Goal: Task Accomplishment & Management: Manage account settings

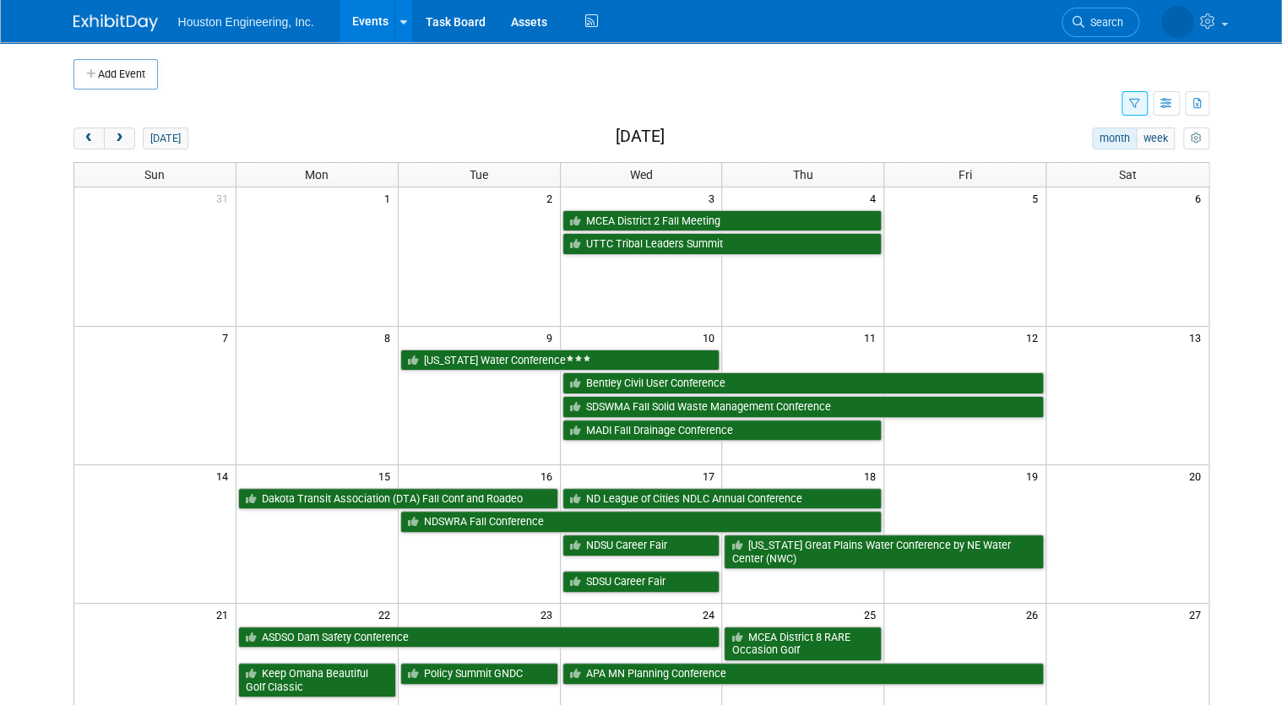
scroll to position [68, 0]
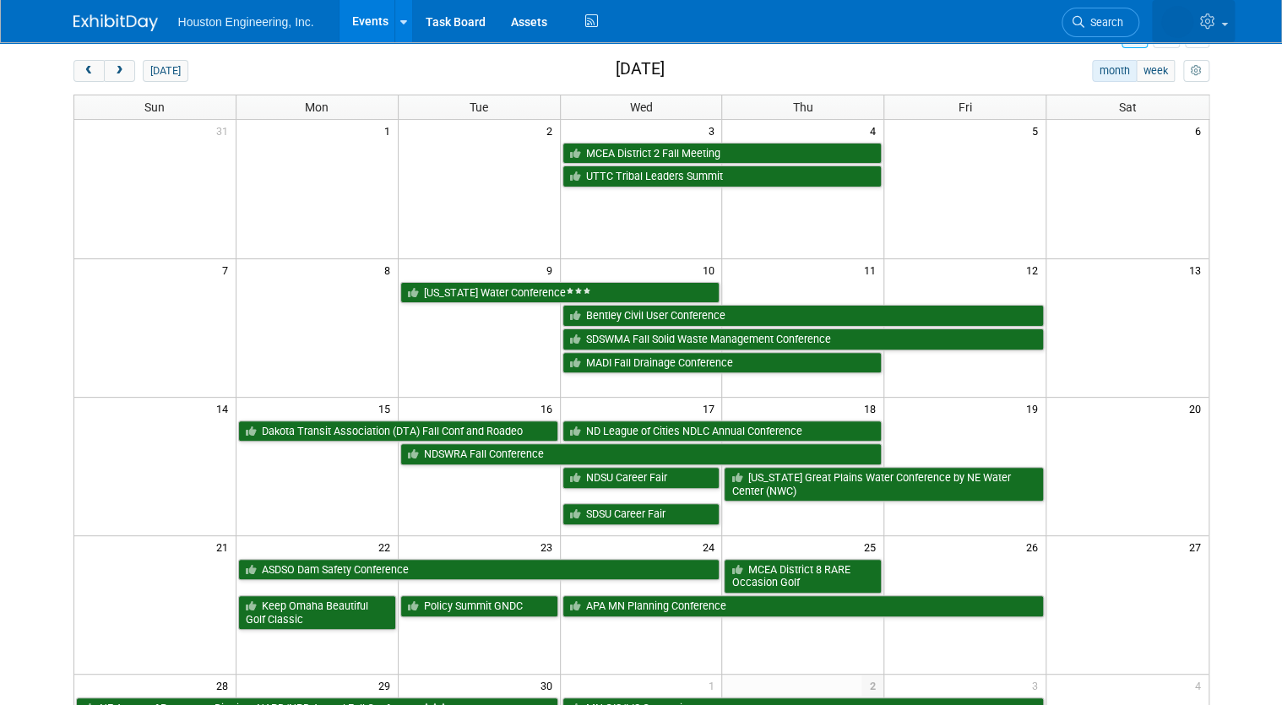
click at [1235, 27] on link at bounding box center [1193, 21] width 83 height 42
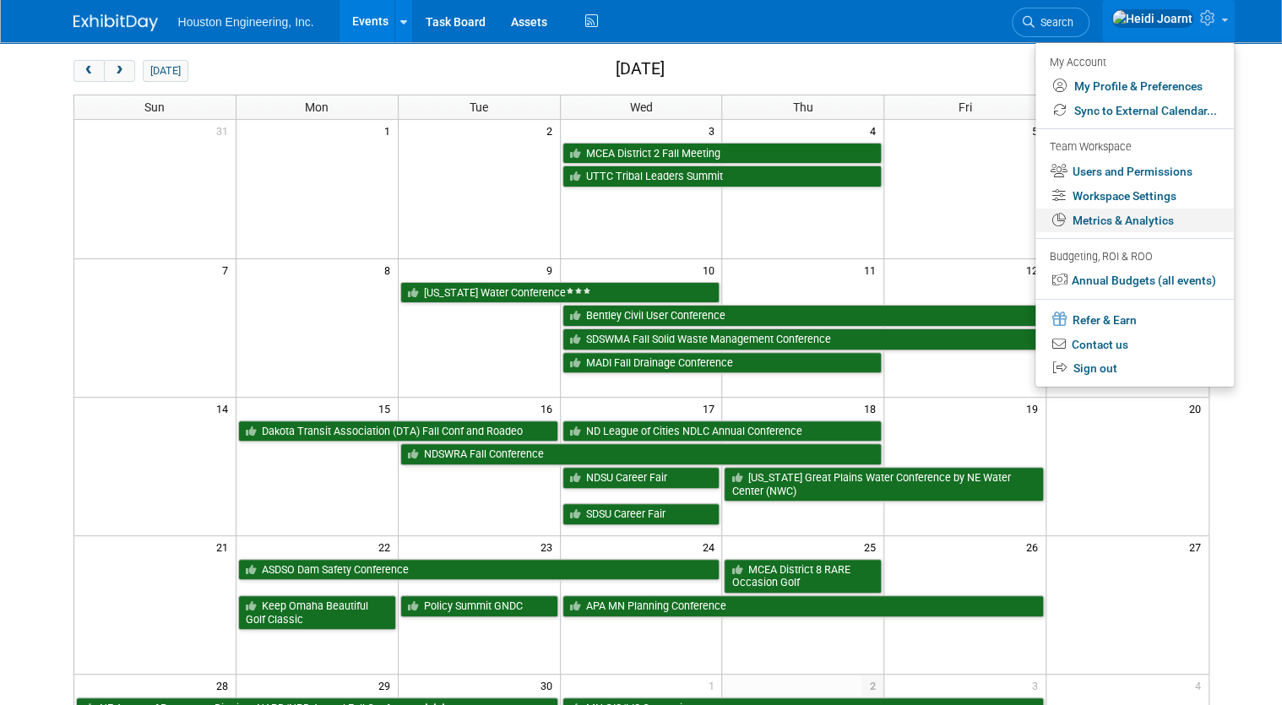
click at [1133, 216] on link "Metrics & Analytics" at bounding box center [1134, 221] width 198 height 24
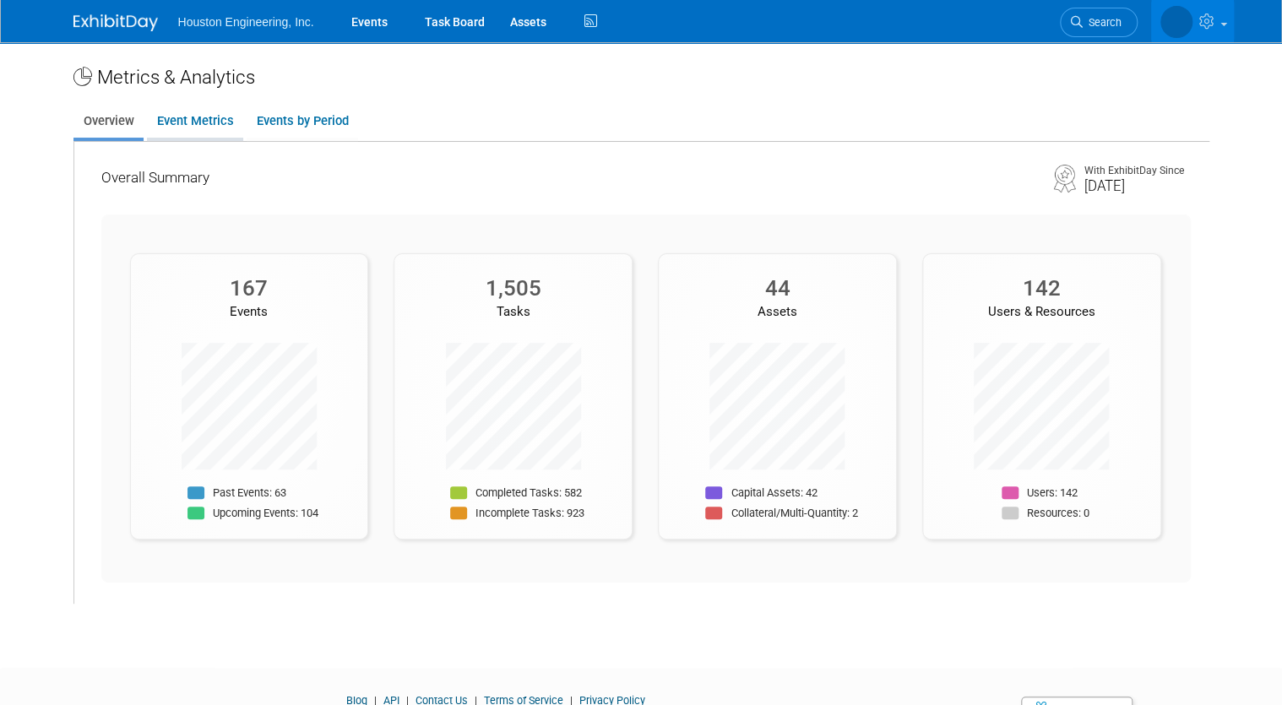
click at [213, 124] on link "Event Metrics" at bounding box center [195, 121] width 96 height 33
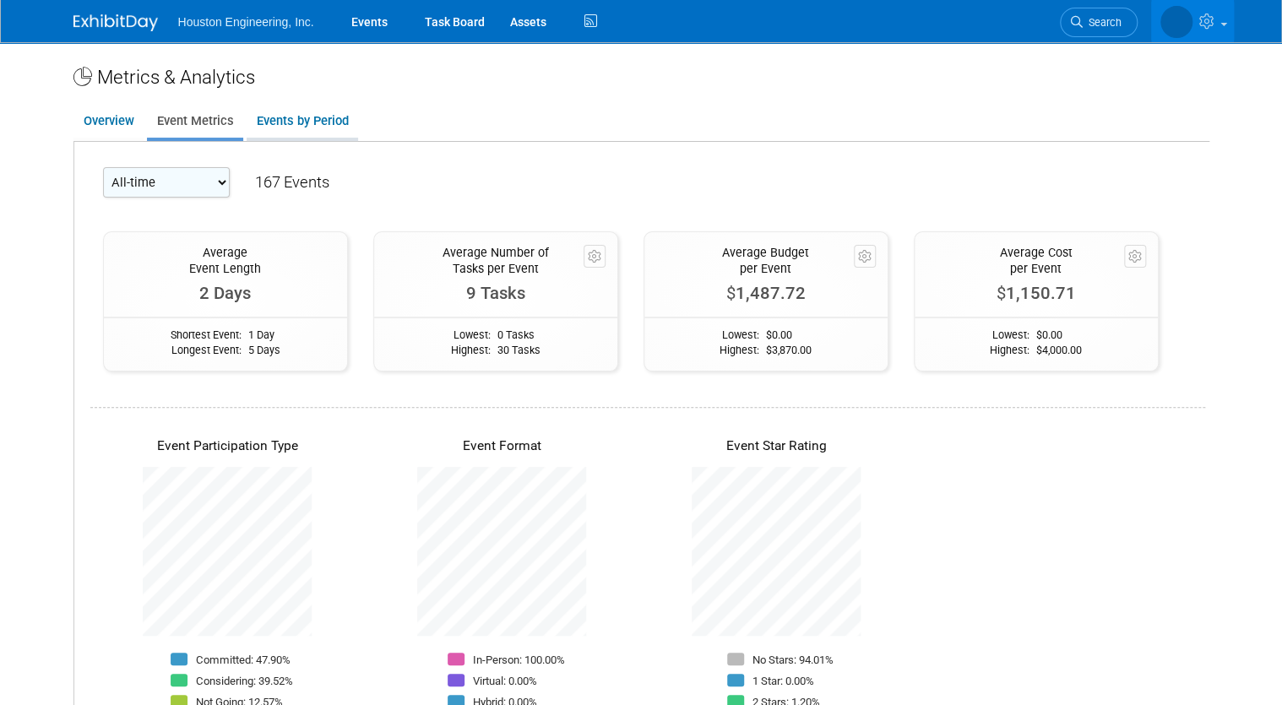
click at [288, 126] on link "Events by Period" at bounding box center [302, 121] width 111 height 33
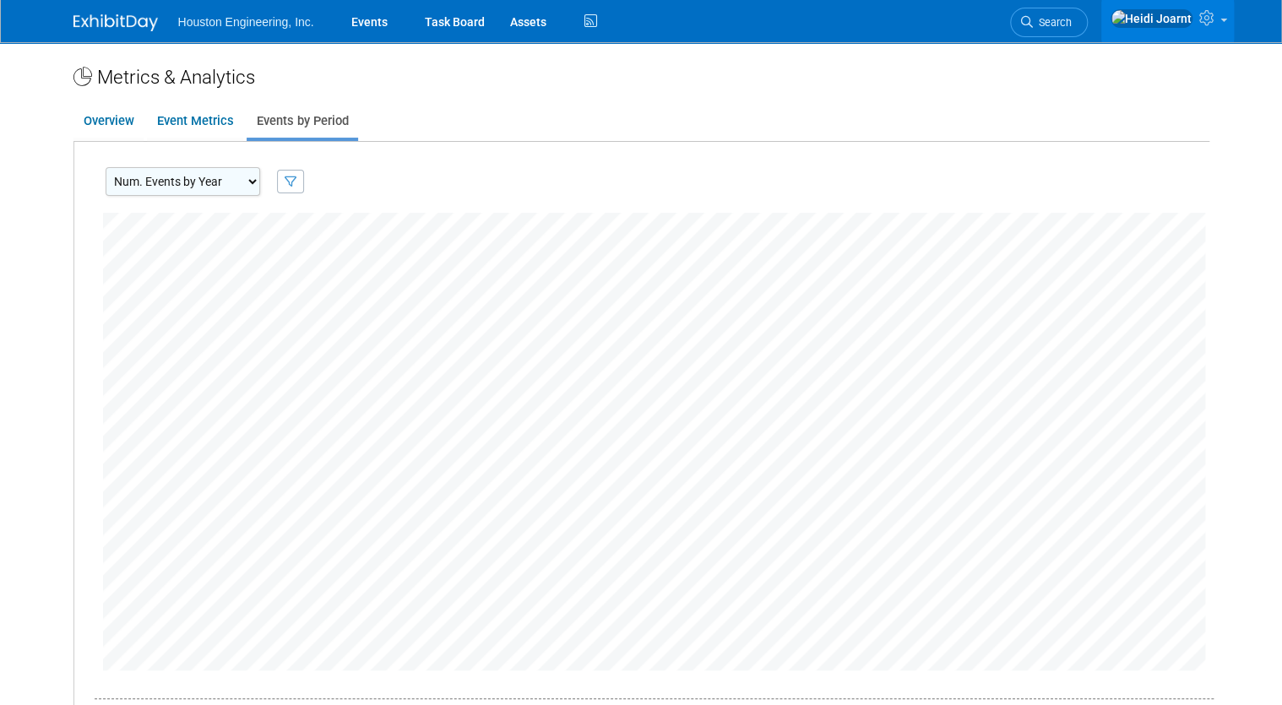
click at [228, 176] on select "Num. Events by Year Num. Events by Quarter Num. Events by Month" at bounding box center [183, 181] width 155 height 29
select select "EventsByMonth"
click at [106, 167] on select "Num. Events by Year Num. Events by Quarter Num. Events by Month" at bounding box center [183, 181] width 155 height 29
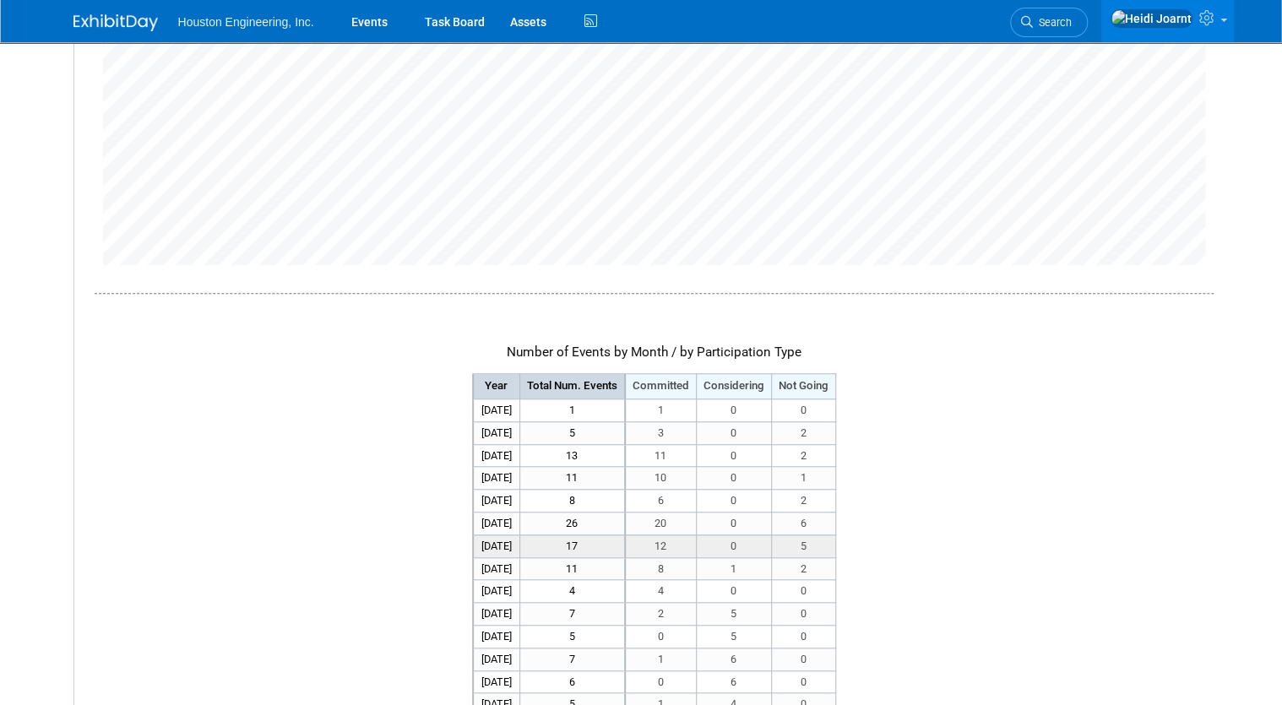
scroll to position [68, 0]
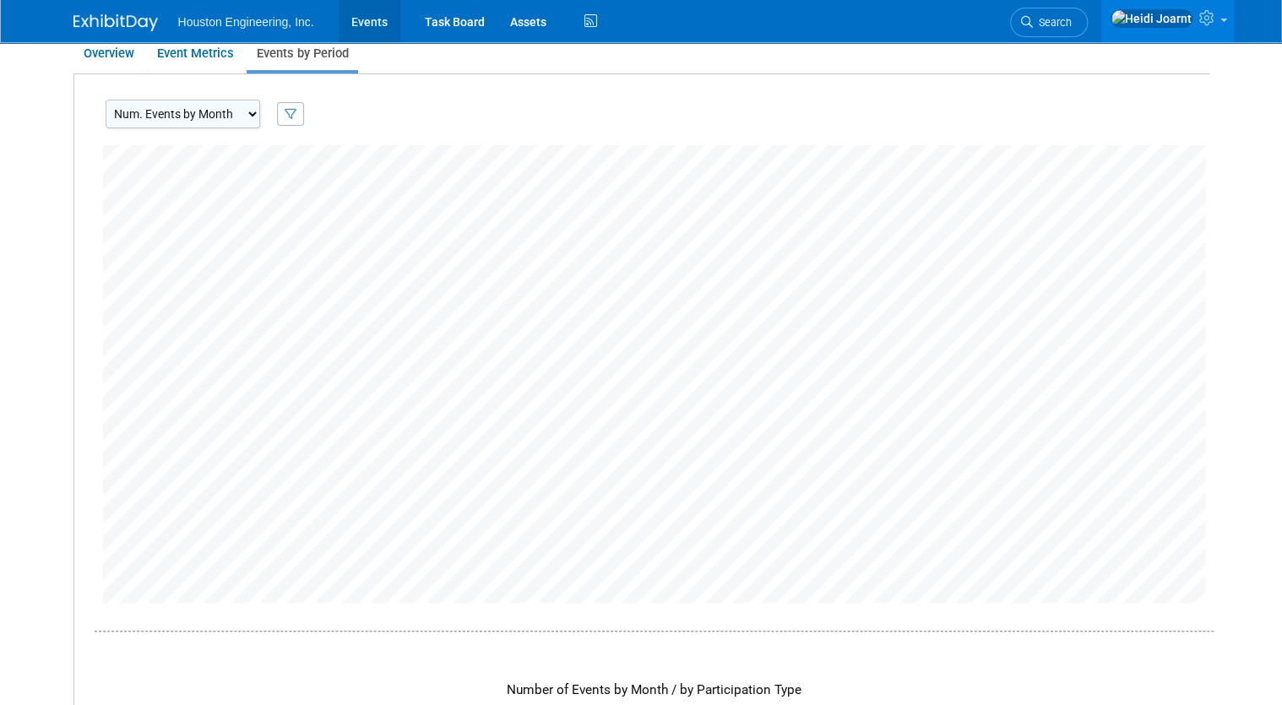
click at [372, 24] on link "Events" at bounding box center [370, 21] width 62 height 42
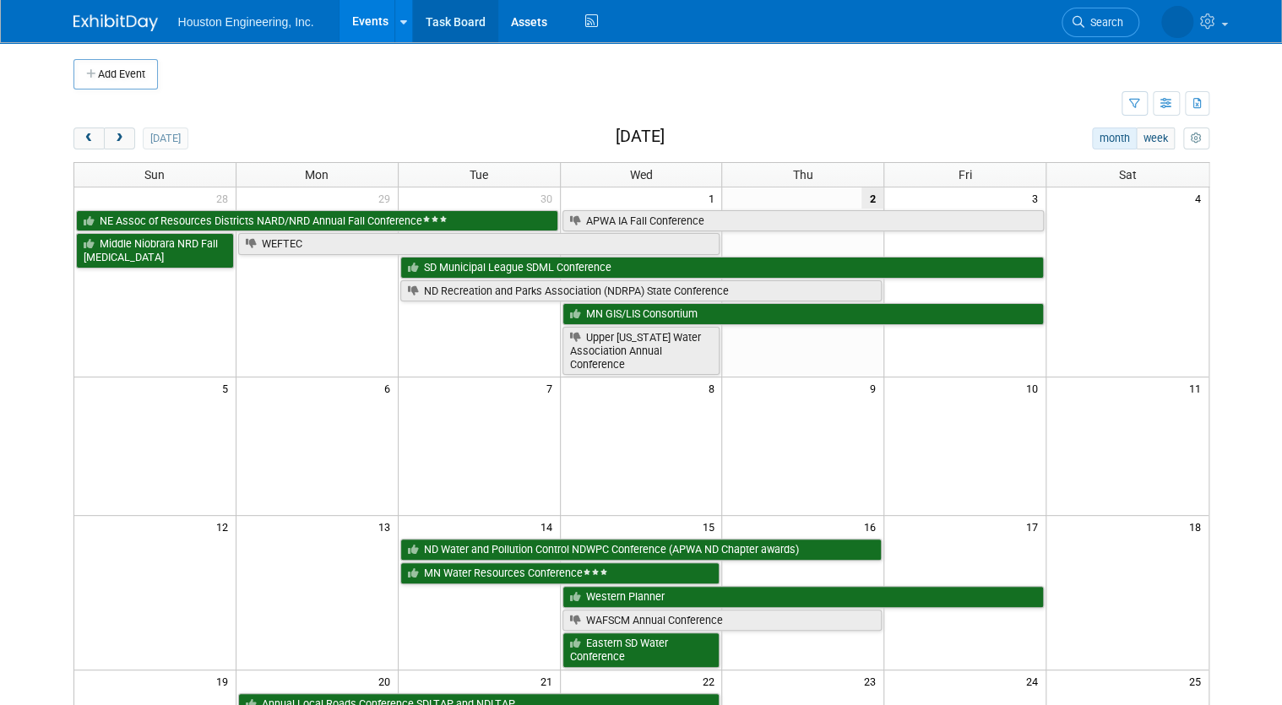
click at [454, 24] on link "Task Board" at bounding box center [455, 21] width 85 height 42
click at [1173, 106] on icon "button" at bounding box center [1166, 104] width 13 height 11
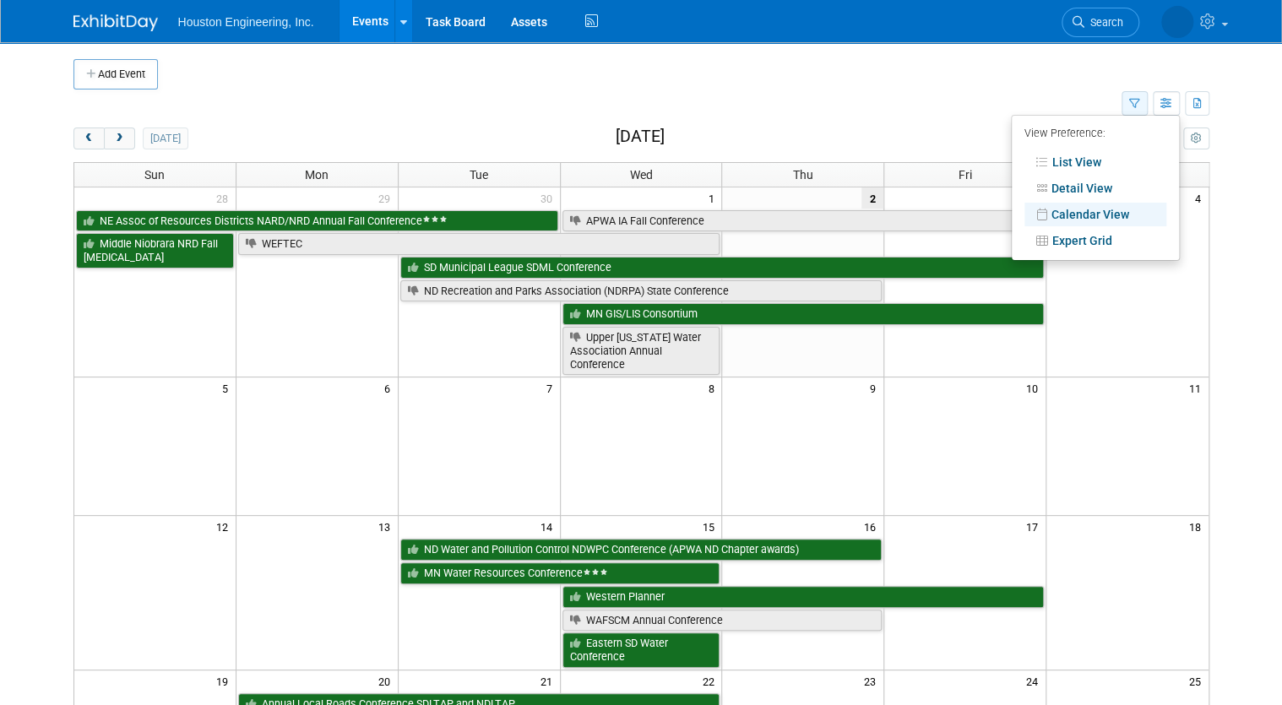
click at [1139, 105] on icon "button" at bounding box center [1134, 104] width 11 height 11
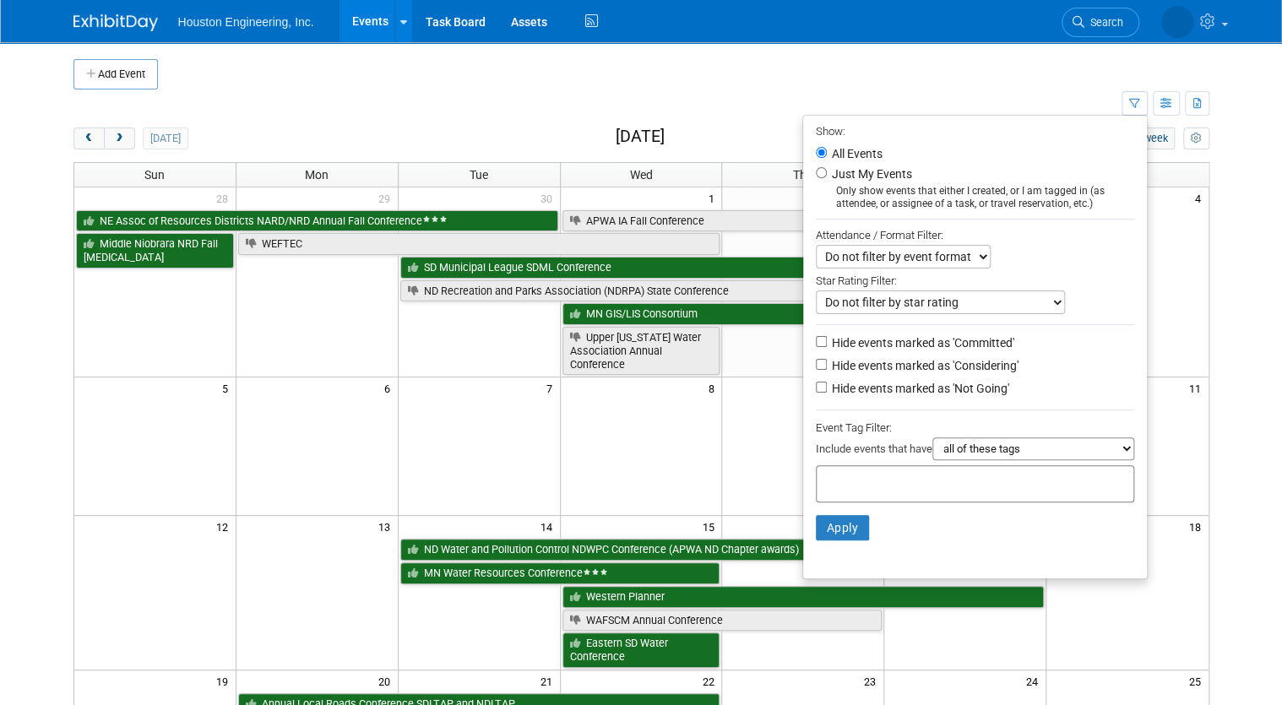
click at [912, 386] on label "Hide events marked as 'Not Going'" at bounding box center [919, 388] width 181 height 17
click at [827, 386] on input "Hide events marked as 'Not Going'" at bounding box center [821, 387] width 11 height 11
checkbox input "true"
click at [839, 524] on button "Apply" at bounding box center [843, 527] width 54 height 25
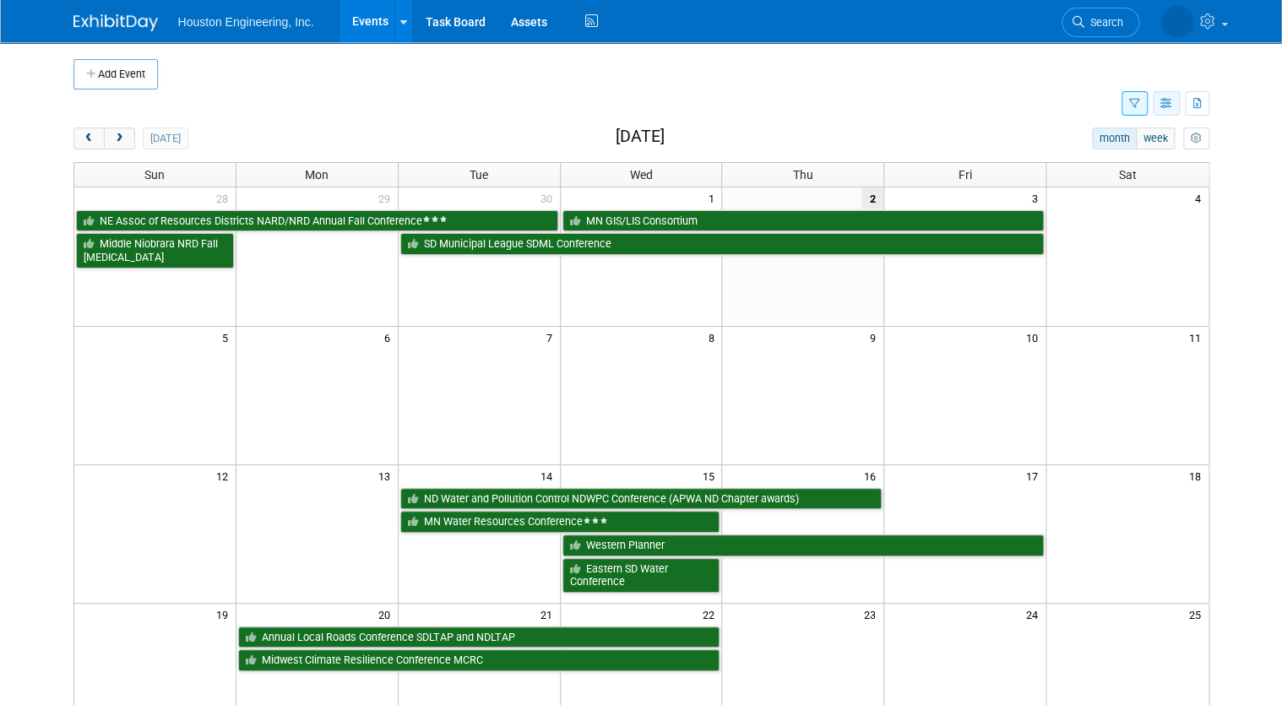
click at [1169, 111] on button "button" at bounding box center [1166, 103] width 27 height 24
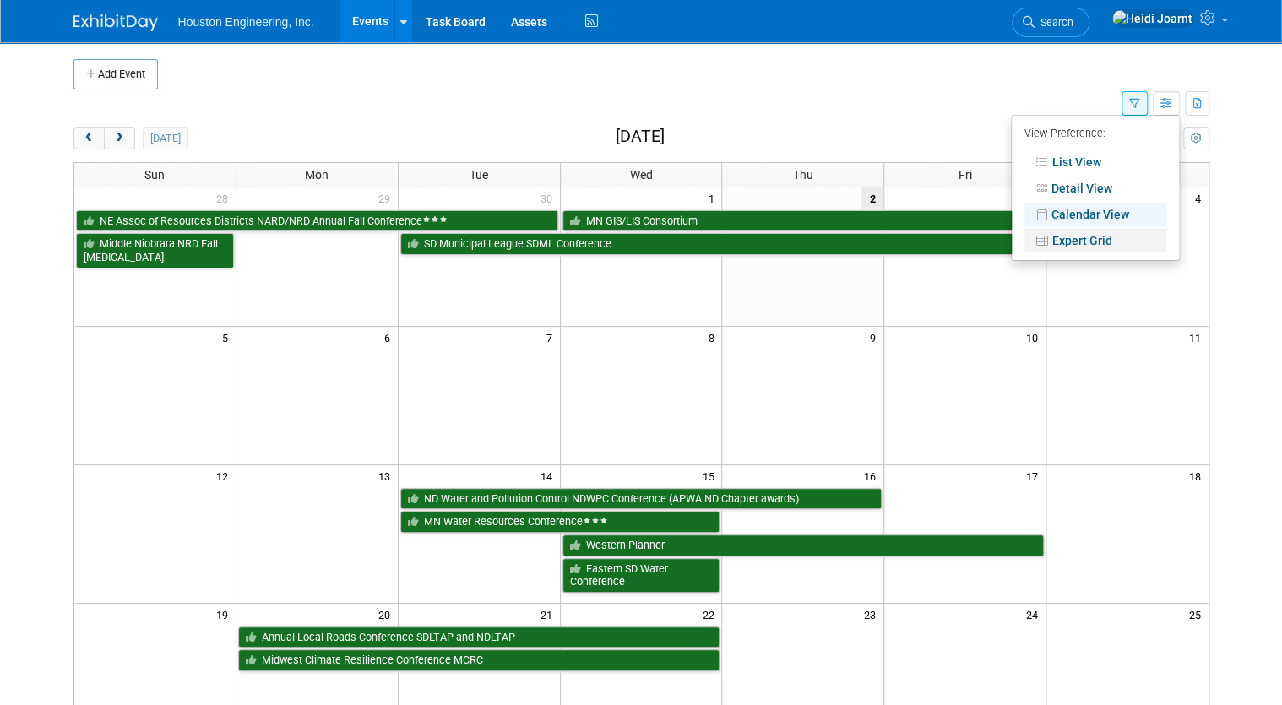
click at [1095, 243] on link "Expert Grid" at bounding box center [1095, 241] width 142 height 24
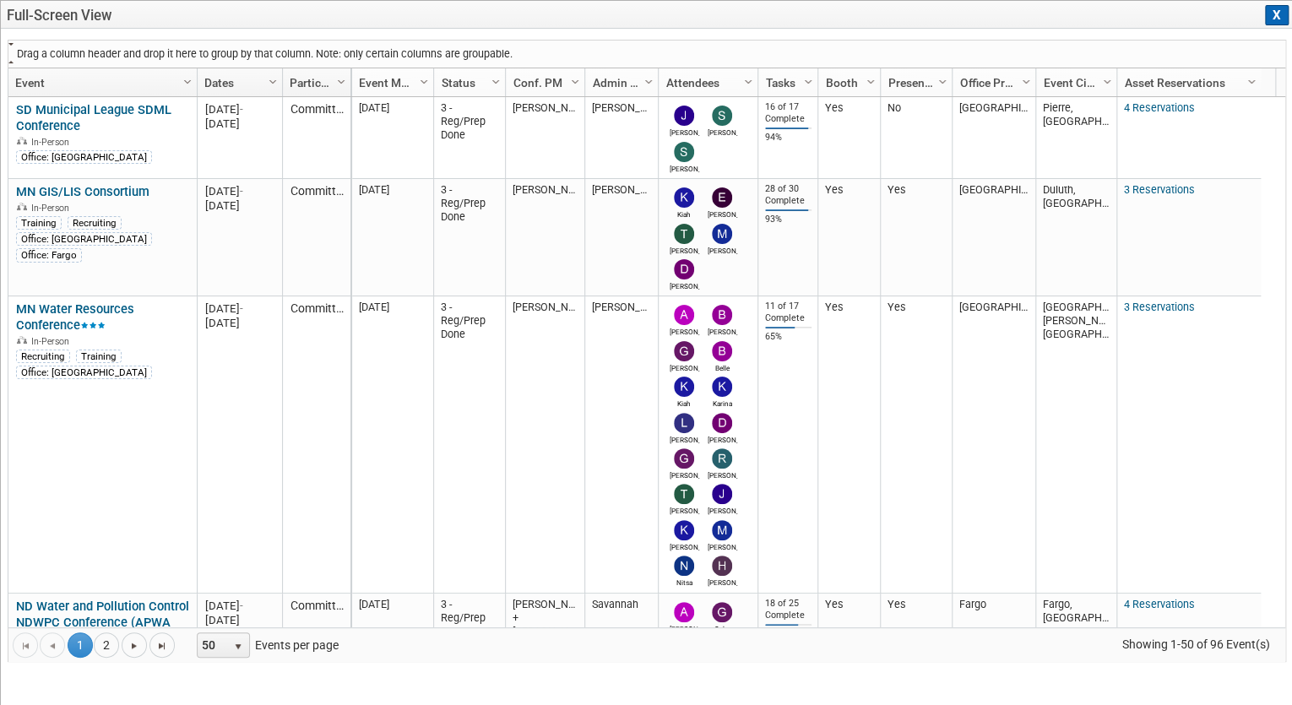
drag, startPoint x: 405, startPoint y: 87, endPoint x: 128, endPoint y: 51, distance: 278.6
click at [128, 51] on div "Drag a column header and drop it here to group by that column. Note: only certa…" at bounding box center [647, 351] width 1279 height 622
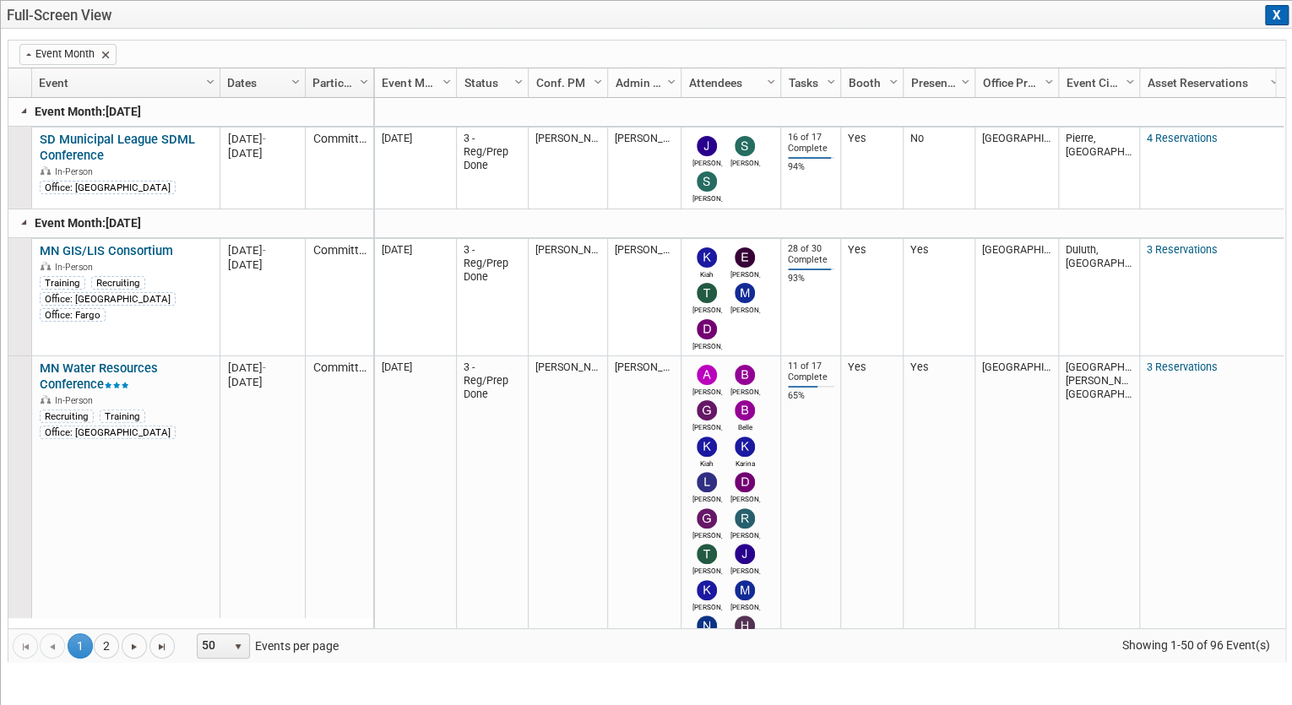
click at [19, 221] on link at bounding box center [25, 222] width 14 height 14
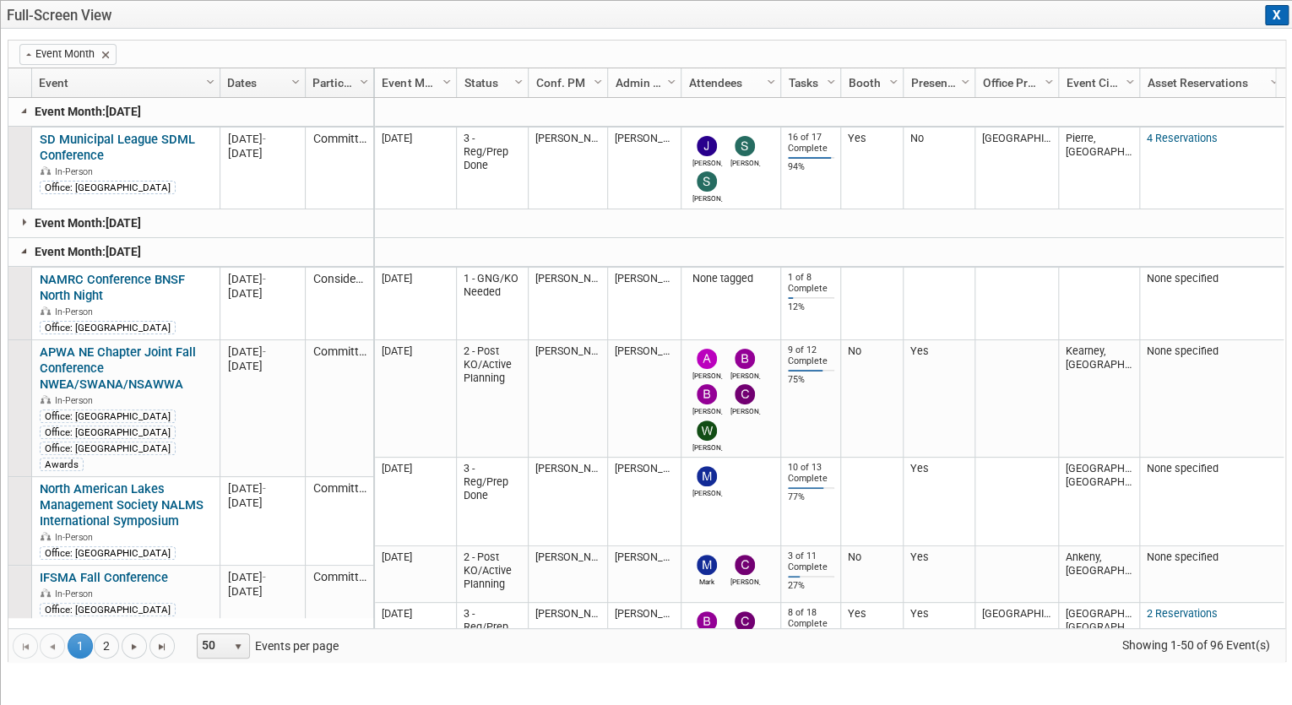
click at [27, 253] on link at bounding box center [25, 251] width 14 height 14
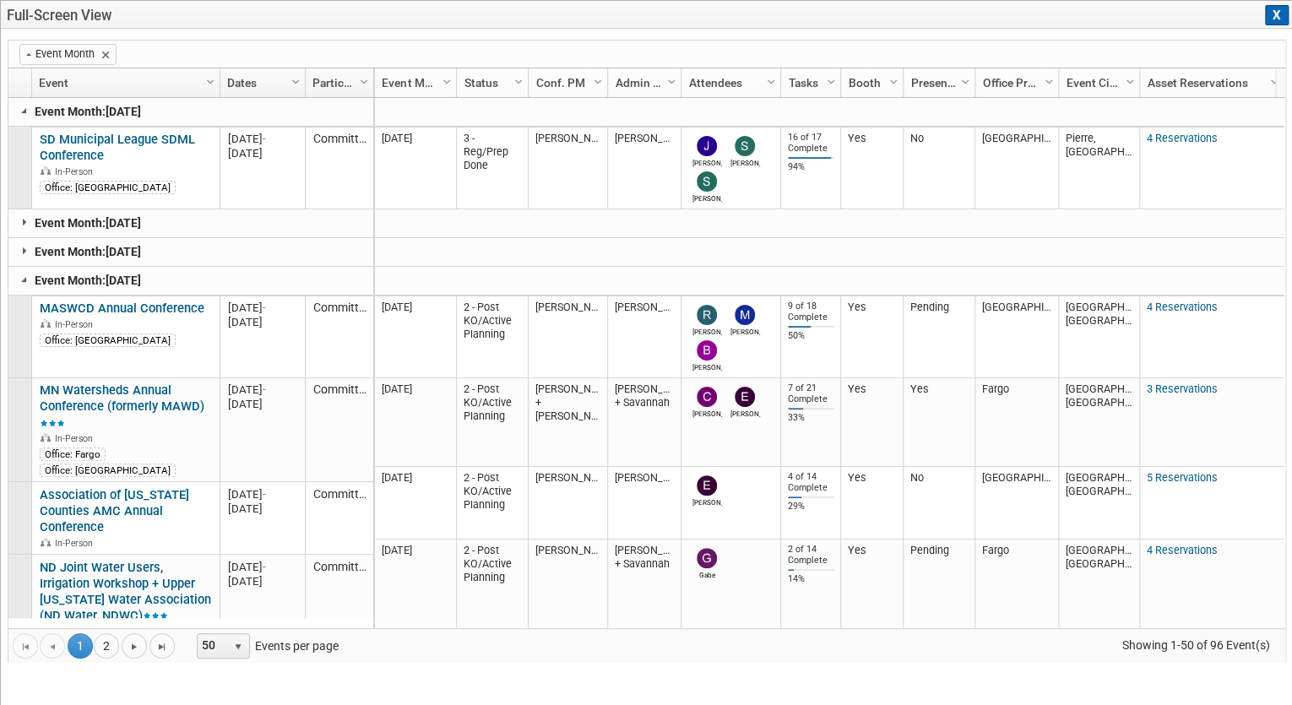
click at [30, 282] on p "Event Month: M-2025-12 December 2025" at bounding box center [77, 281] width 139 height 18
click at [27, 280] on link at bounding box center [25, 280] width 14 height 14
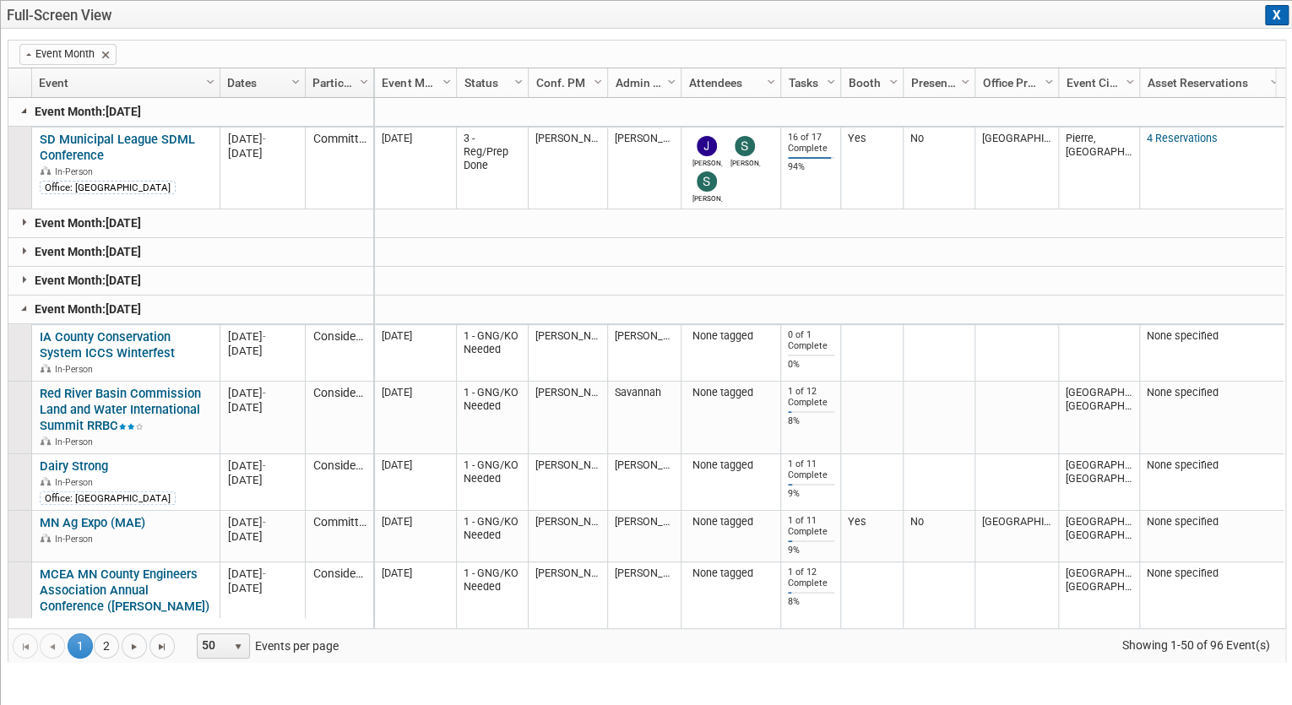
click at [24, 110] on link at bounding box center [25, 111] width 14 height 14
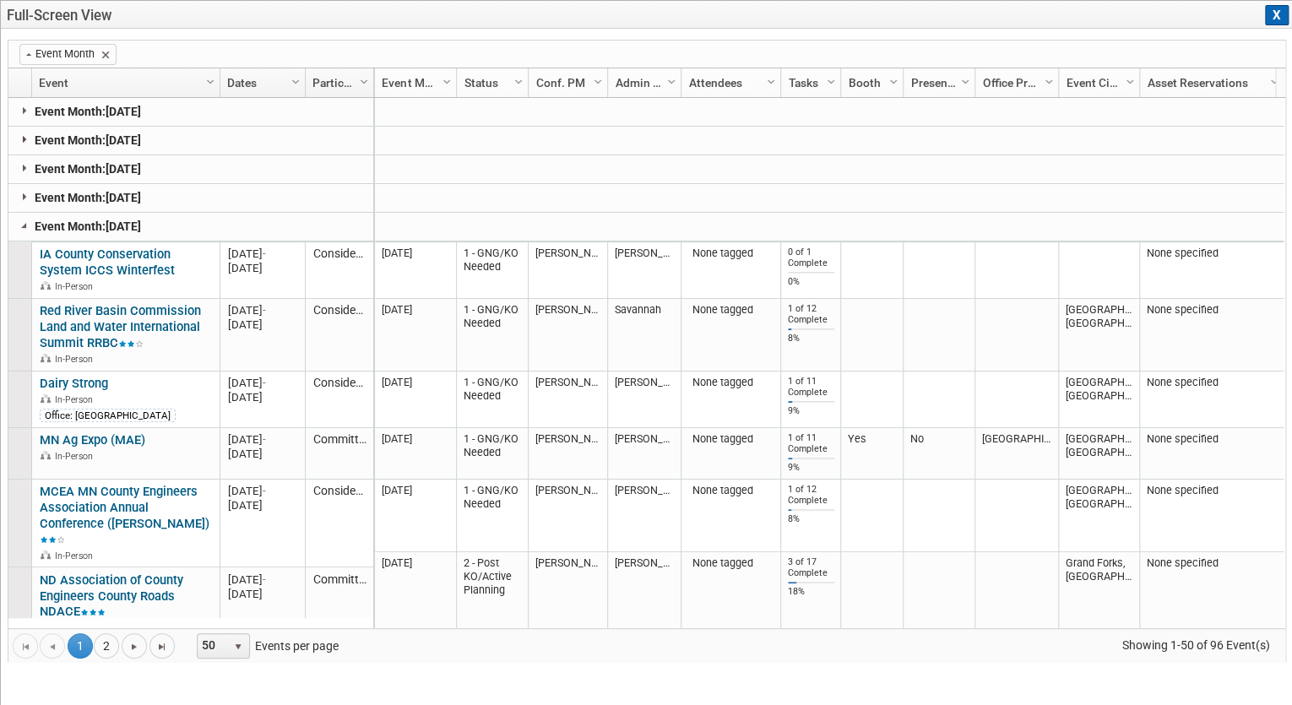
click at [25, 134] on link at bounding box center [25, 140] width 14 height 14
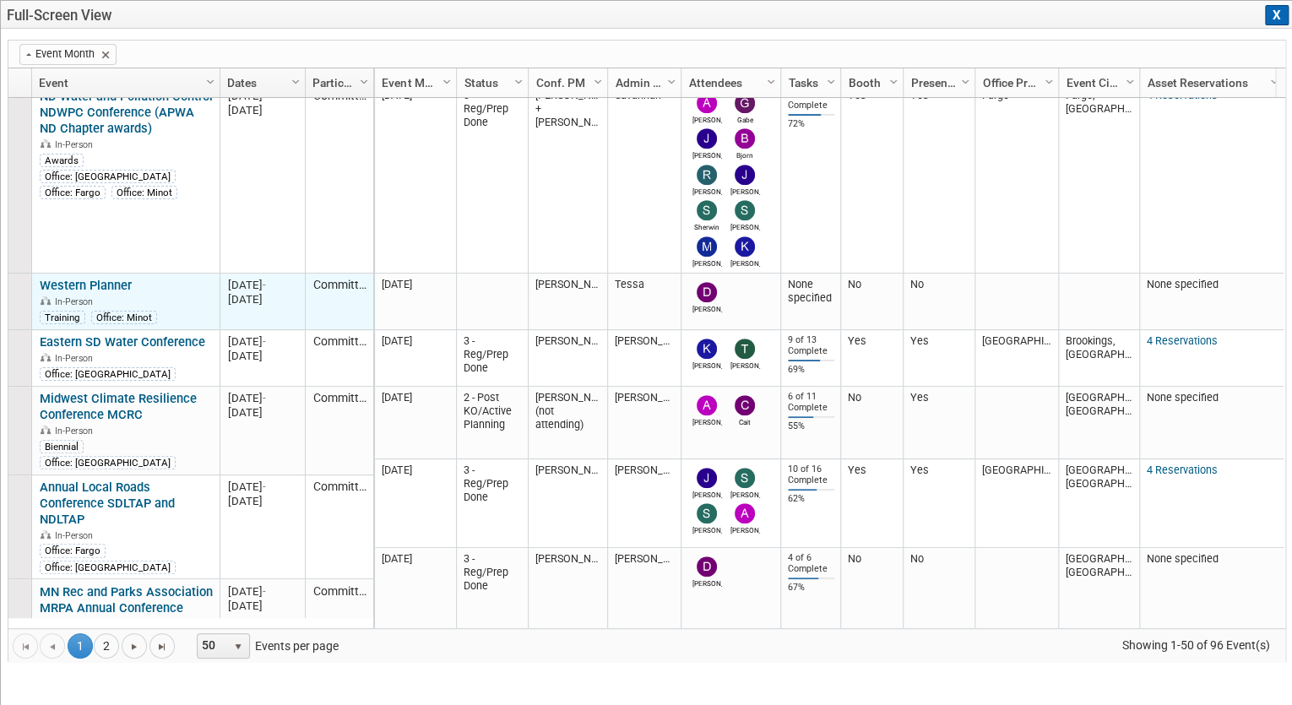
scroll to position [568, 0]
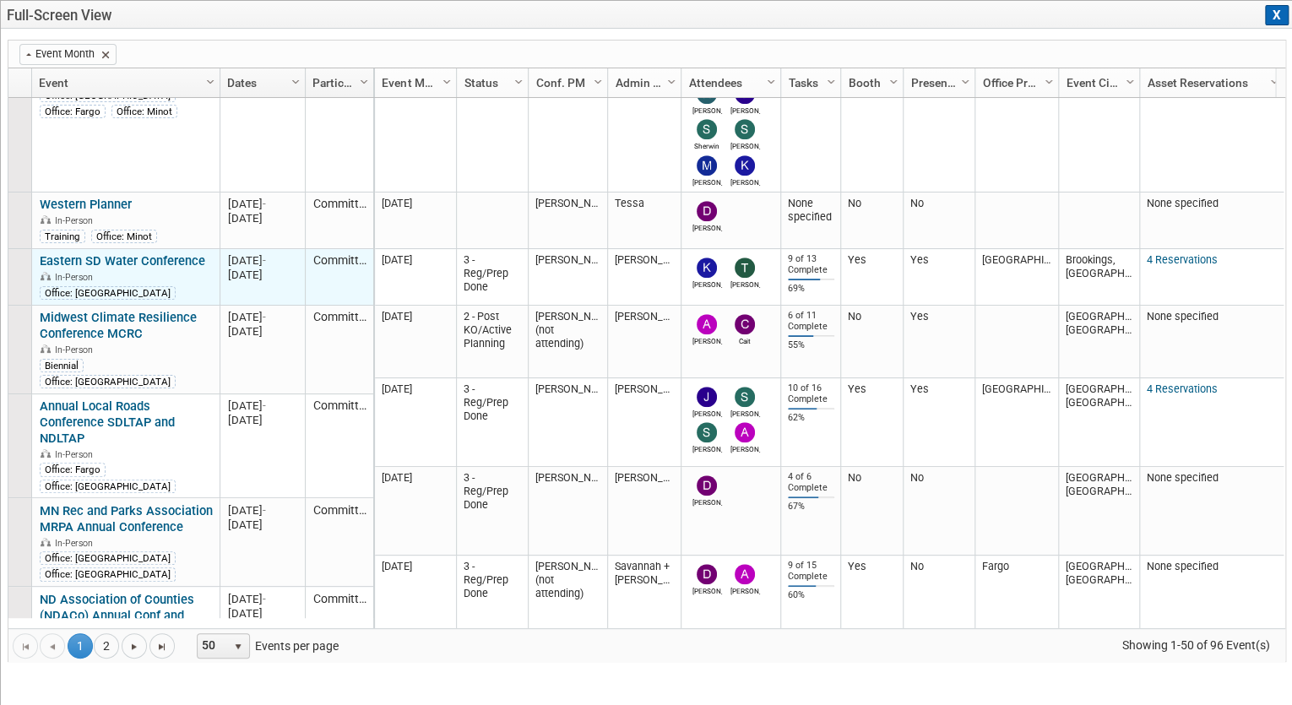
drag, startPoint x: 929, startPoint y: 280, endPoint x: 276, endPoint y: 284, distance: 652.9
click at [276, 284] on td "20251015 Oct 15, 2025 - Oct 15, 2025" at bounding box center [262, 277] width 85 height 57
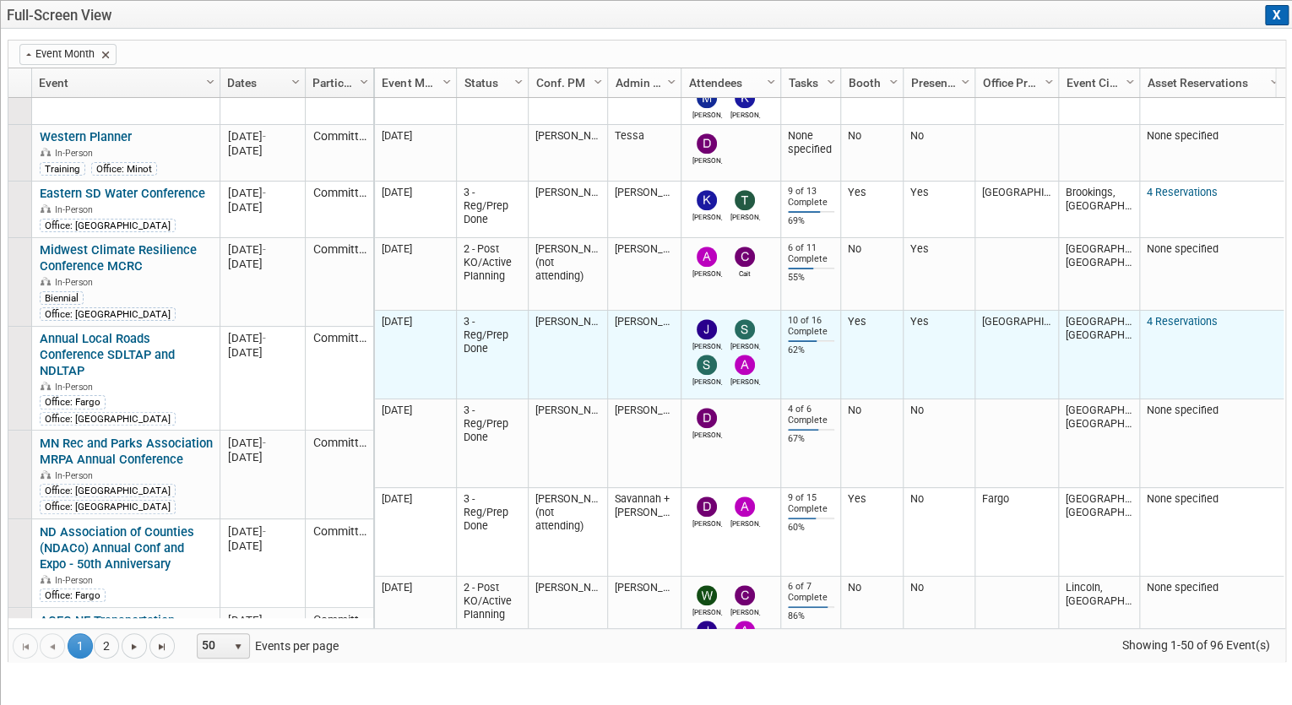
scroll to position [703, 0]
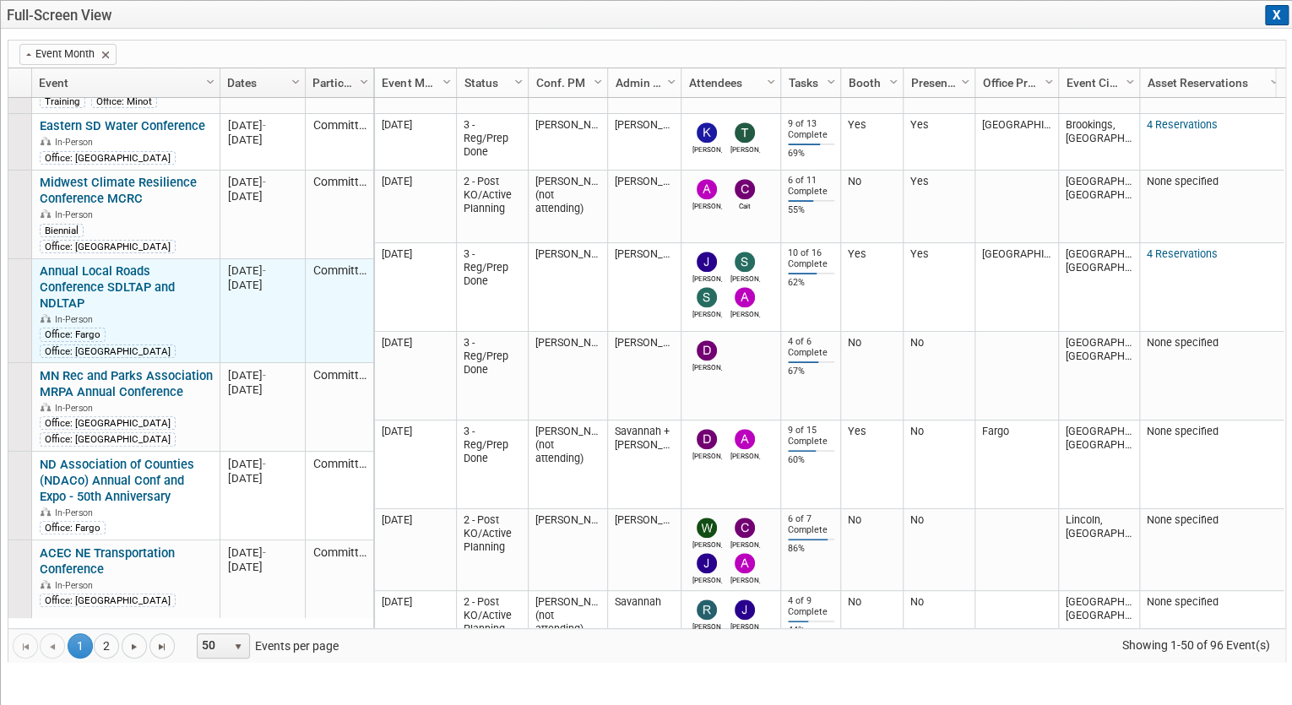
click at [143, 266] on link "Annual Local Roads Conference SDLTAP and NDLTAP" at bounding box center [107, 287] width 135 height 47
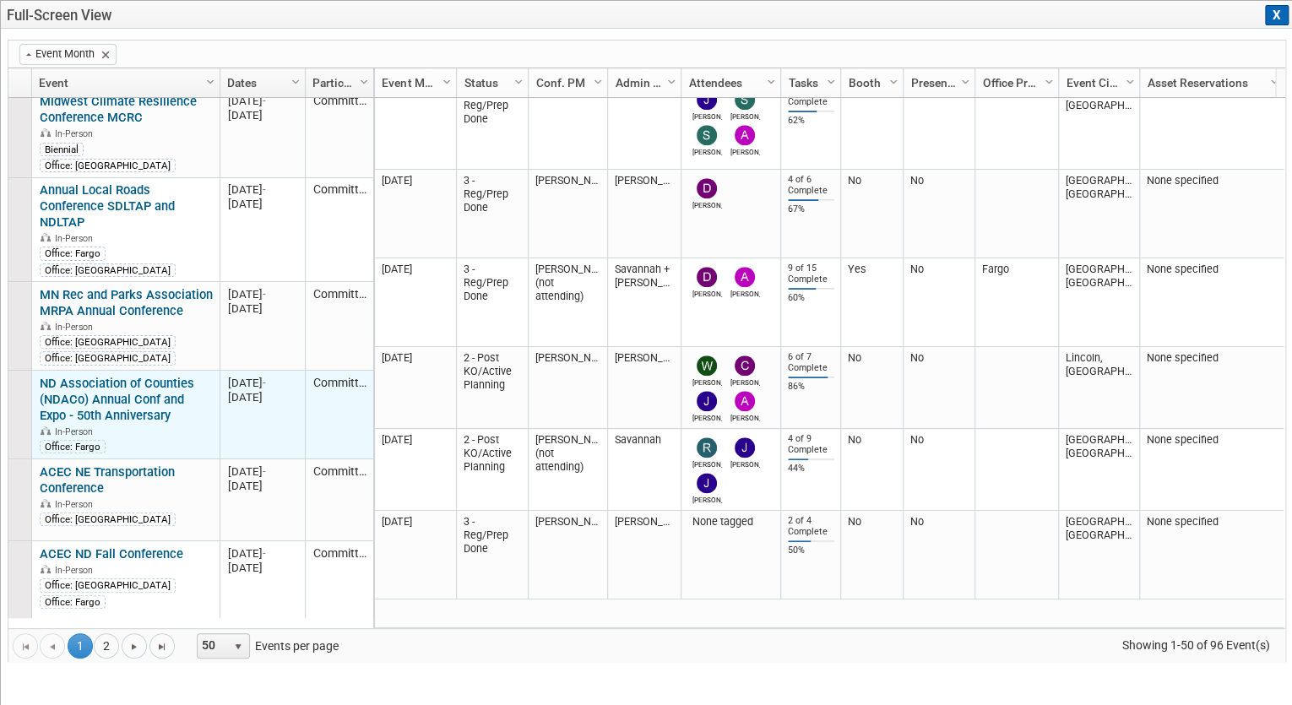
scroll to position [865, 0]
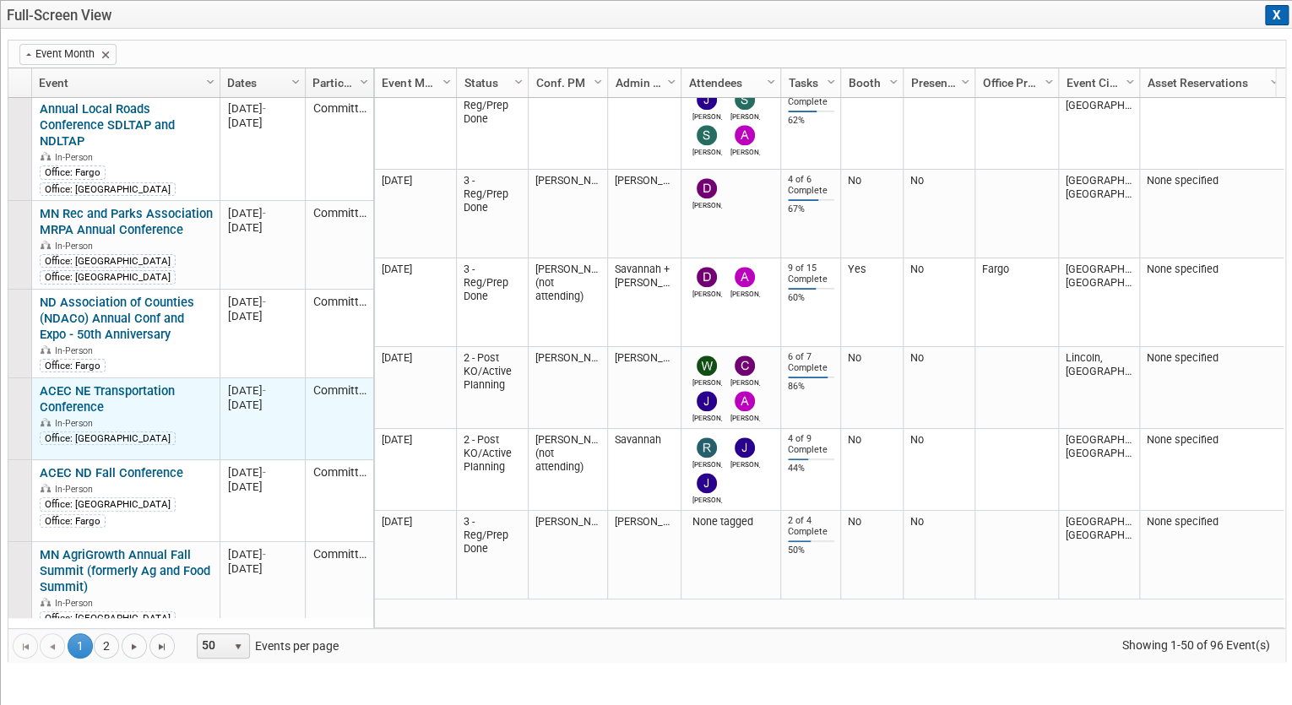
click at [78, 383] on link "ACEC NE Transportation Conference" at bounding box center [107, 398] width 135 height 31
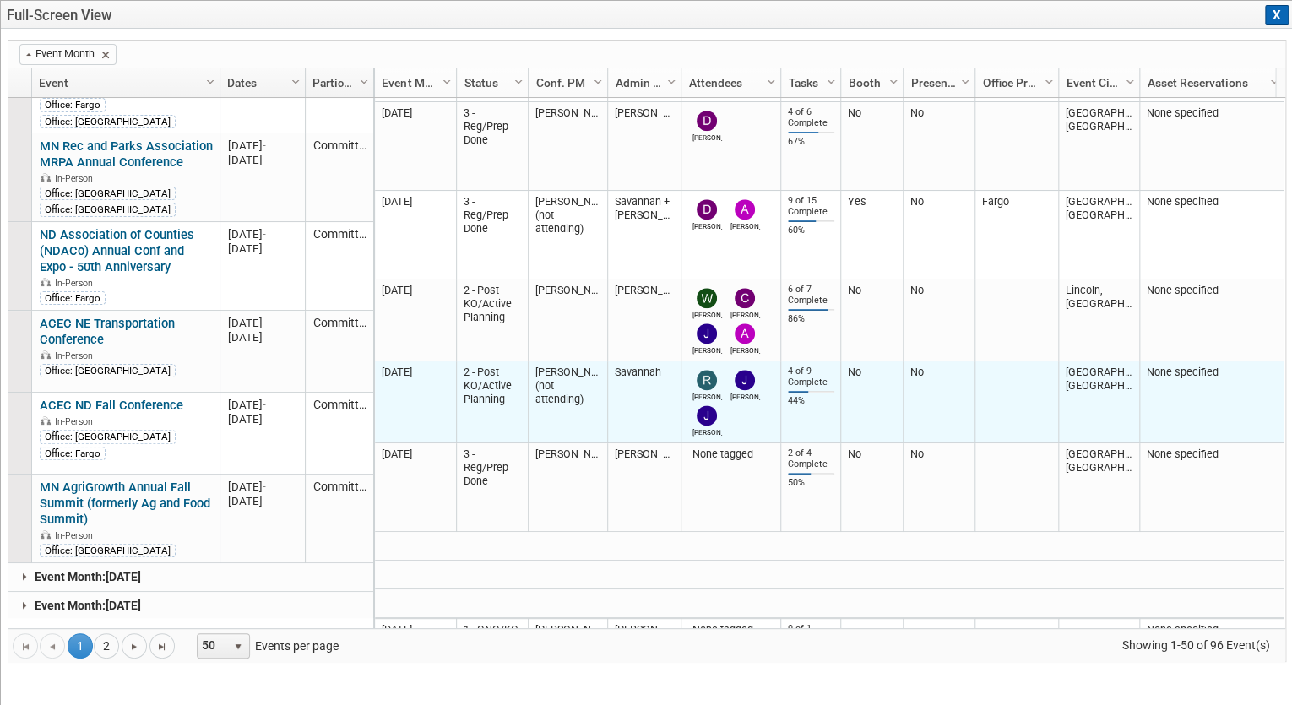
scroll to position [1000, 0]
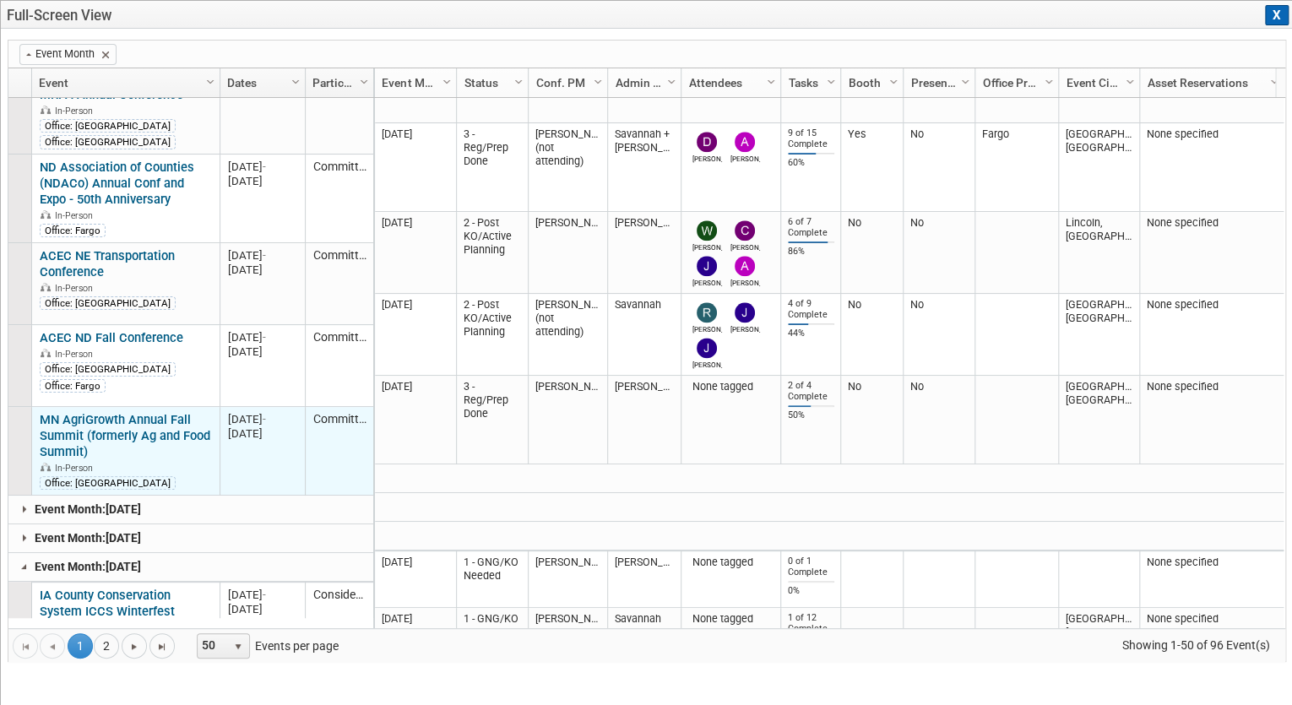
click at [162, 412] on link "MN AgriGrowth Annual Fall Summit (formerly Ag and Food Summit)" at bounding box center [125, 435] width 171 height 47
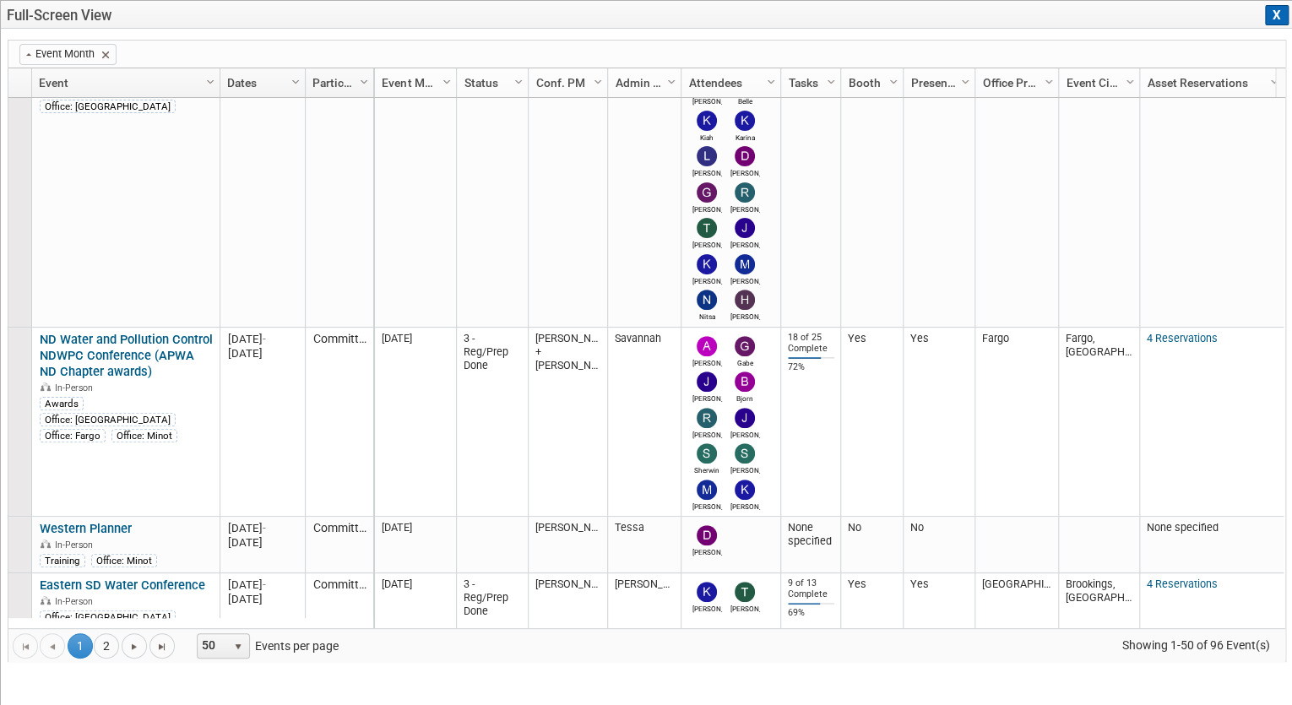
scroll to position [0, 0]
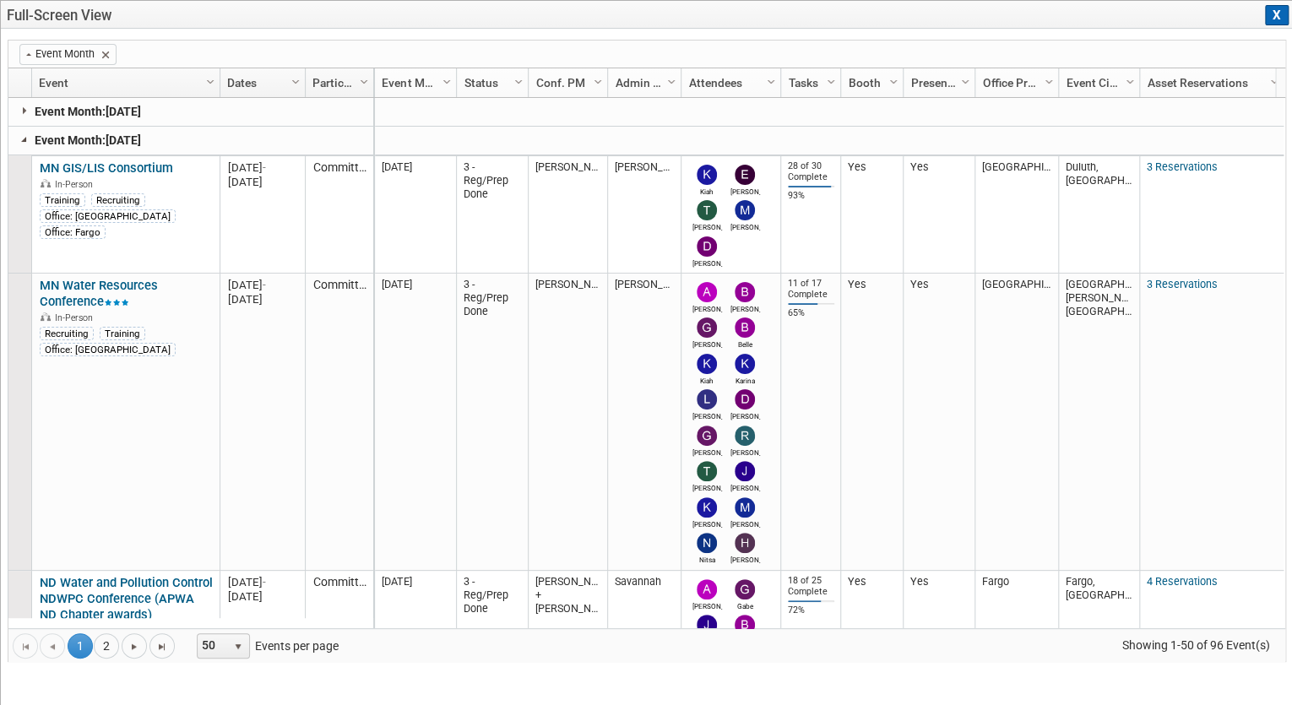
click at [24, 135] on link at bounding box center [25, 140] width 14 height 14
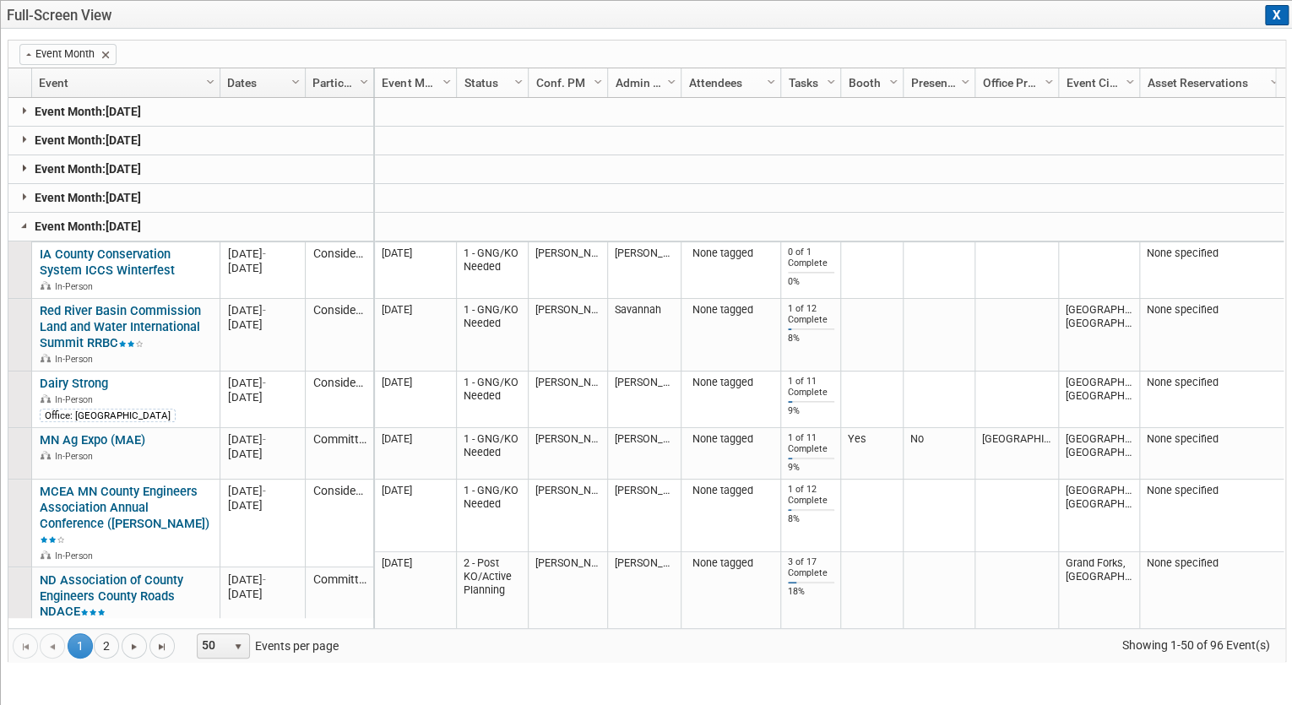
click at [22, 167] on link at bounding box center [25, 168] width 14 height 14
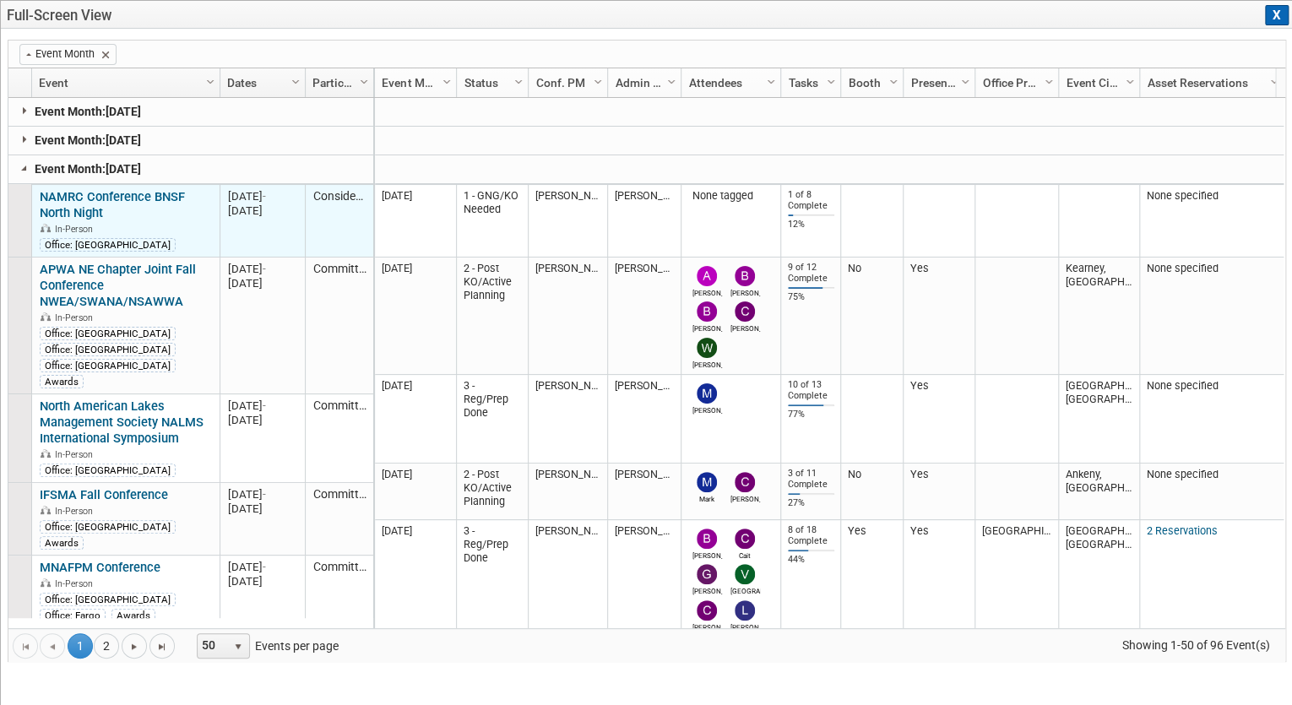
click at [162, 195] on link "NAMRC Conference BNSF North Night" at bounding box center [112, 204] width 145 height 31
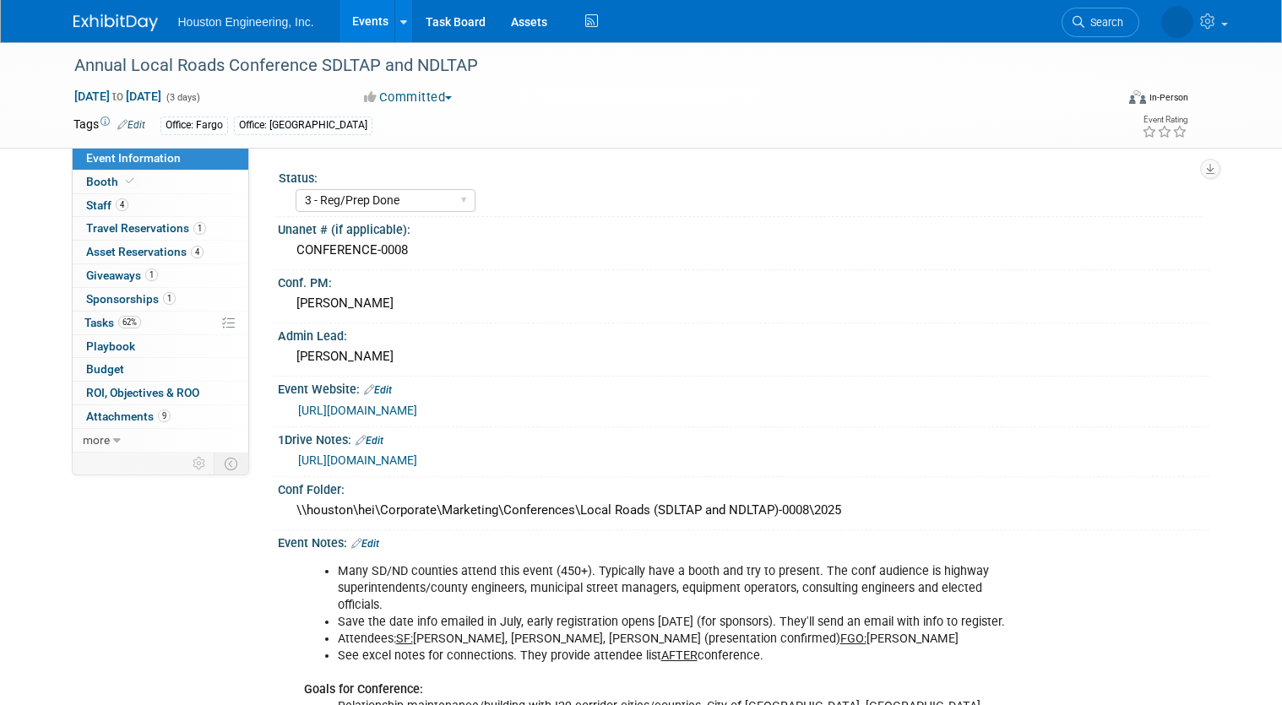
select select "3 - Reg/Prep Done"
select select "Yes"
select select "Multi-sector/Any/All"
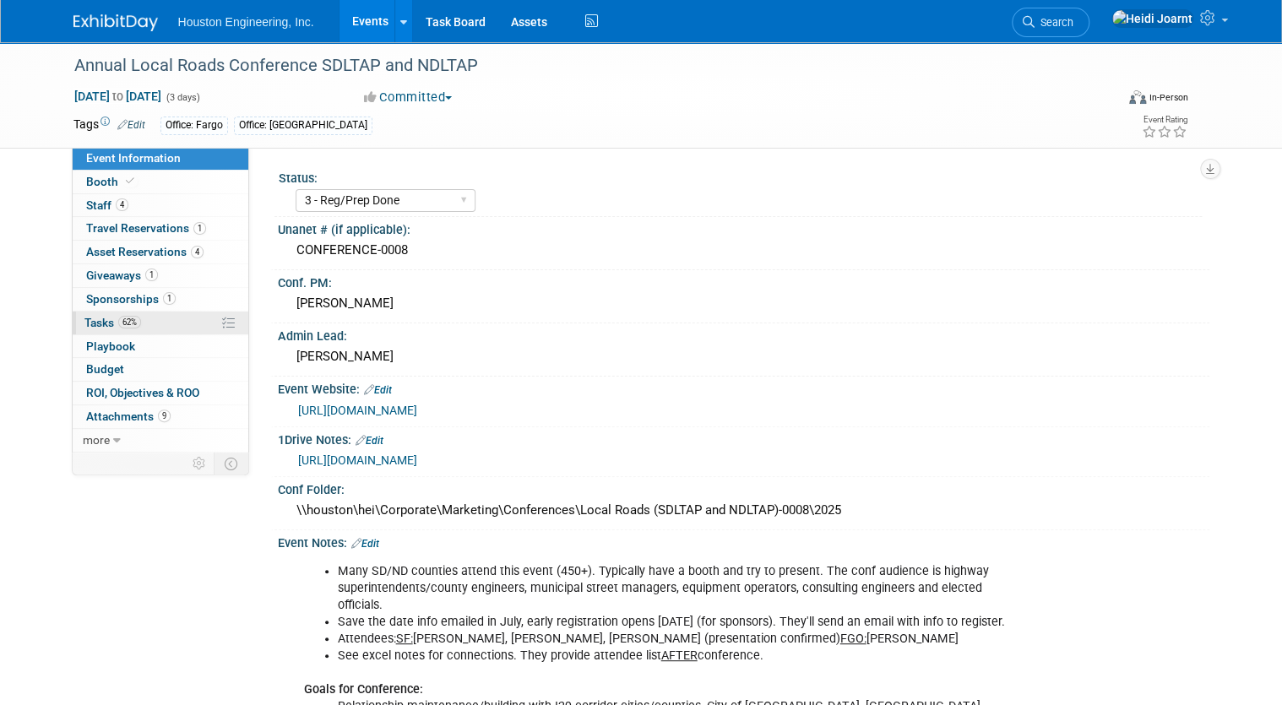
click at [153, 321] on link "62% Tasks 62%" at bounding box center [161, 323] width 176 height 23
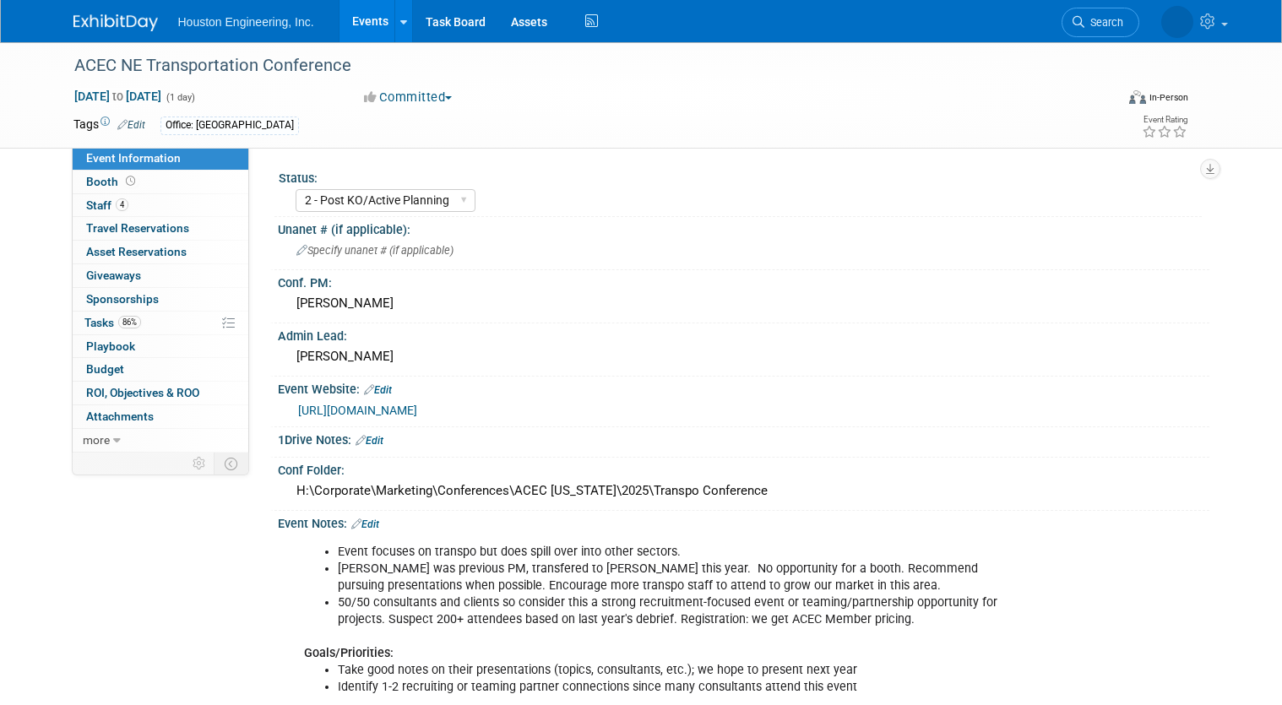
select select "2 - Post KO/Active Planning"
select select "No"
select select "Multi-sector/Any/All"
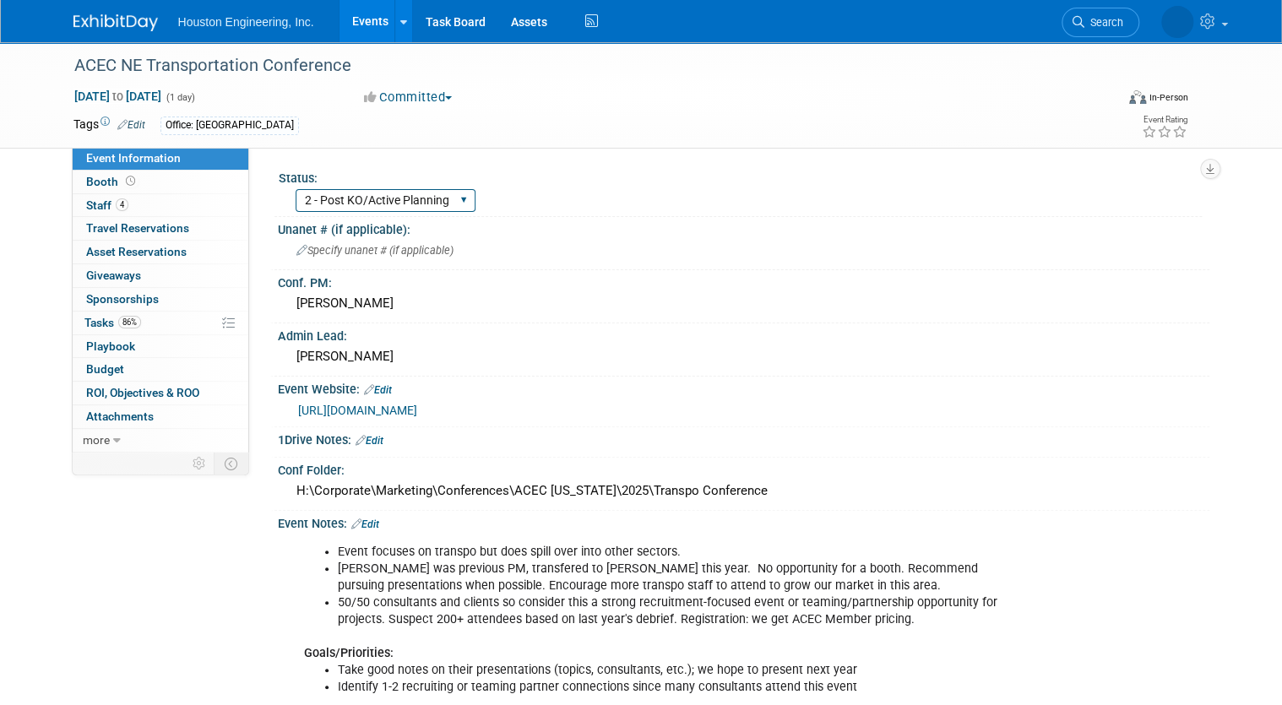
click at [412, 209] on select "1 - GNG/KO Needed 2 - Post KO/Active Planning 3 - Reg/Prep Done" at bounding box center [386, 200] width 180 height 23
select select "3 - Reg/Prep Done"
click at [296, 189] on select "1 - GNG/KO Needed 2 - Post KO/Active Planning 3 - Reg/Prep Done" at bounding box center [386, 200] width 180 height 23
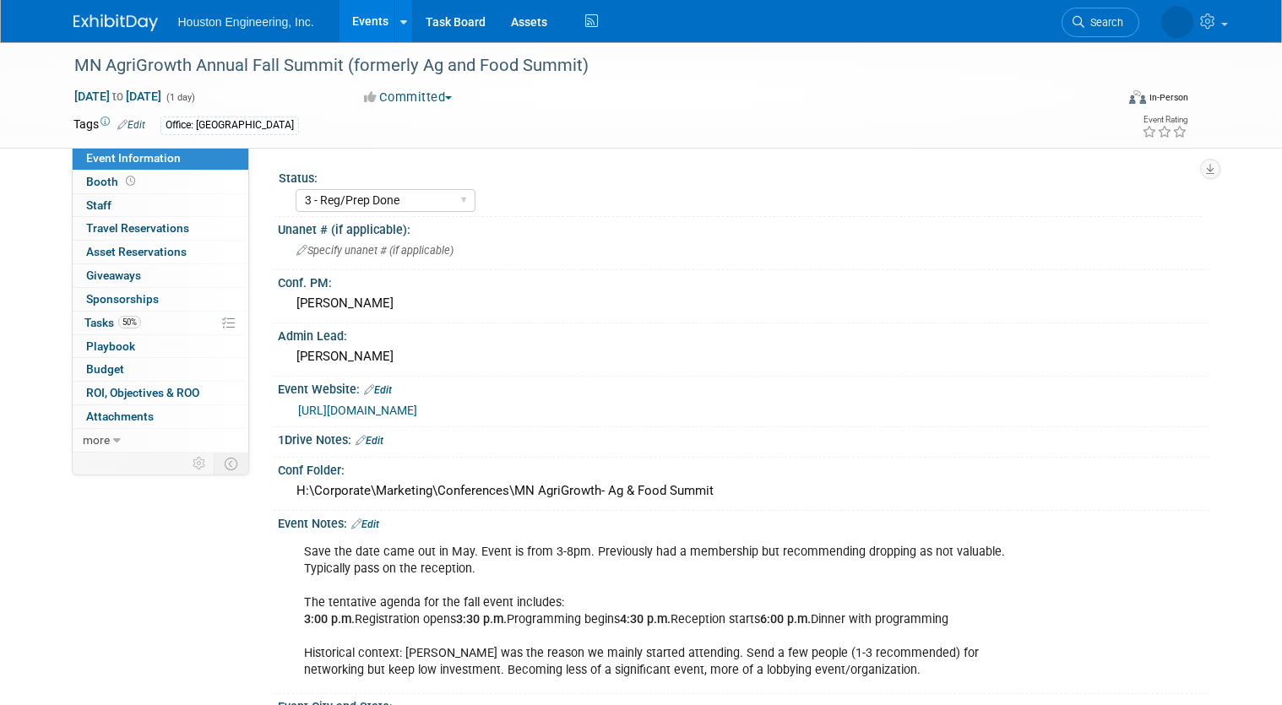
select select "3 - Reg/Prep Done"
select select "No"
select select "Environmental"
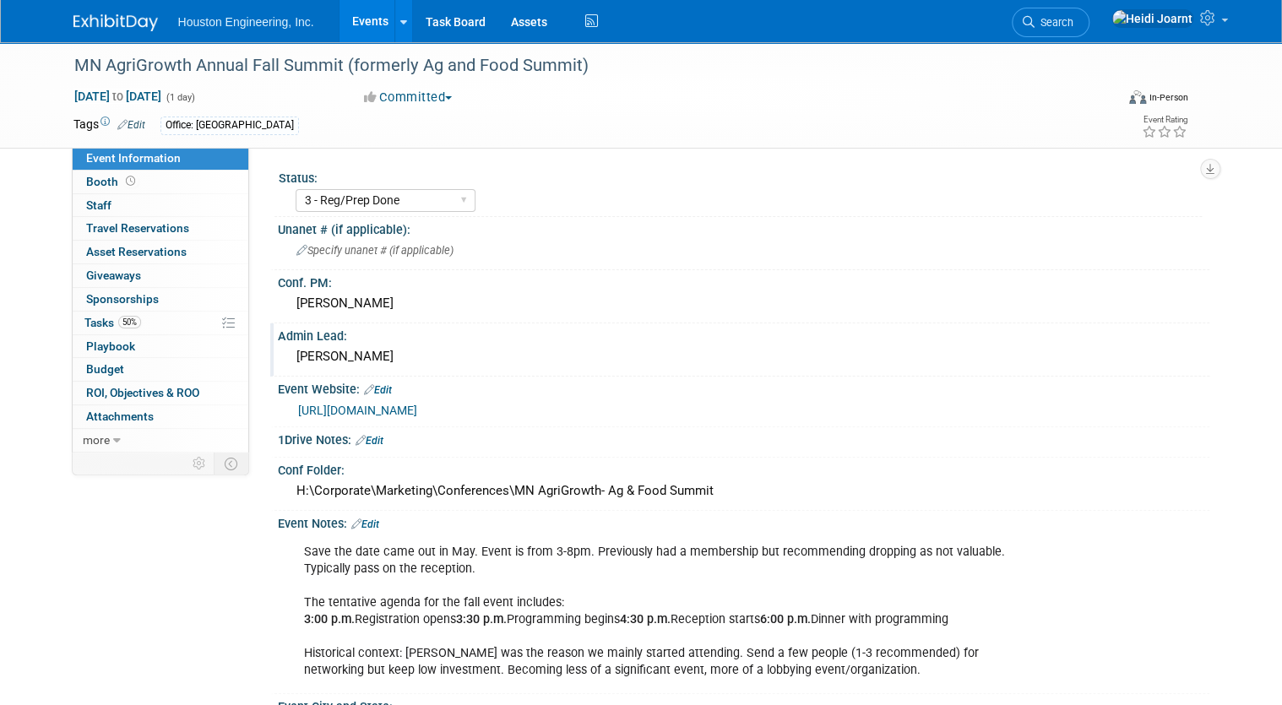
scroll to position [68, 0]
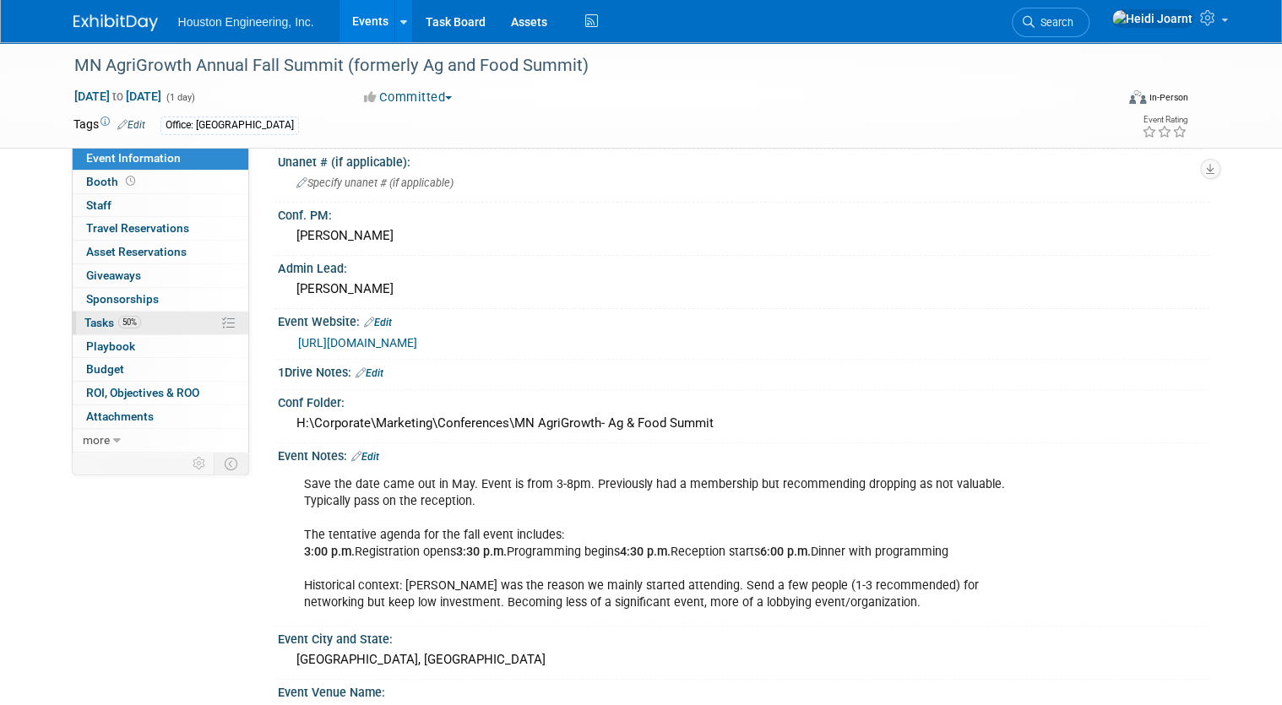
click at [144, 318] on link "50% Tasks 50%" at bounding box center [161, 323] width 176 height 23
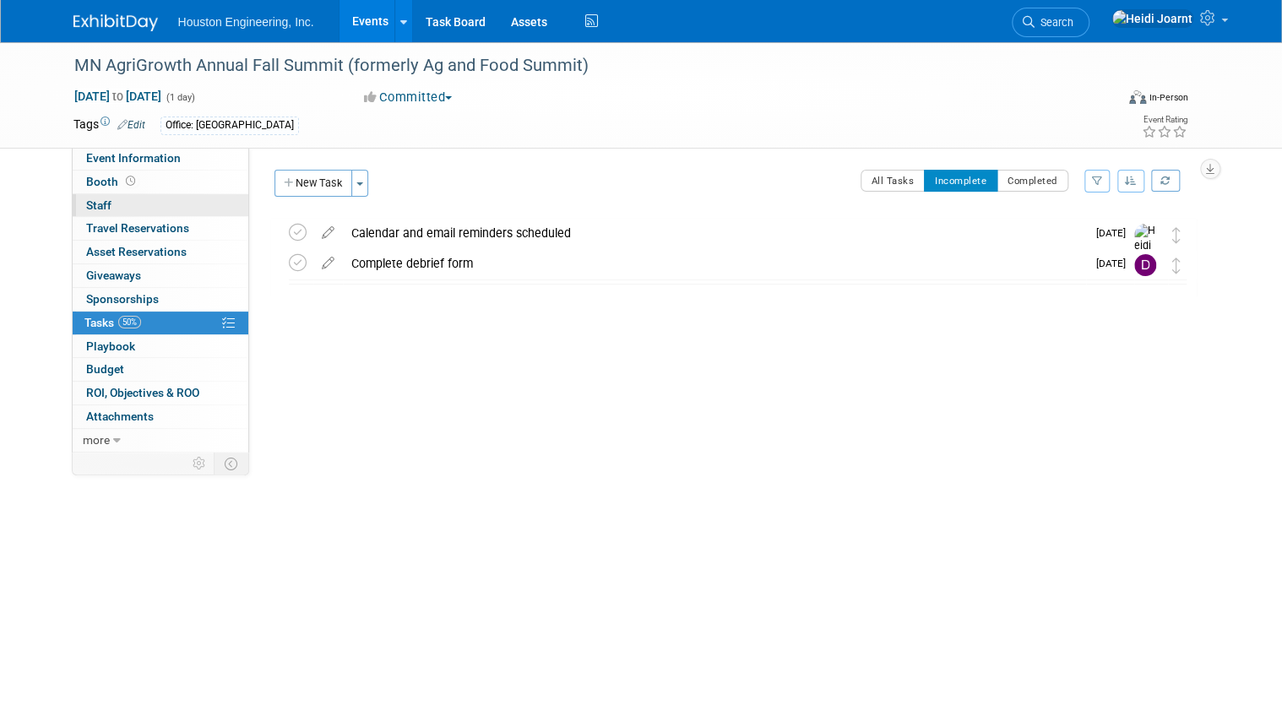
click at [135, 209] on link "0 Staff 0" at bounding box center [161, 205] width 176 height 23
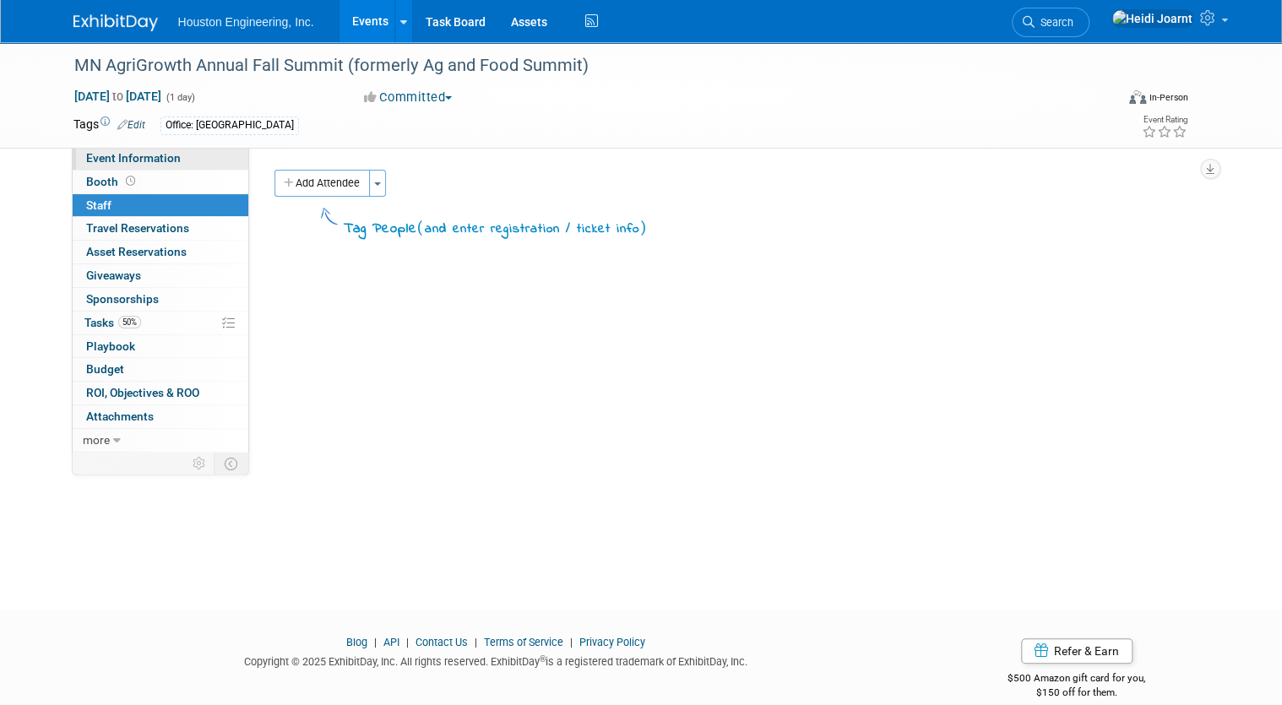
click at [145, 161] on span "Event Information" at bounding box center [133, 158] width 95 height 14
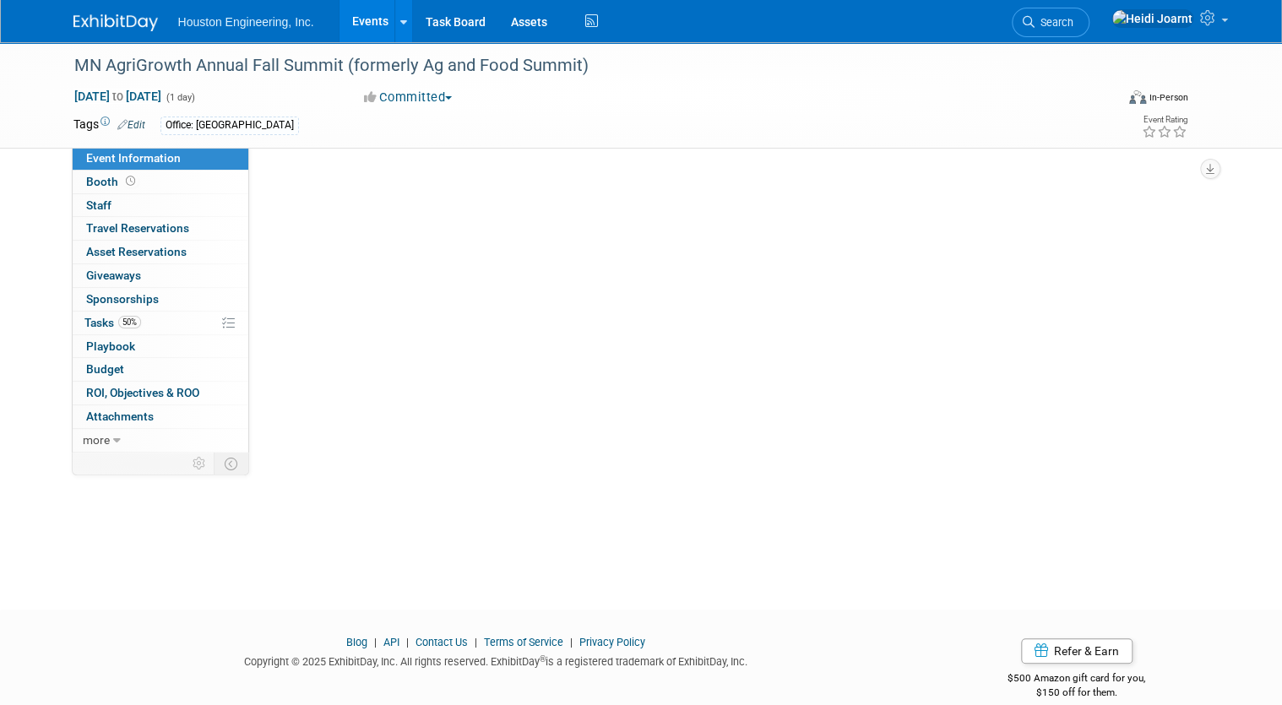
select select "3 - Reg/Prep Done"
select select "No"
select select "Environmental"
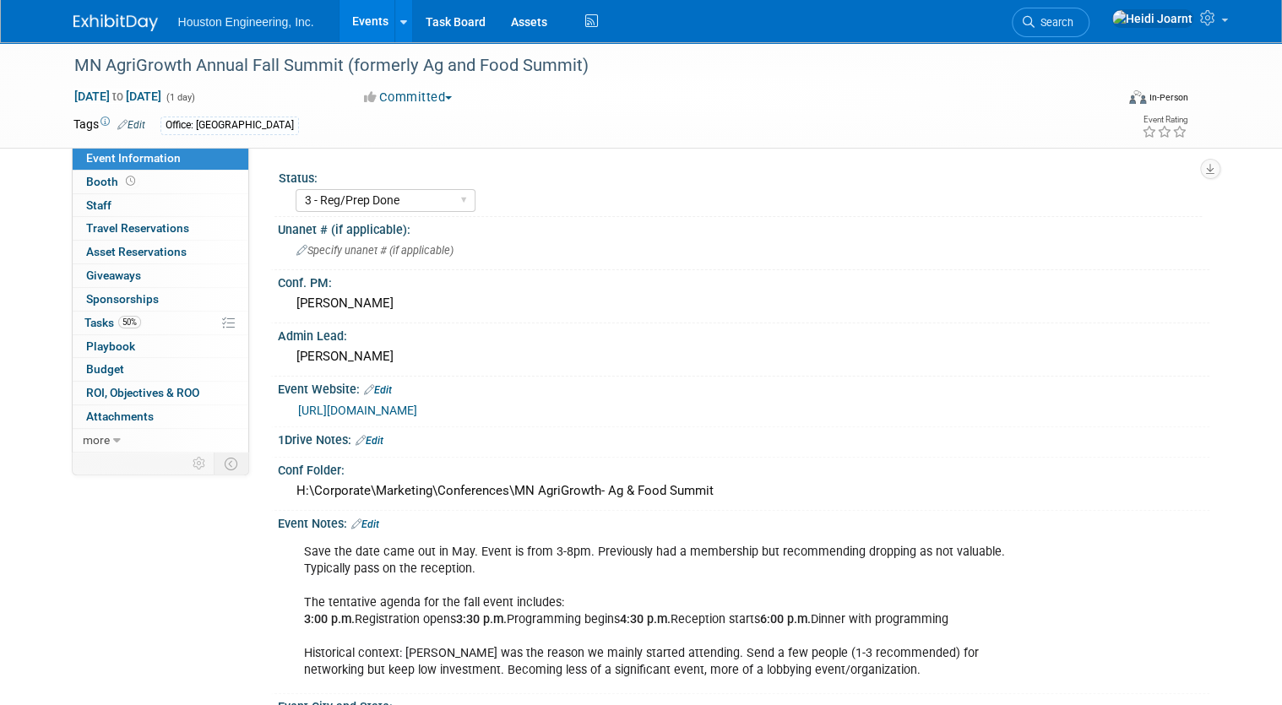
scroll to position [203, 0]
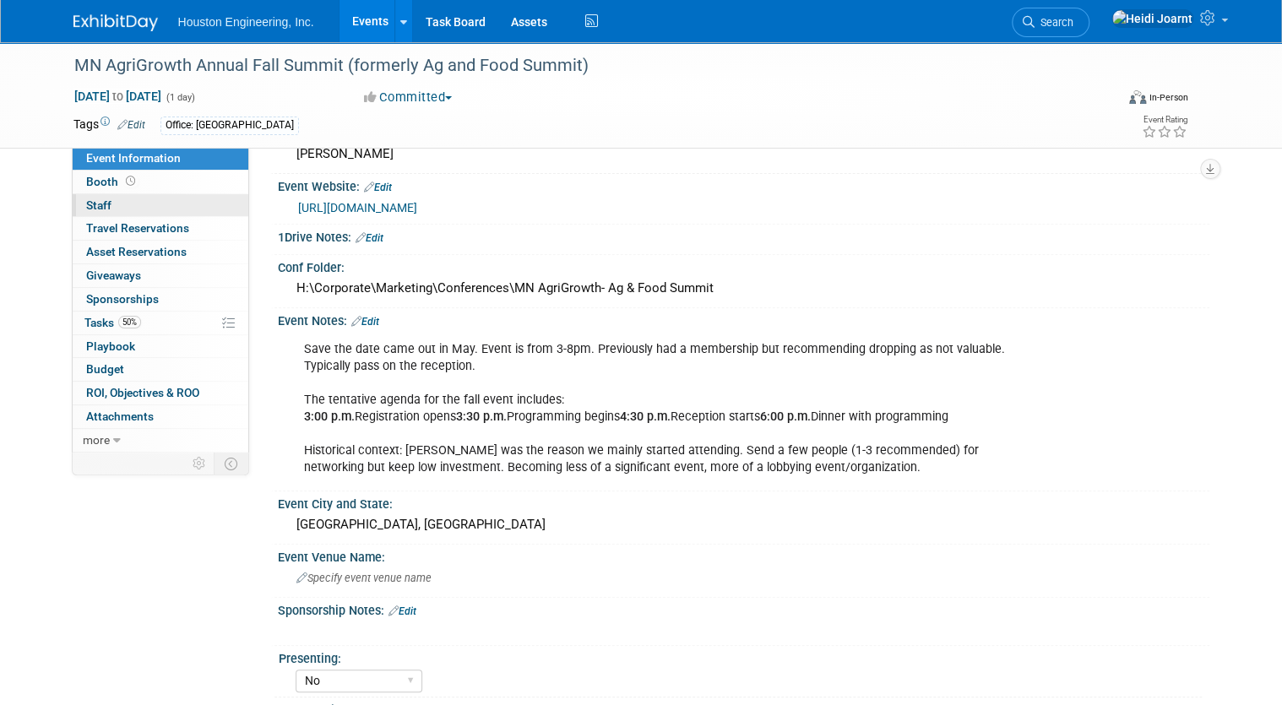
click at [143, 209] on link "0 Staff 0" at bounding box center [161, 205] width 176 height 23
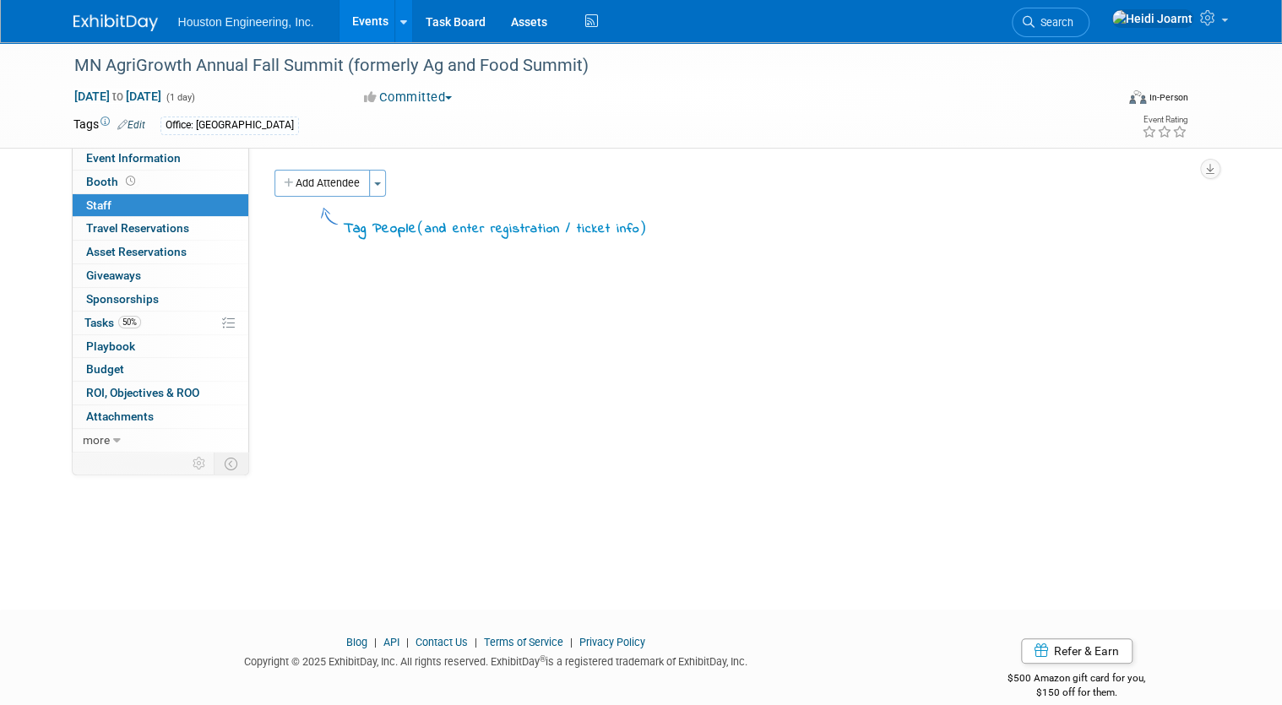
drag, startPoint x: 333, startPoint y: 188, endPoint x: 340, endPoint y: 217, distance: 29.7
click at [333, 188] on button "Add Attendee" at bounding box center [321, 183] width 95 height 27
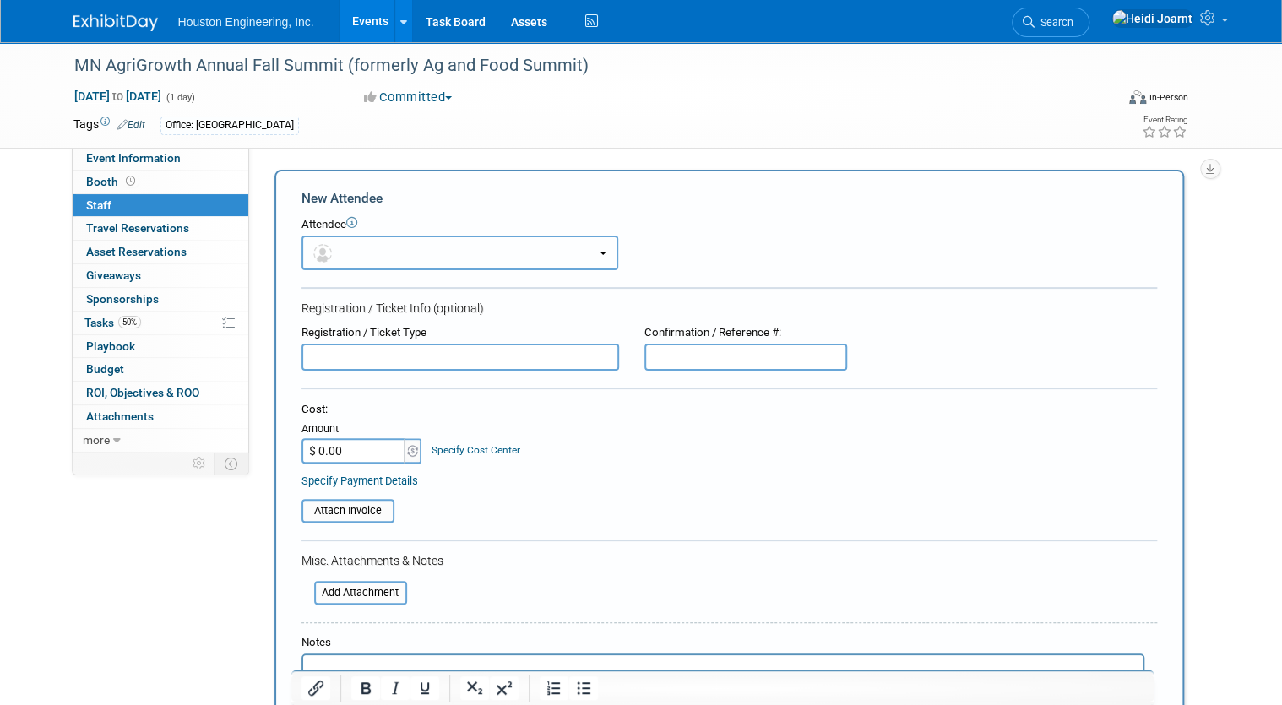
click at [323, 267] on button "button" at bounding box center [460, 253] width 317 height 35
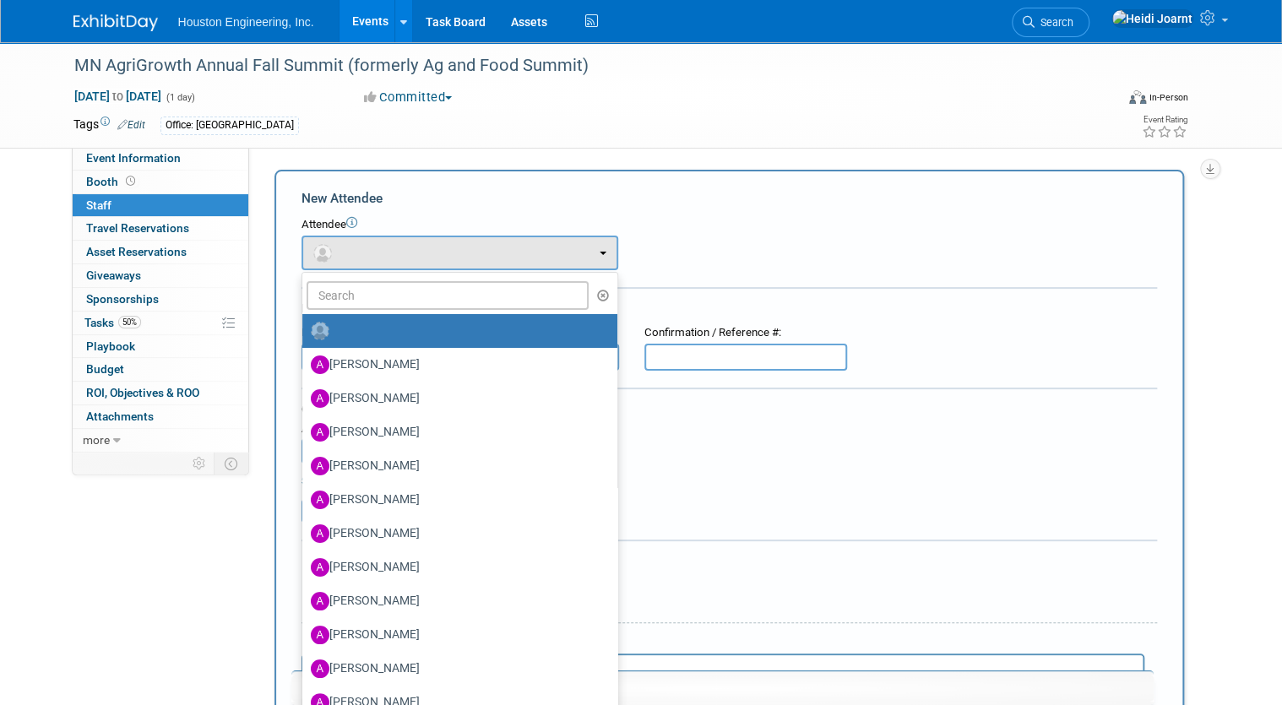
click at [361, 311] on ul "Aaron Frankl Aaron Carrell Adam Walker Adam Pawelk Adam Nies" at bounding box center [460, 610] width 317 height 676
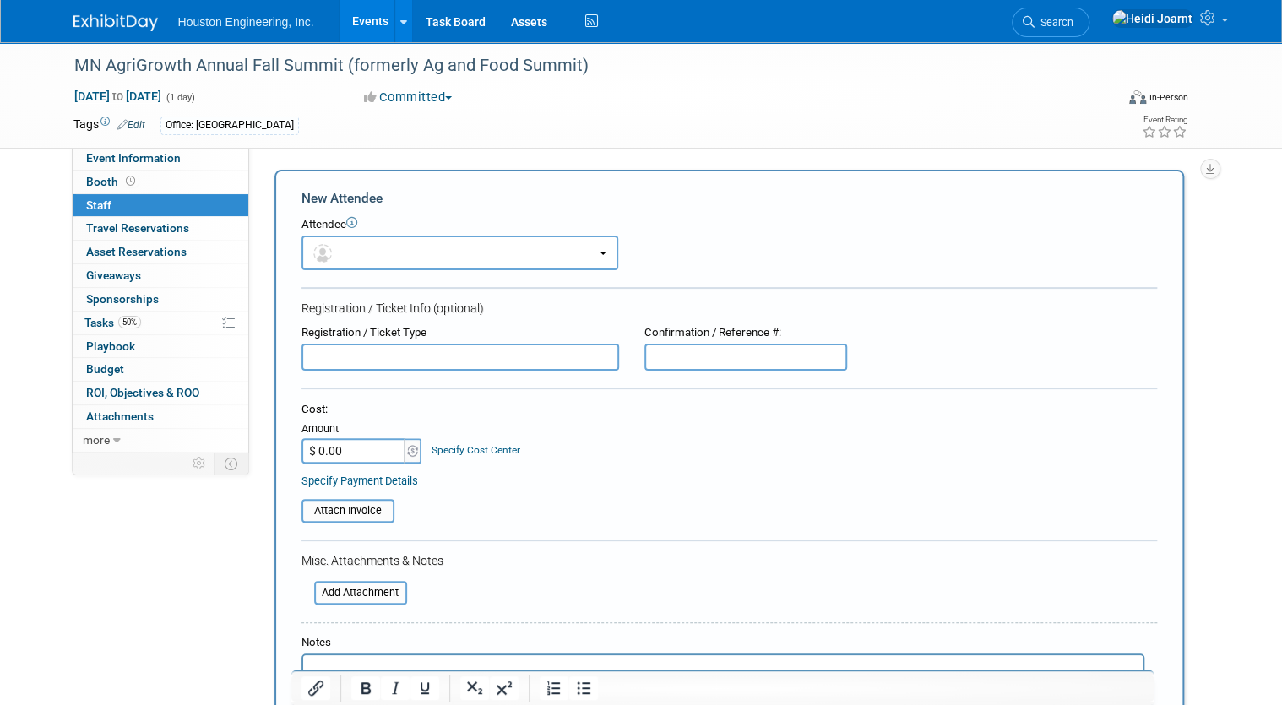
click at [363, 303] on div "Registration / Ticket Info (optional)" at bounding box center [730, 308] width 856 height 17
click at [372, 257] on button "button" at bounding box center [460, 253] width 317 height 35
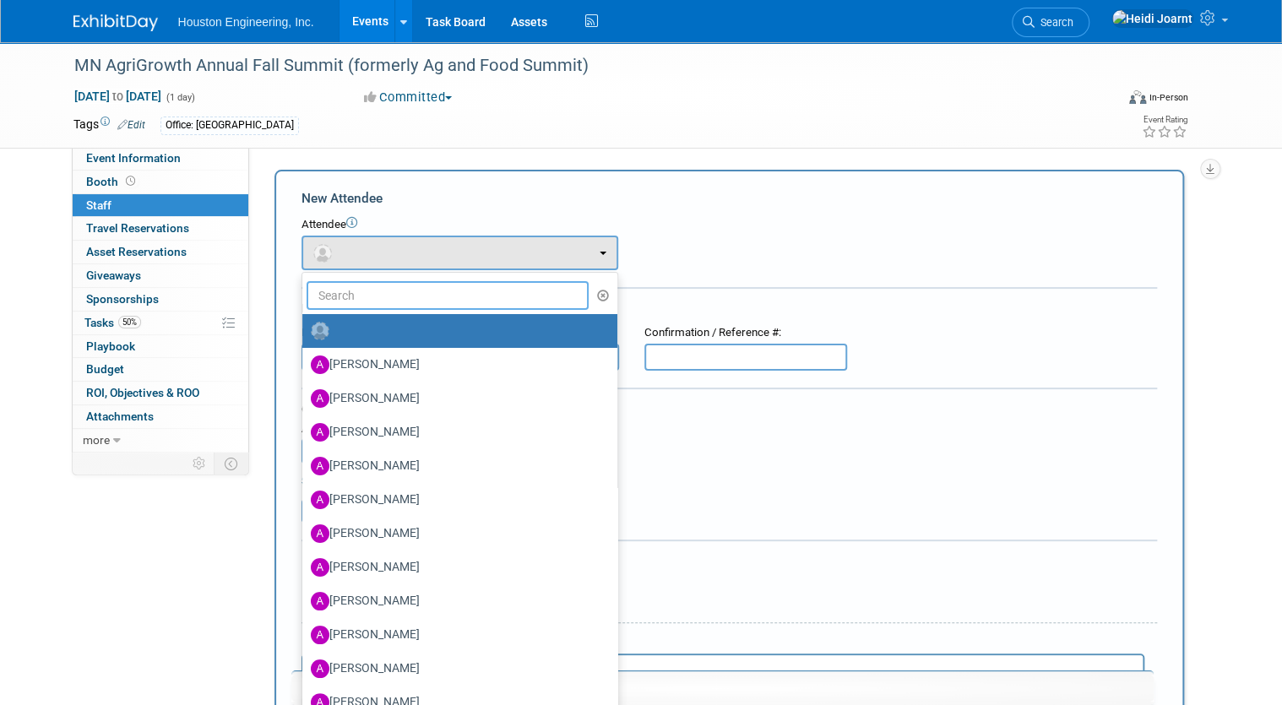
click at [368, 290] on input "text" at bounding box center [448, 295] width 283 height 29
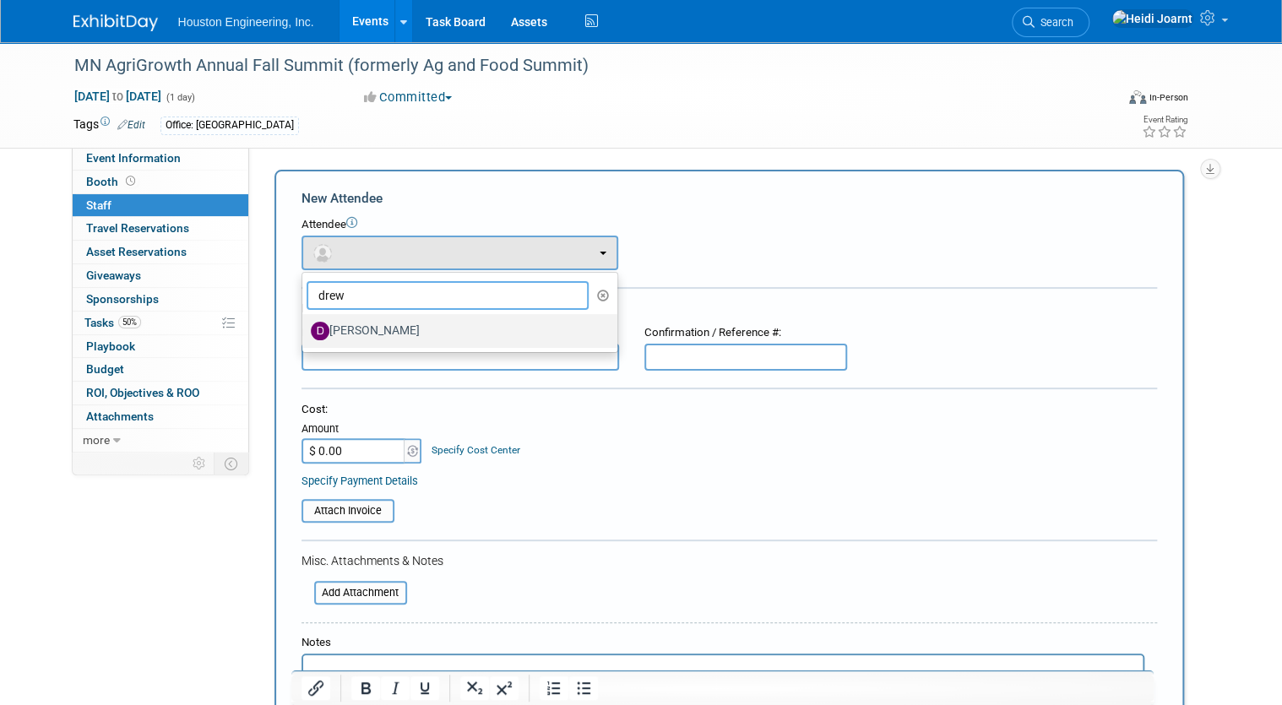
type input "drew"
click at [367, 332] on label "[PERSON_NAME]" at bounding box center [456, 331] width 290 height 27
click at [305, 332] on input "[PERSON_NAME]" at bounding box center [299, 328] width 11 height 11
select select "bb0727bc-6446-448b-b395-5b64e9587ce5"
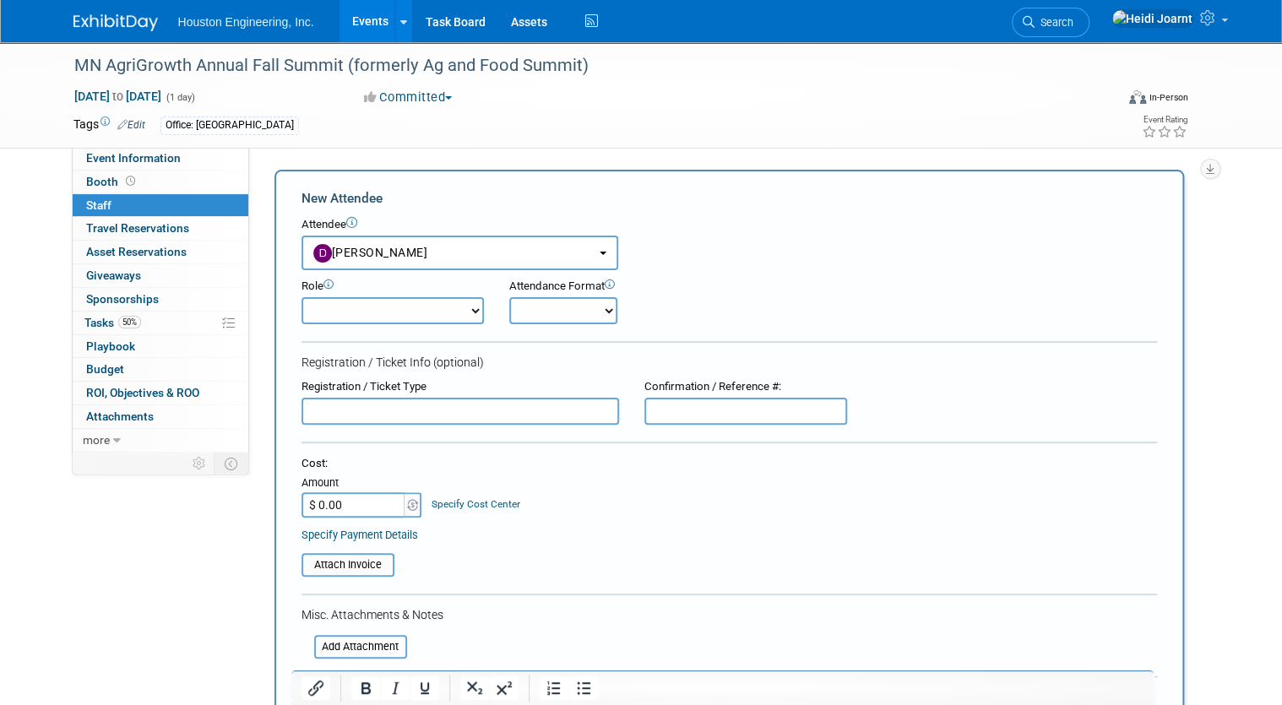
click at [358, 313] on select "Conf Attendee Conf PM Demonstrator Host Planner Presenter Sales Representative" at bounding box center [393, 310] width 182 height 27
select select "100"
click at [302, 297] on select "Conf Attendee Conf PM Demonstrator Host Planner Presenter Sales Representative" at bounding box center [393, 310] width 182 height 27
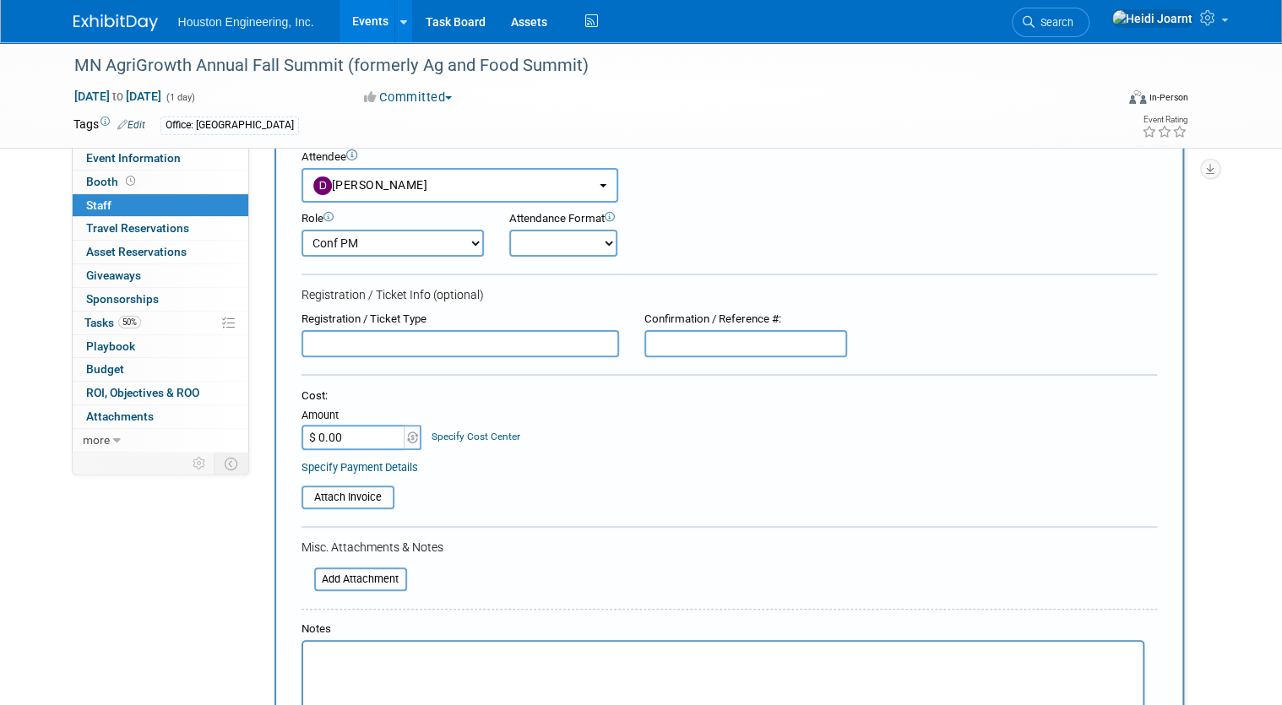
scroll to position [203, 0]
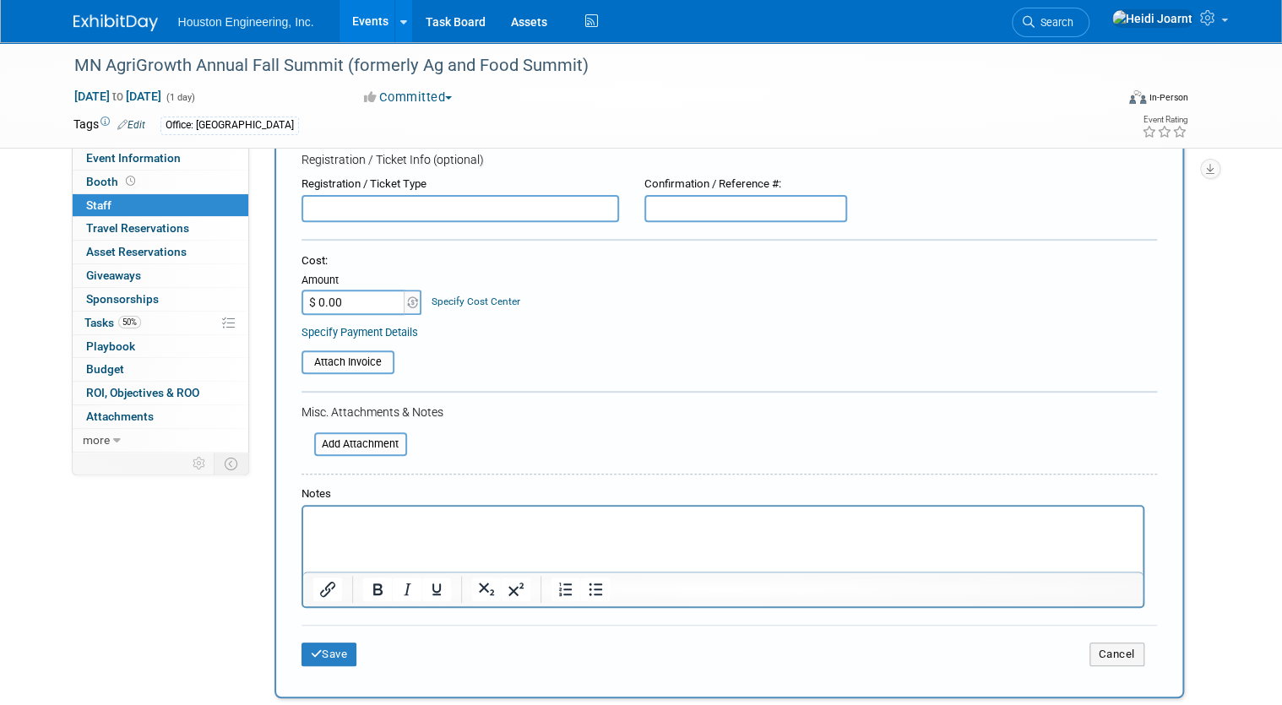
click at [326, 661] on div "Save Cancel" at bounding box center [730, 652] width 856 height 54
click at [326, 649] on button "Save" at bounding box center [330, 655] width 56 height 24
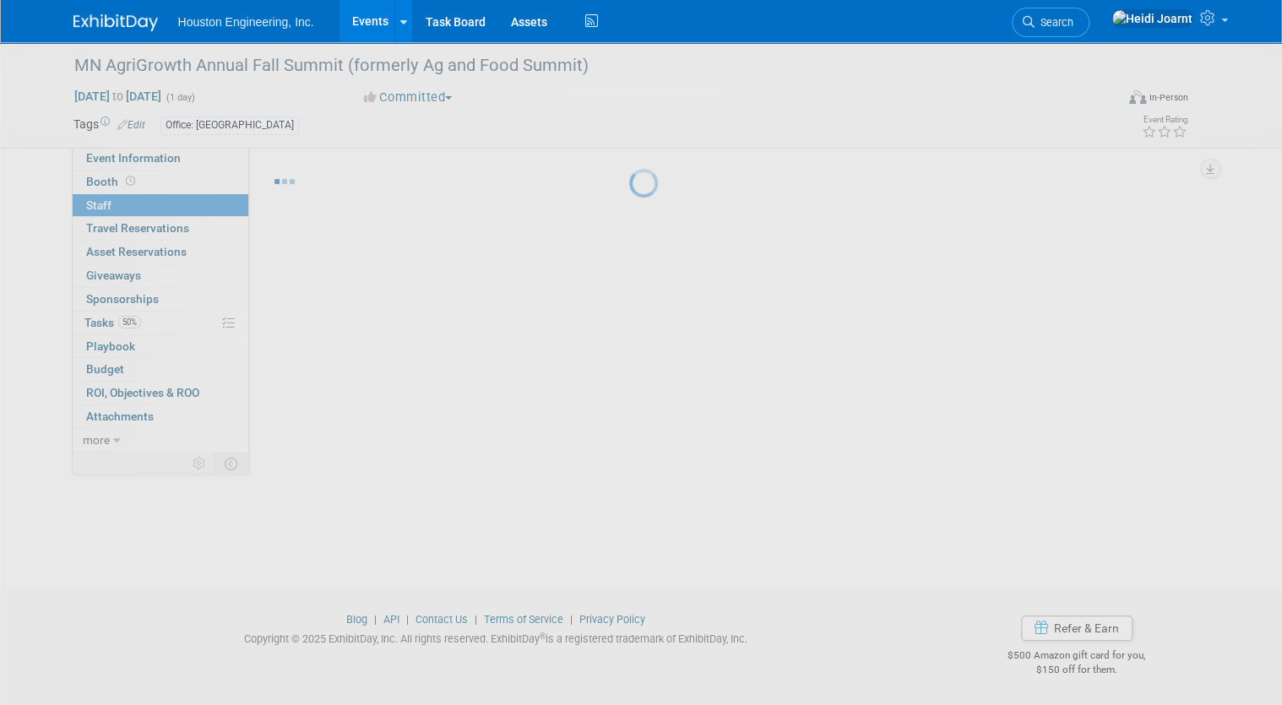
scroll to position [23, 0]
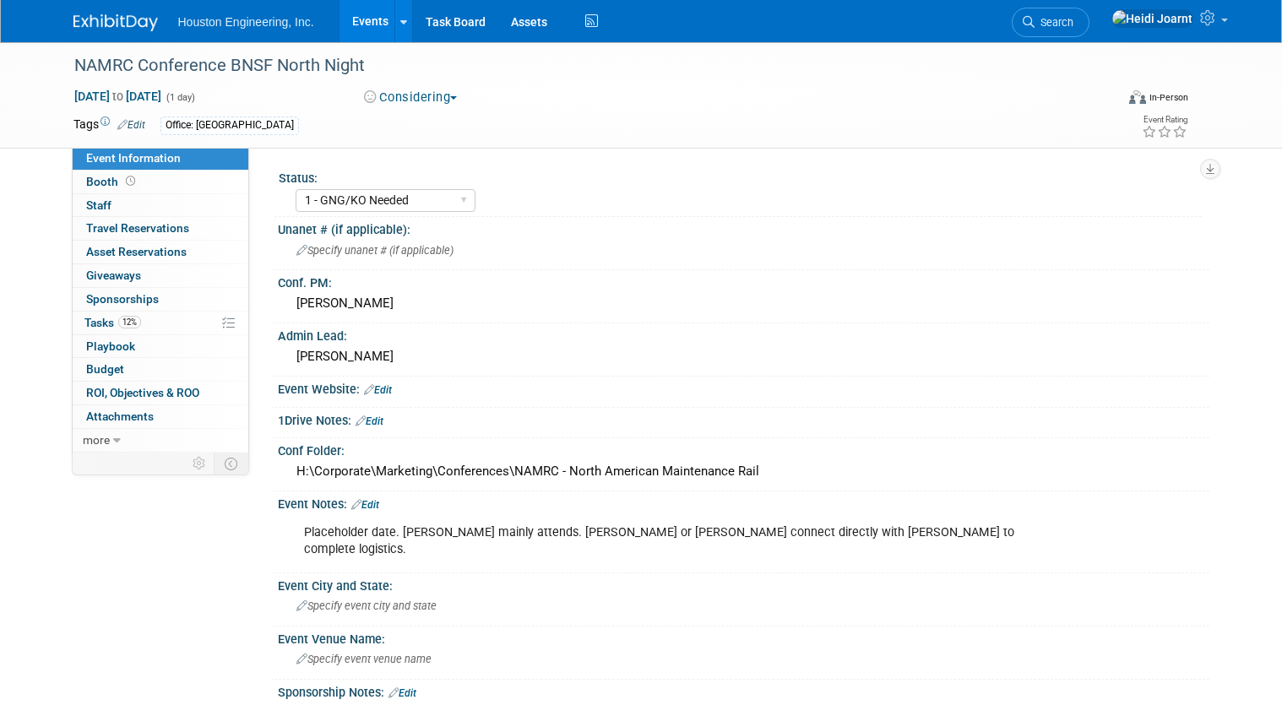
select select "1 - GNG/KO Needed"
select select "Transportation"
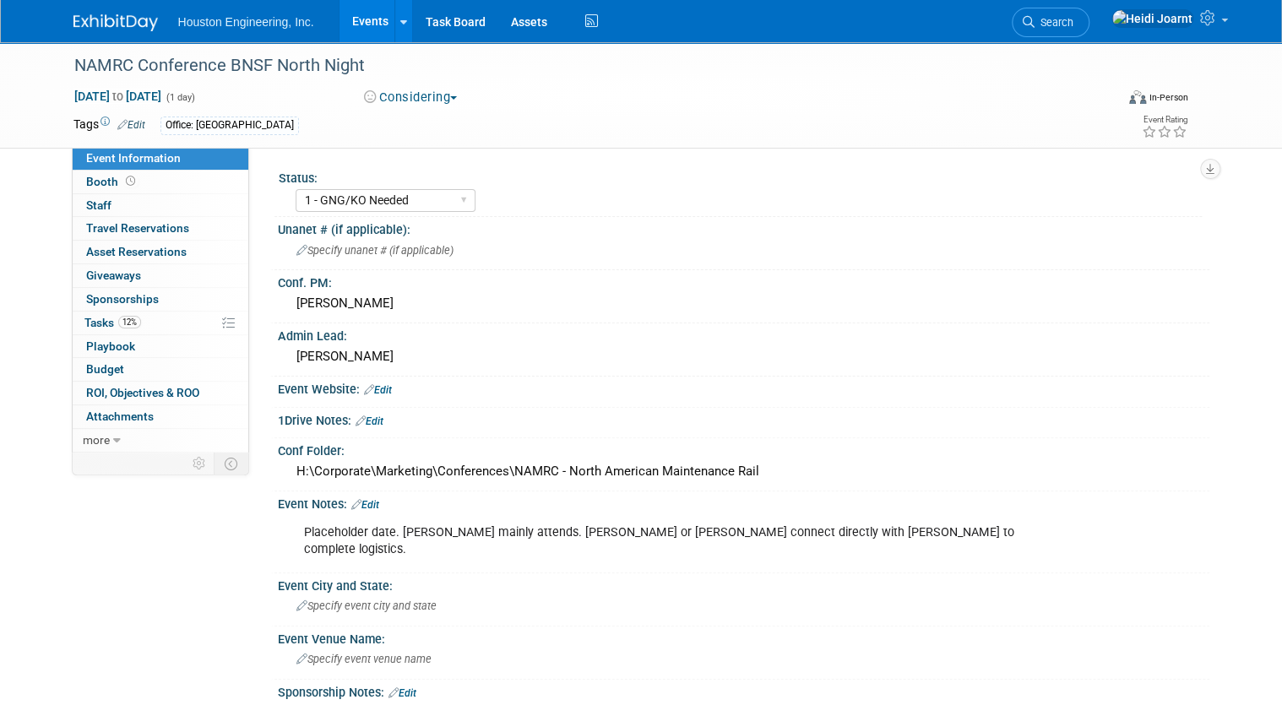
click at [372, 504] on link "Edit" at bounding box center [365, 505] width 28 height 12
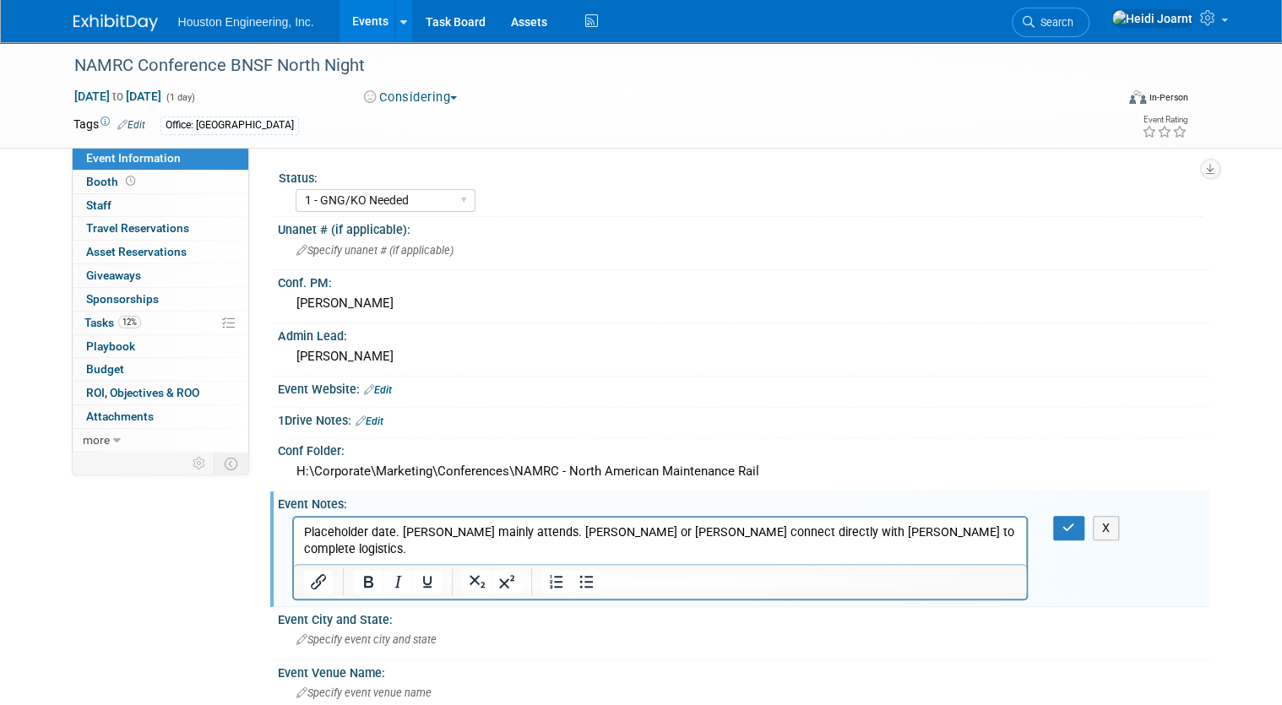
click at [922, 531] on p "Placeholder date. Trent mainly attends. Megan or Kendra connect directly with T…" at bounding box center [660, 541] width 714 height 34
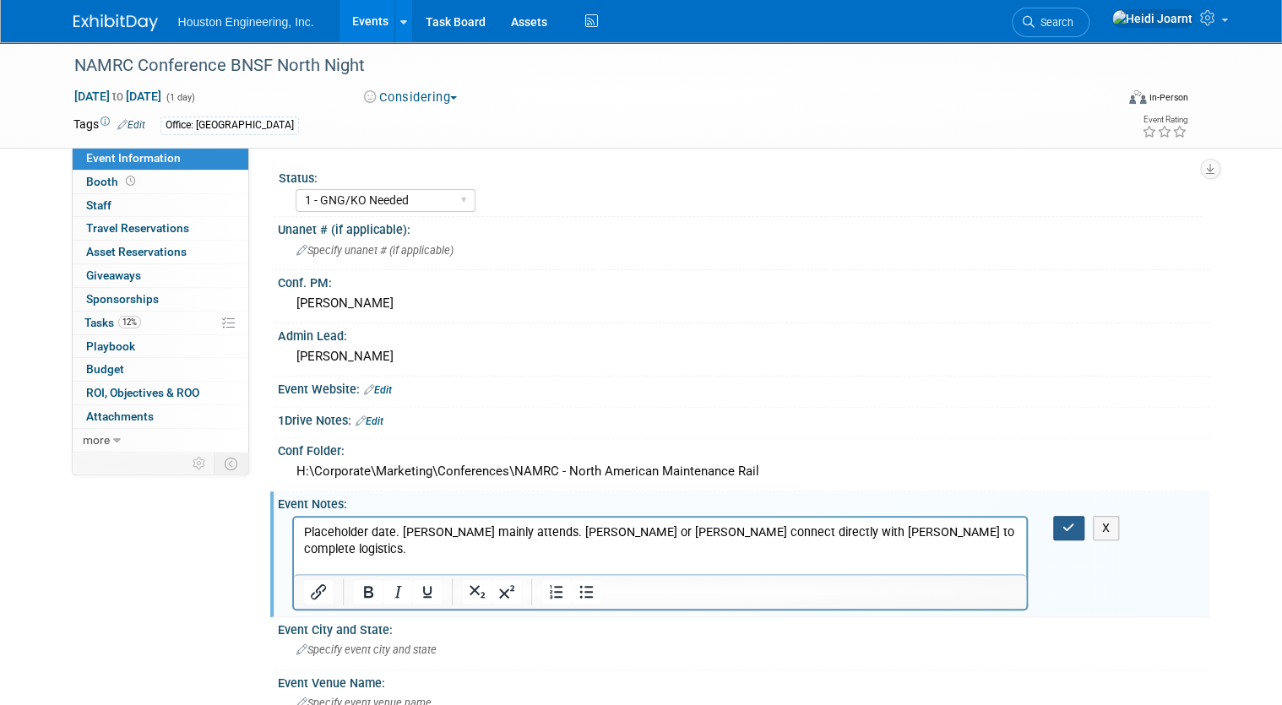
click at [1074, 526] on icon "button" at bounding box center [1069, 528] width 13 height 12
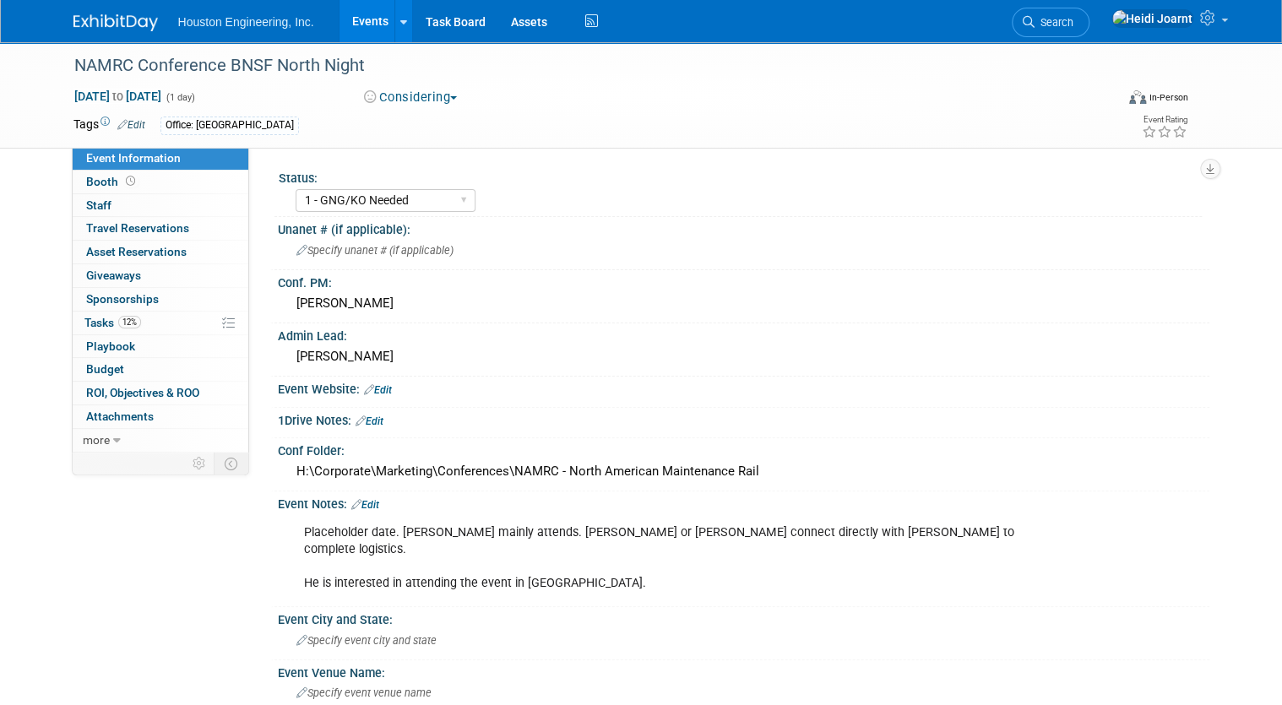
click at [361, 500] on link "Edit" at bounding box center [365, 505] width 28 height 12
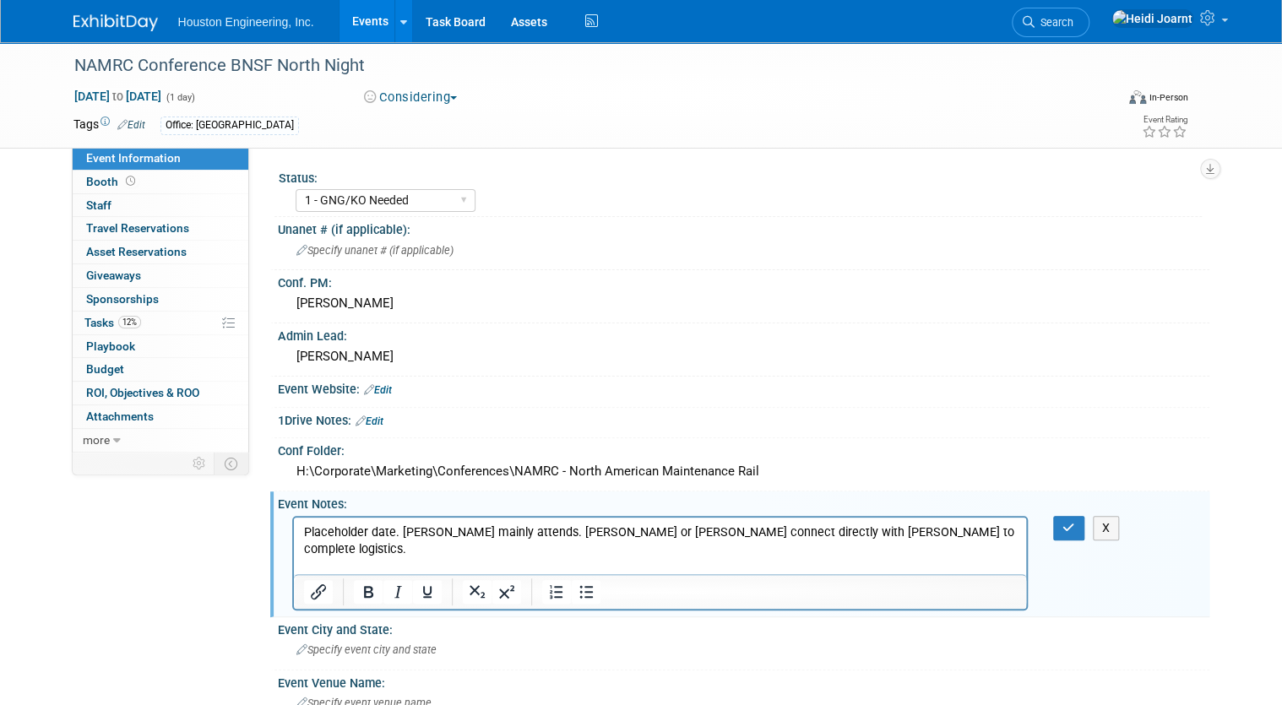
click at [872, 541] on p "Placeholder date. Trent mainly attends. Megan or Kendra connect directly with T…" at bounding box center [660, 558] width 714 height 68
click at [879, 533] on p "Placeholder date. Trent mainly attends. Megan or Kendra connect directly with T…" at bounding box center [660, 558] width 714 height 68
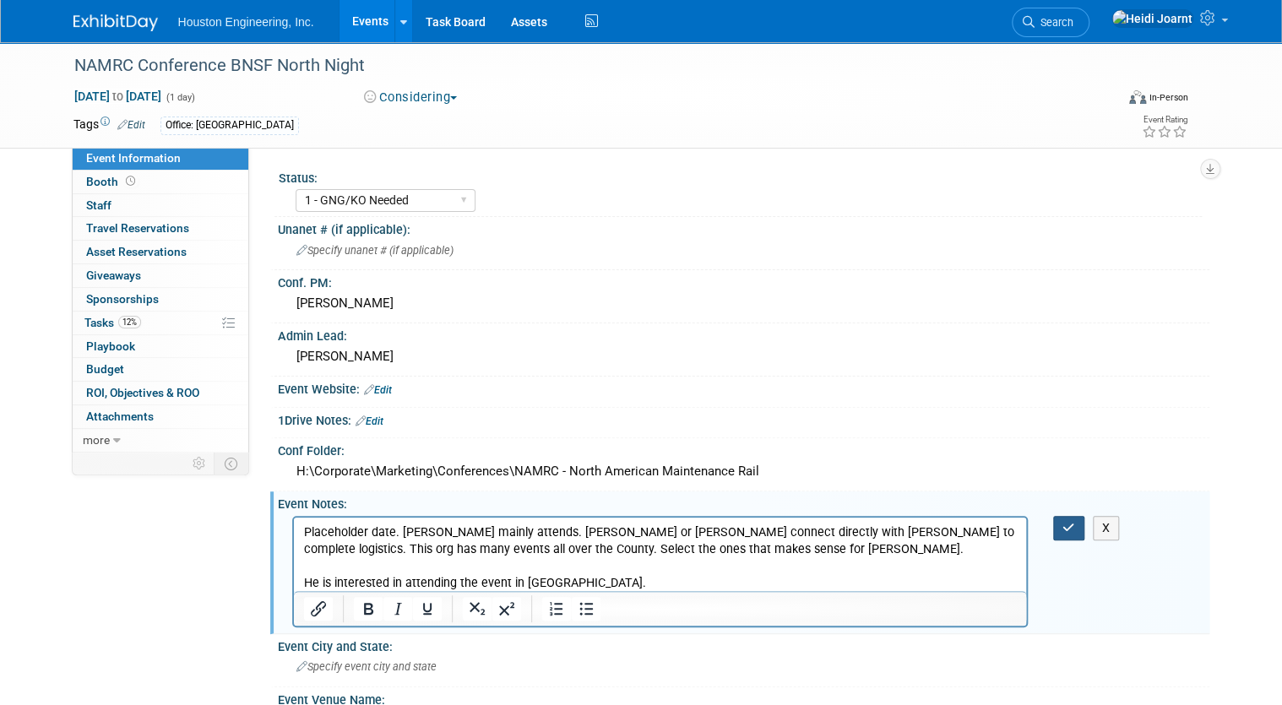
click at [1077, 531] on button "button" at bounding box center [1068, 528] width 31 height 24
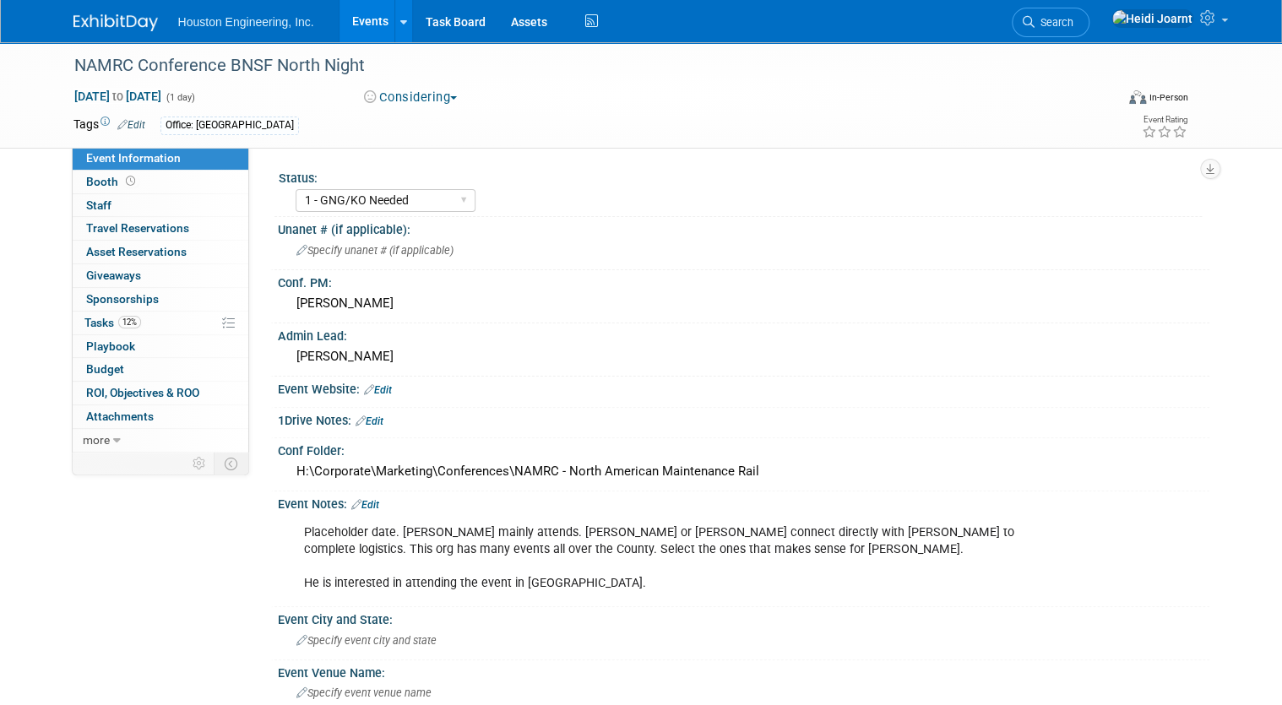
click at [375, 22] on link "Events" at bounding box center [371, 21] width 62 height 42
click at [537, 21] on link "Assets" at bounding box center [529, 21] width 62 height 42
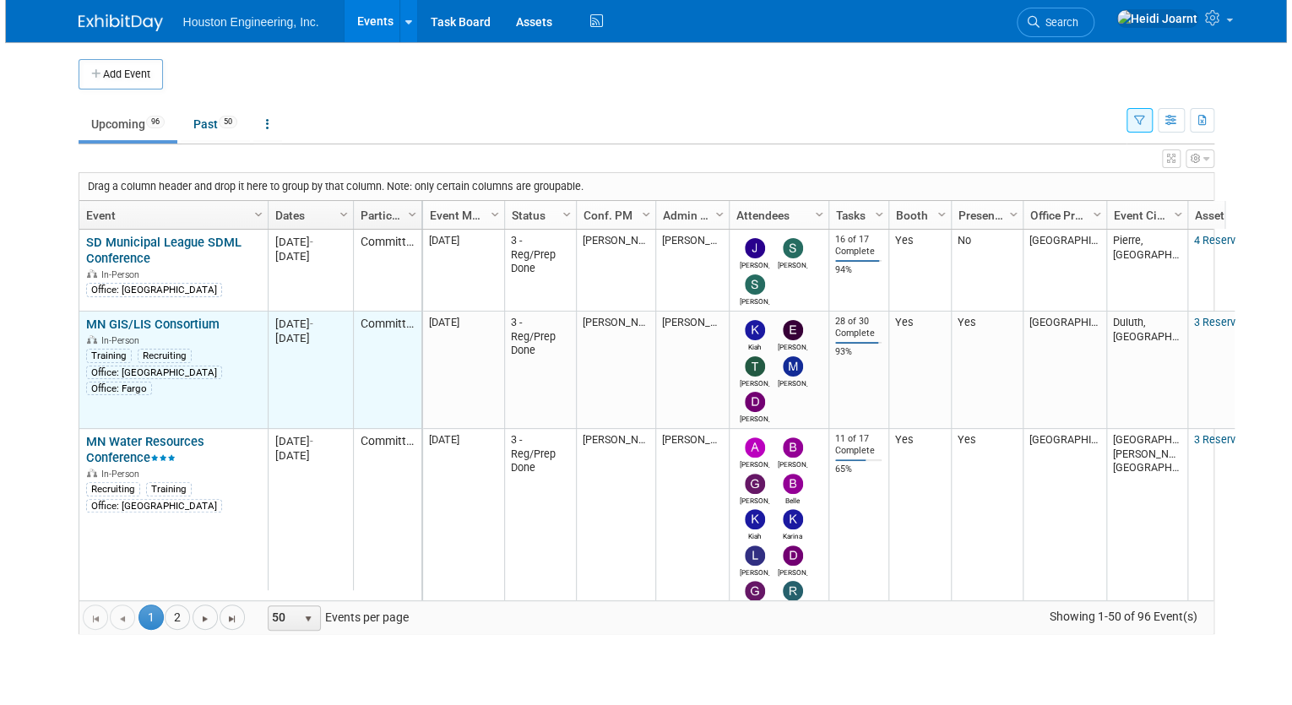
scroll to position [81, 0]
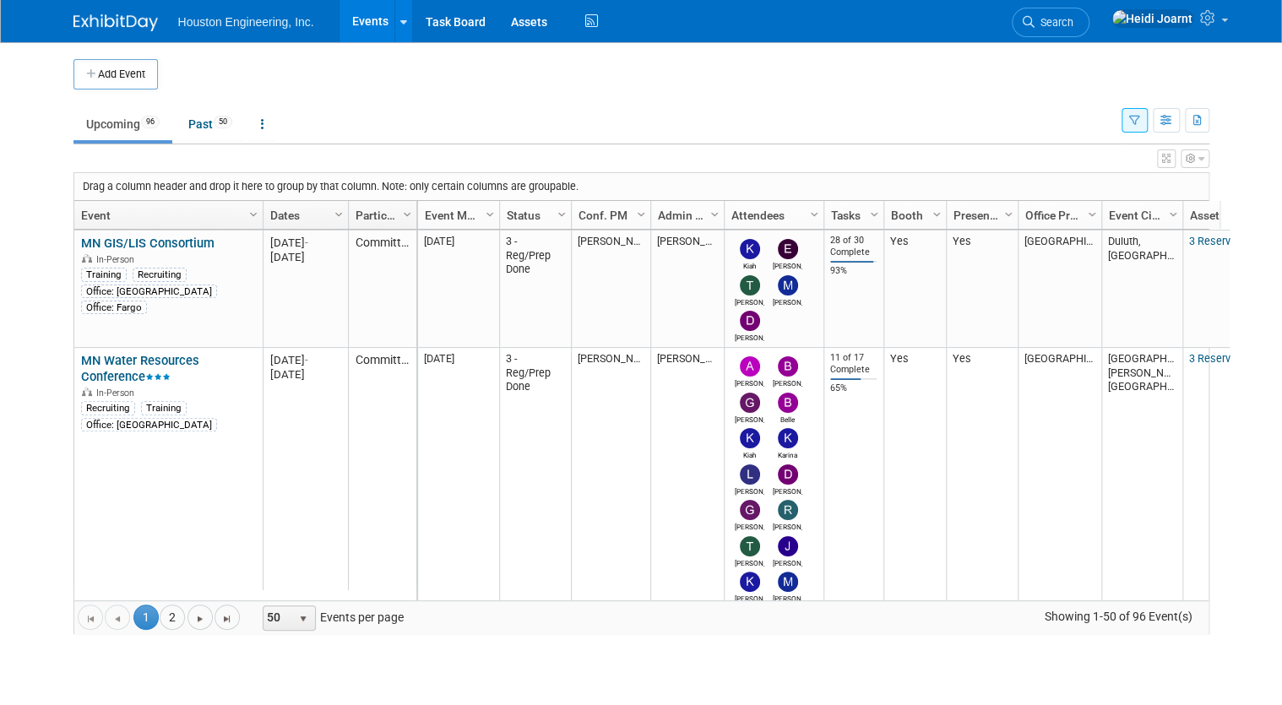
click at [1176, 164] on button "button" at bounding box center [1166, 158] width 19 height 19
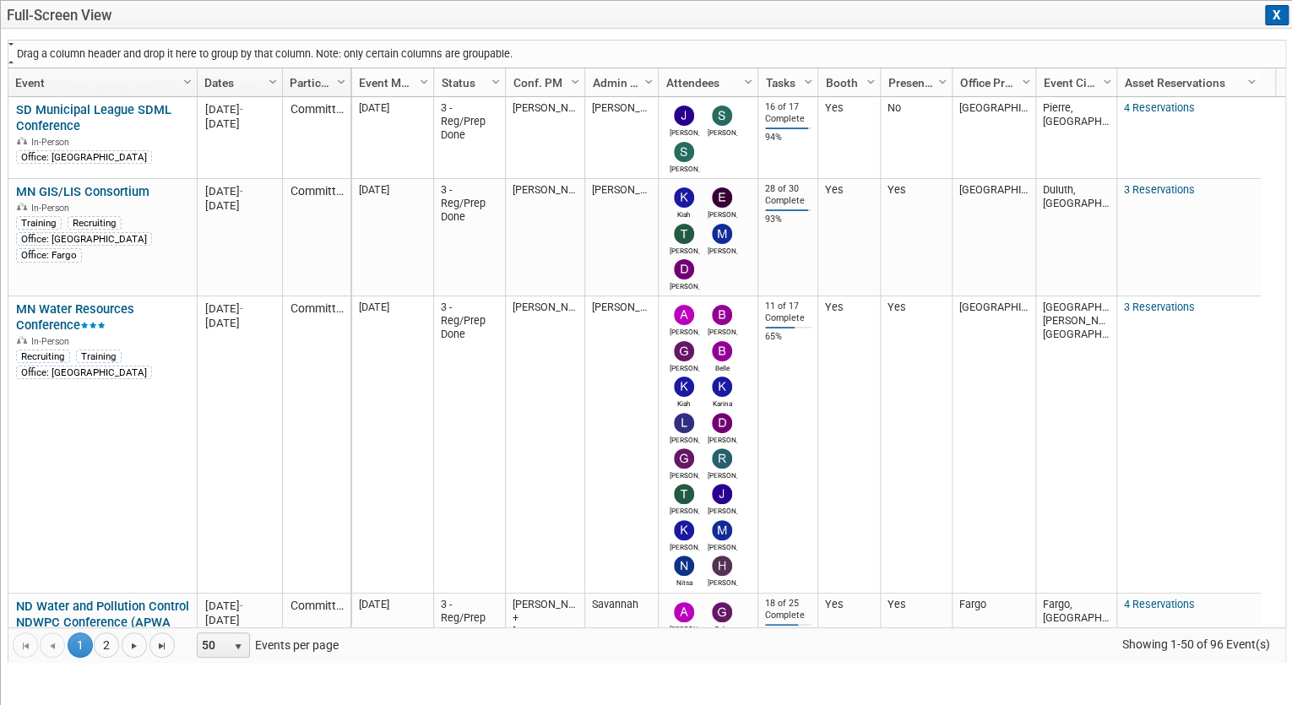
drag, startPoint x: 395, startPoint y: 87, endPoint x: 217, endPoint y: 52, distance: 181.7
click at [217, 52] on div "Drag a column header and drop it here to group by that column. Note: only certa…" at bounding box center [647, 351] width 1279 height 622
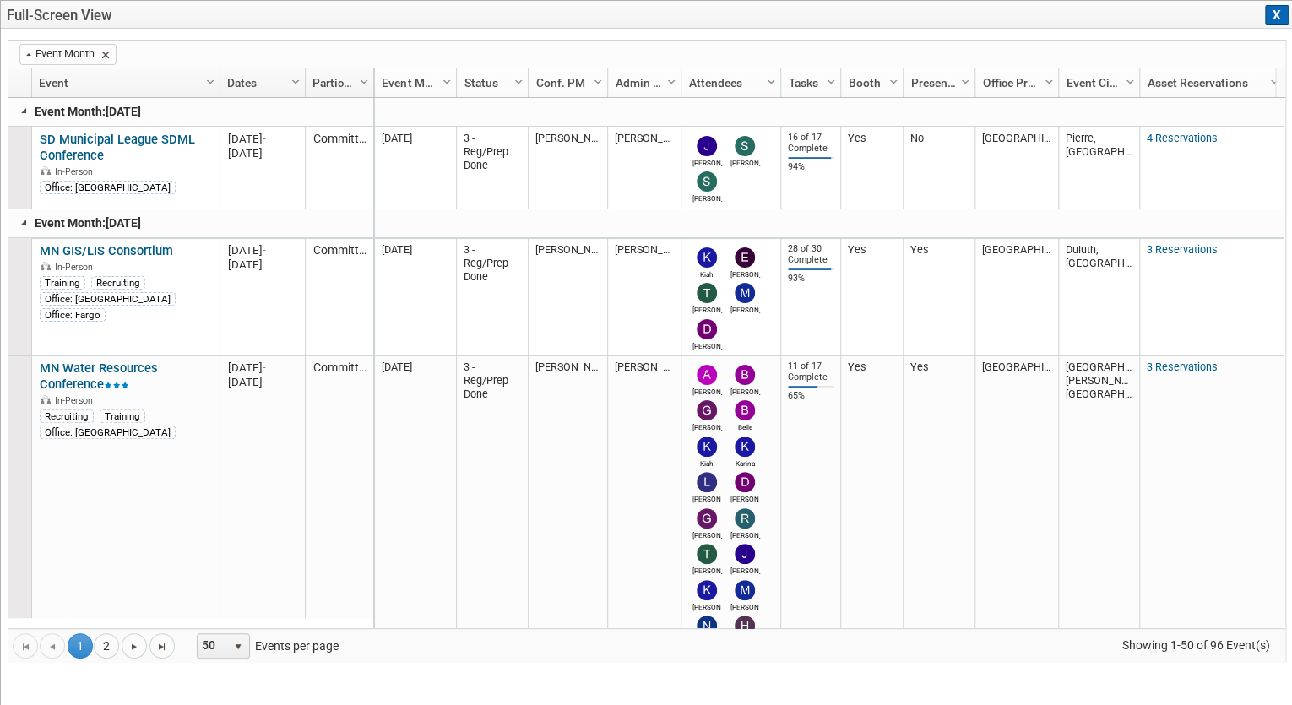
click at [24, 108] on link at bounding box center [25, 111] width 14 height 14
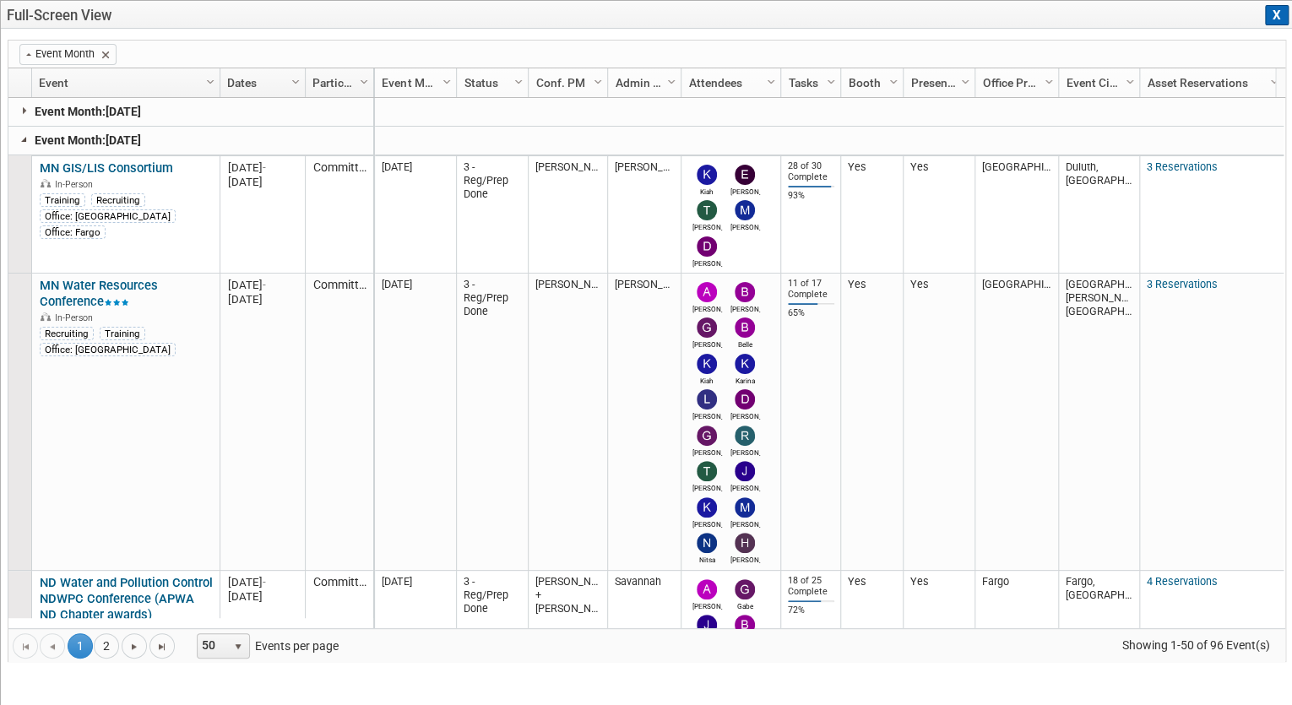
click at [23, 139] on link at bounding box center [25, 140] width 14 height 14
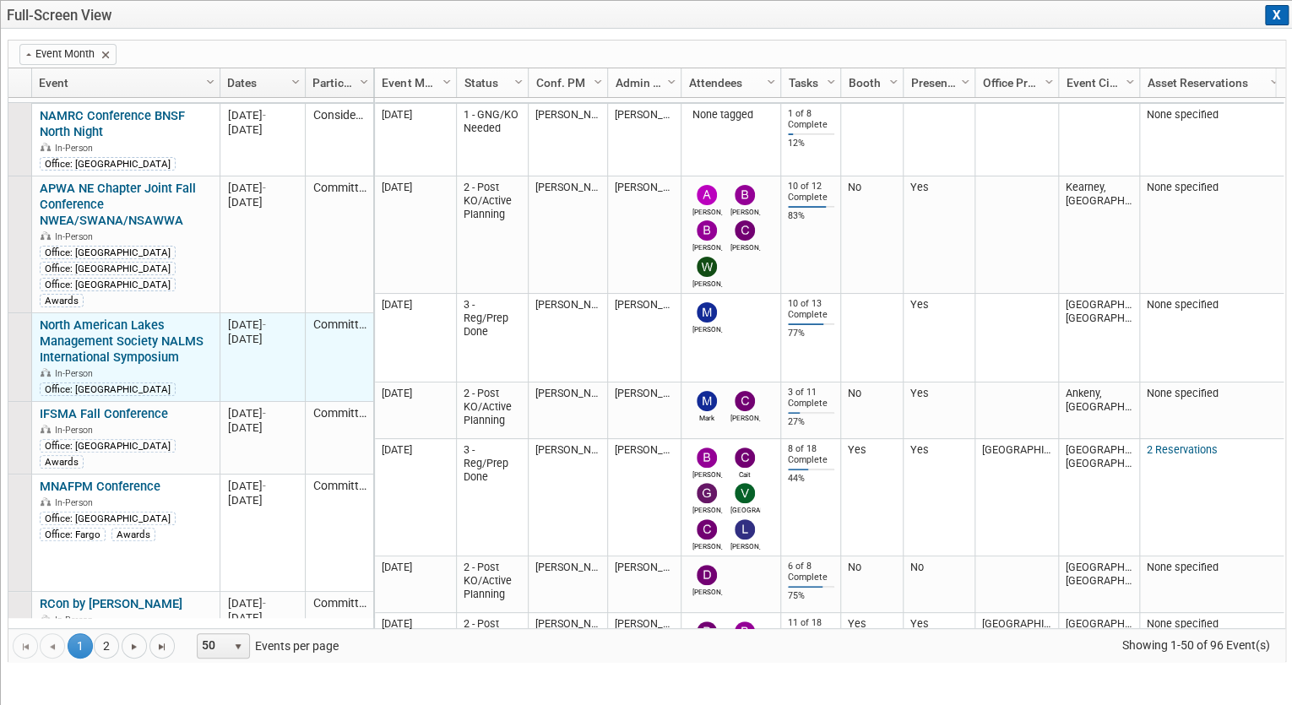
click at [172, 318] on link "North American Lakes Management Society NALMS International Symposium" at bounding box center [122, 341] width 164 height 47
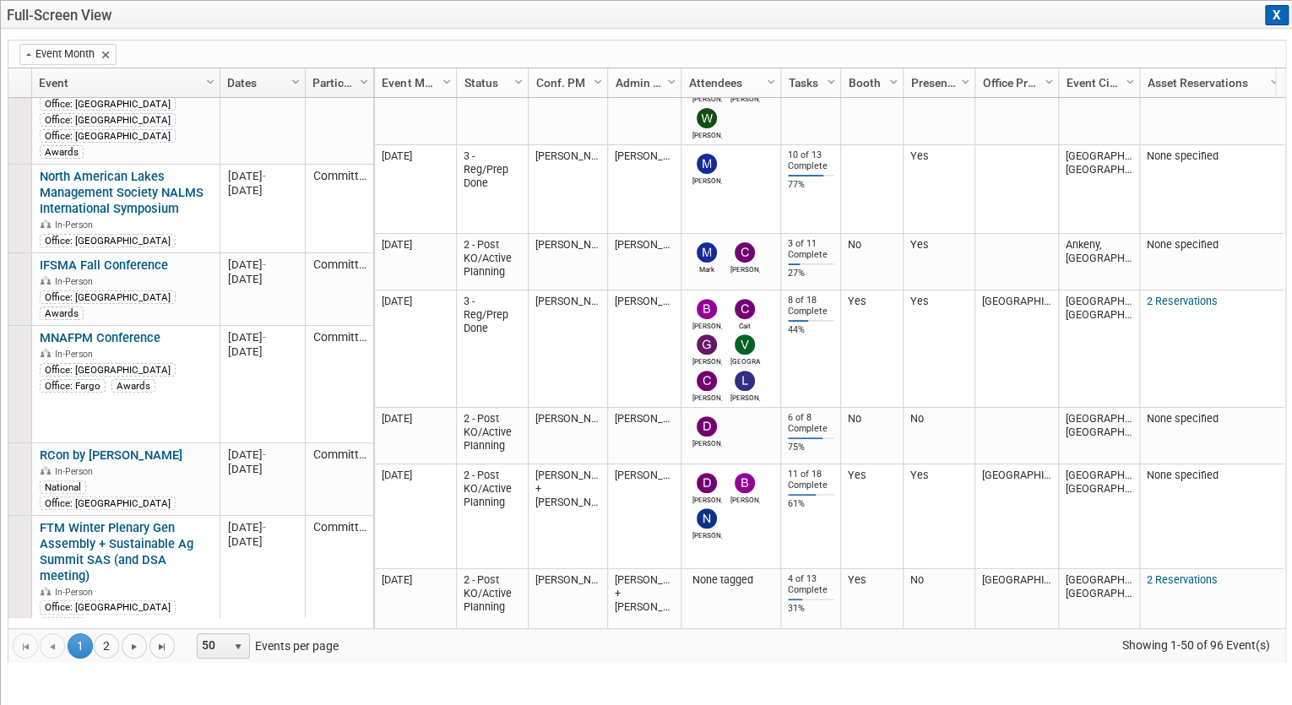
scroll to position [0, 0]
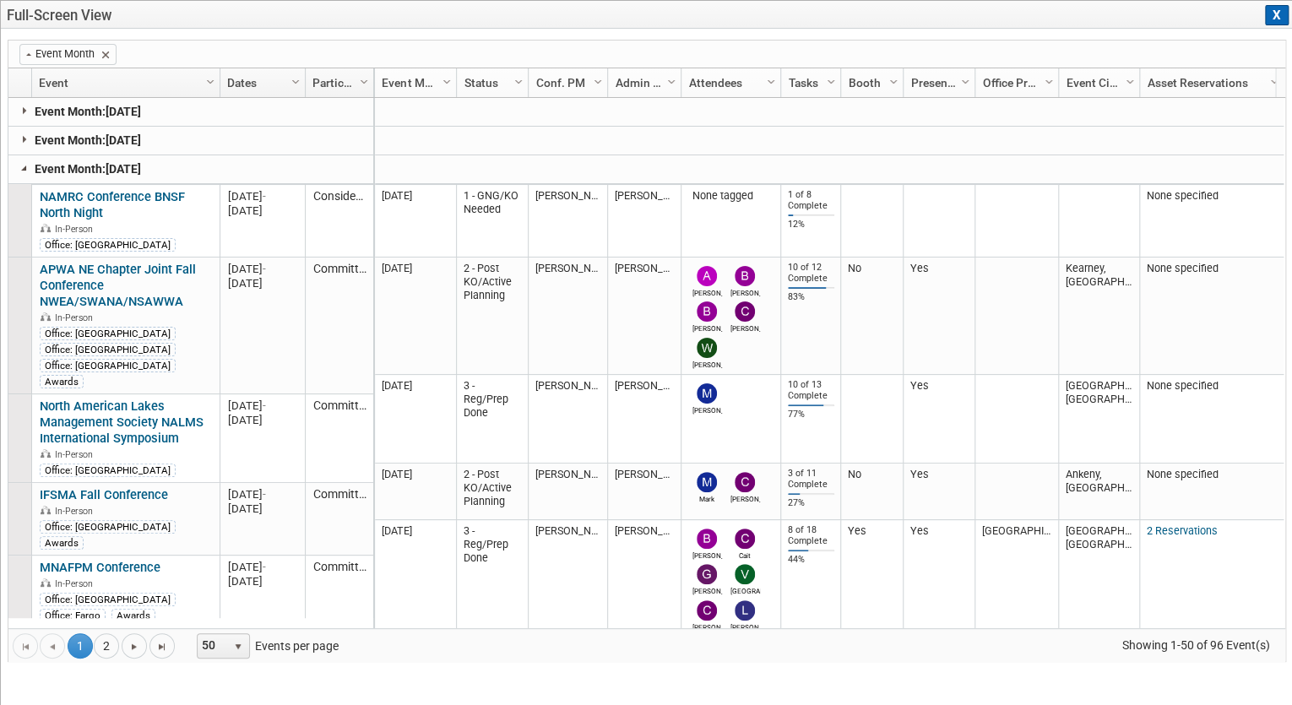
click at [25, 166] on link at bounding box center [25, 168] width 14 height 14
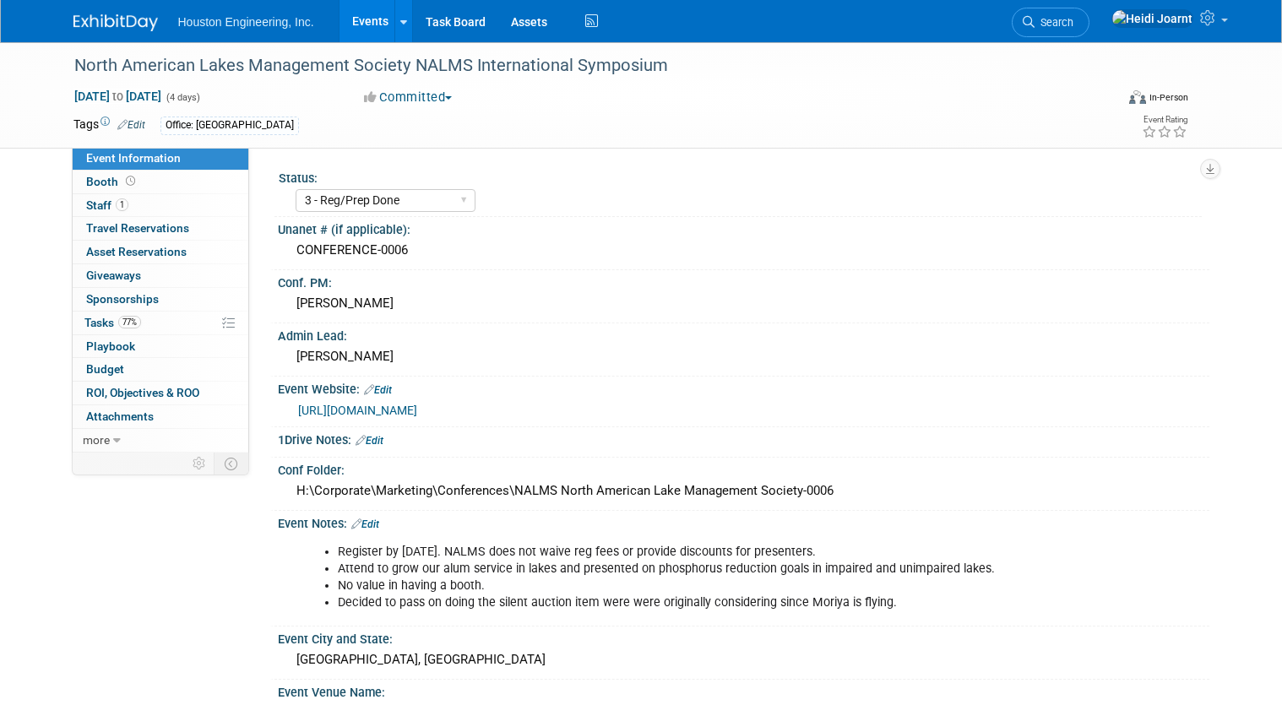
select select "3 - Reg/Prep Done"
select select "Yes"
select select "Environmental"
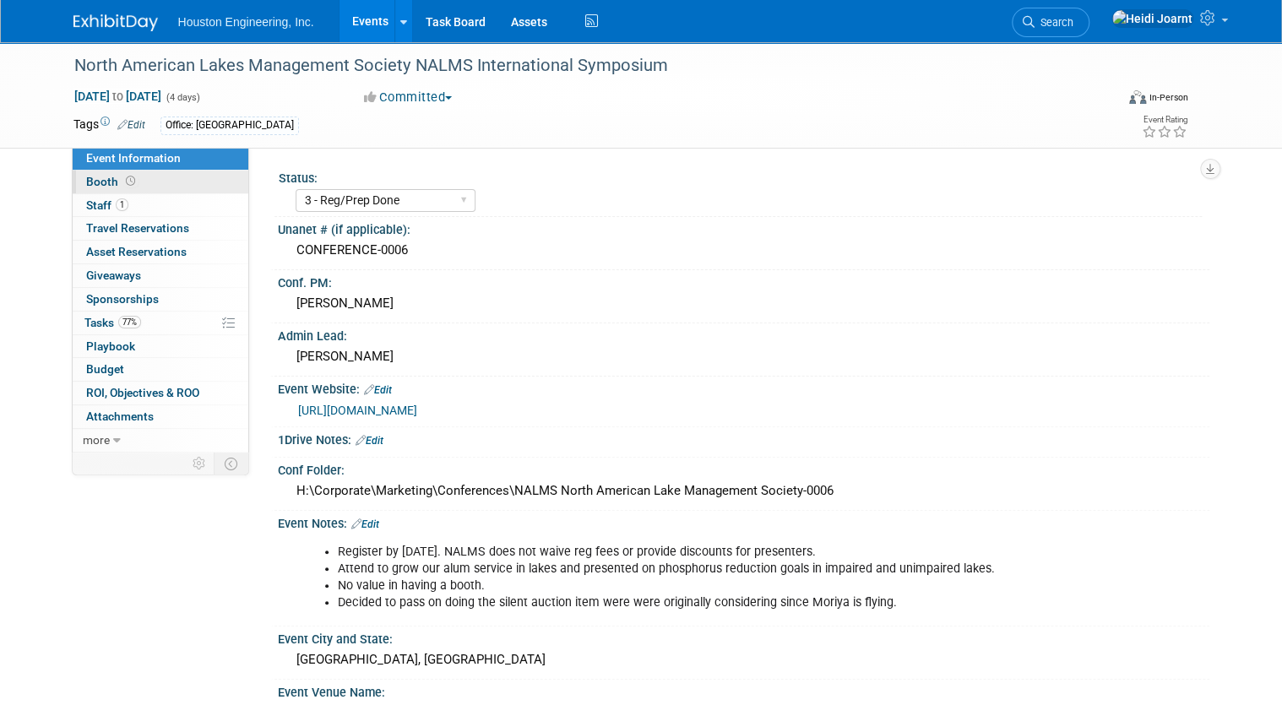
click at [151, 176] on link "Booth" at bounding box center [161, 182] width 176 height 23
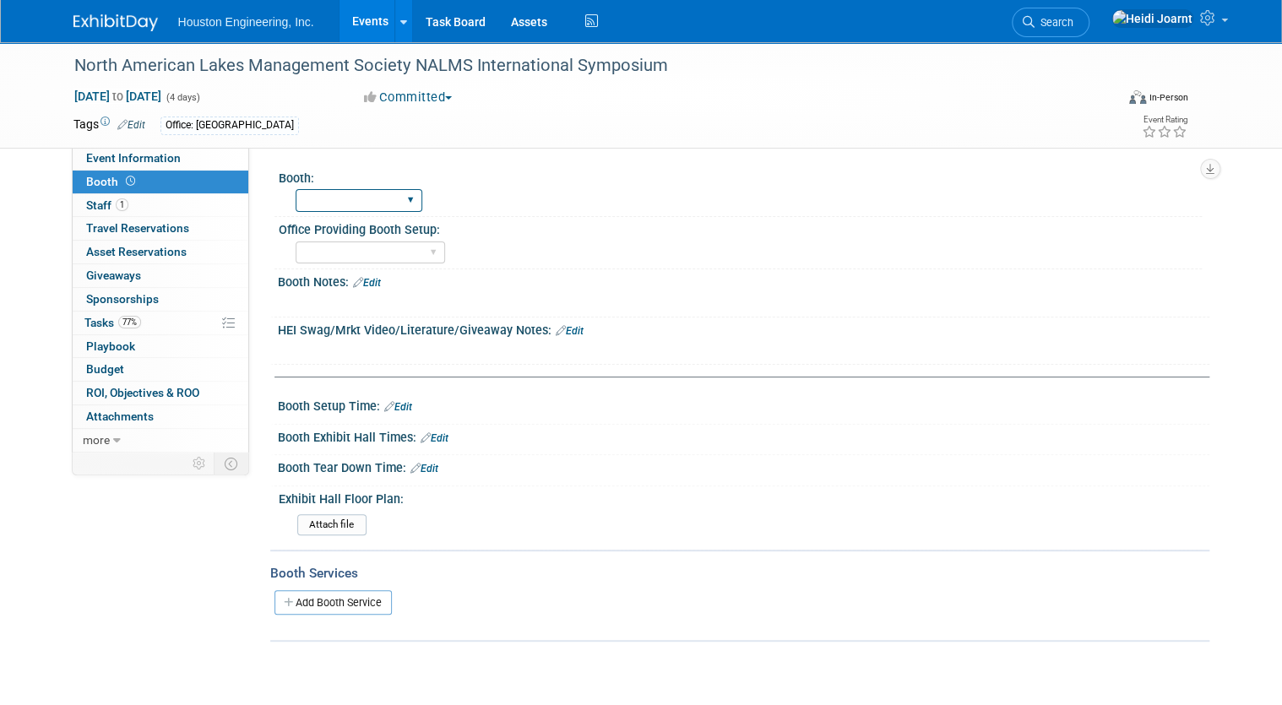
click at [355, 205] on select "Yes No" at bounding box center [359, 200] width 127 height 23
select select "No"
click at [296, 189] on select "Yes No" at bounding box center [359, 200] width 127 height 23
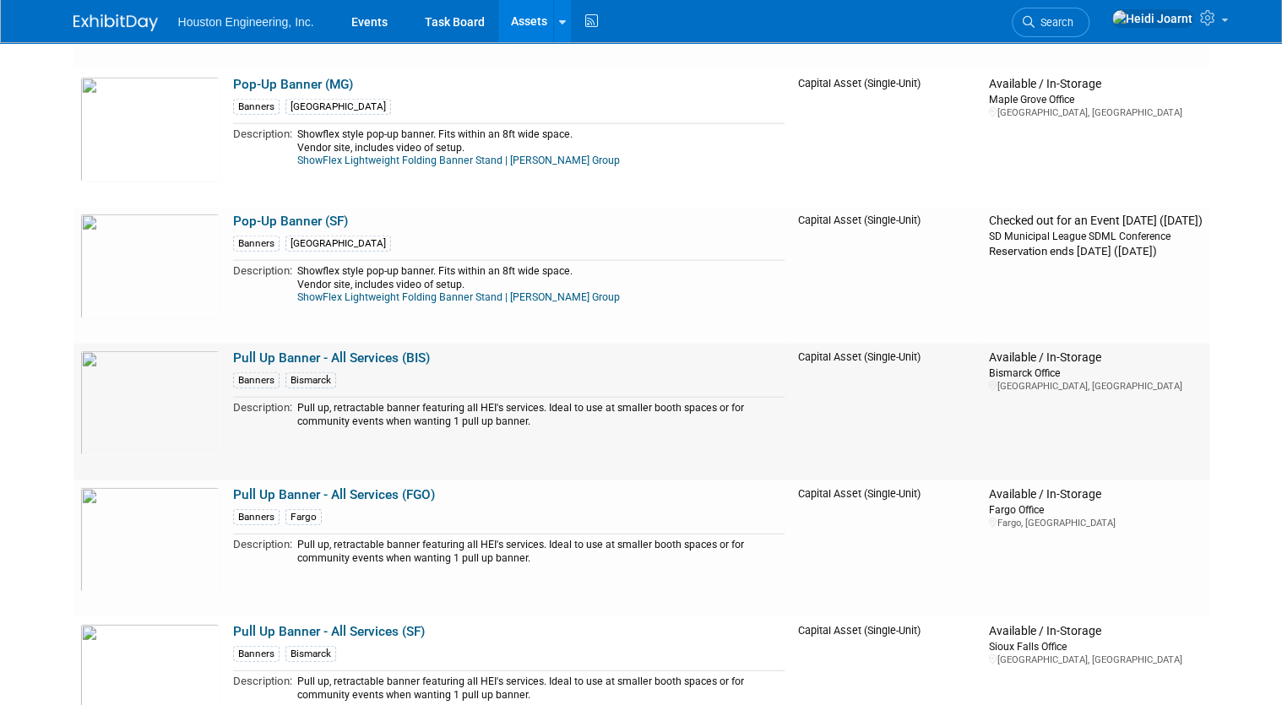
scroll to position [5270, 0]
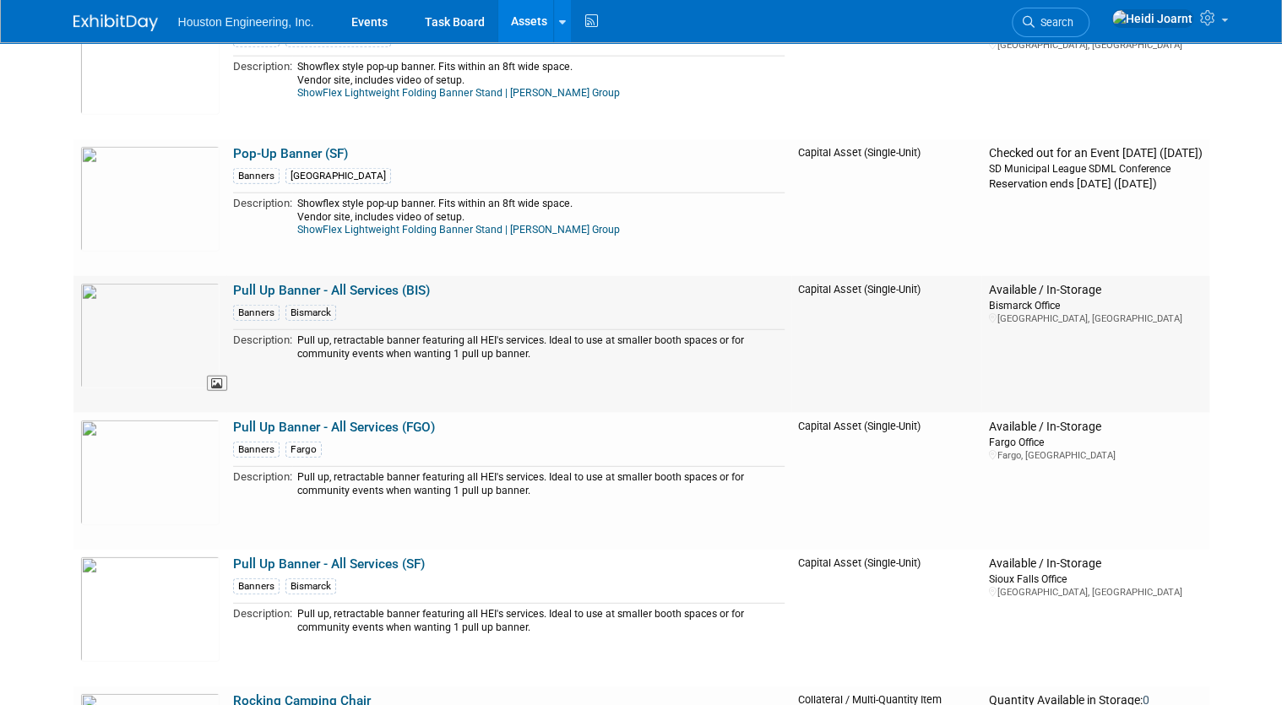
click at [150, 330] on img at bounding box center [149, 336] width 139 height 106
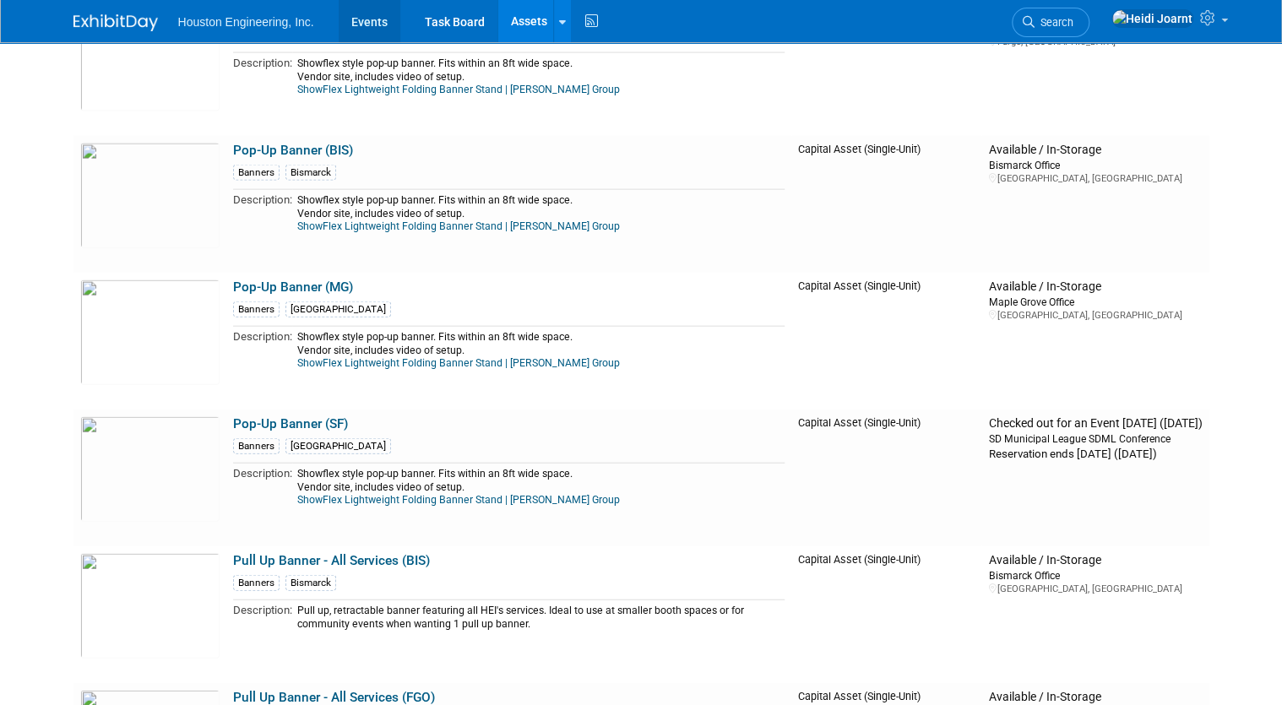
click at [366, 26] on link "Events" at bounding box center [370, 21] width 62 height 42
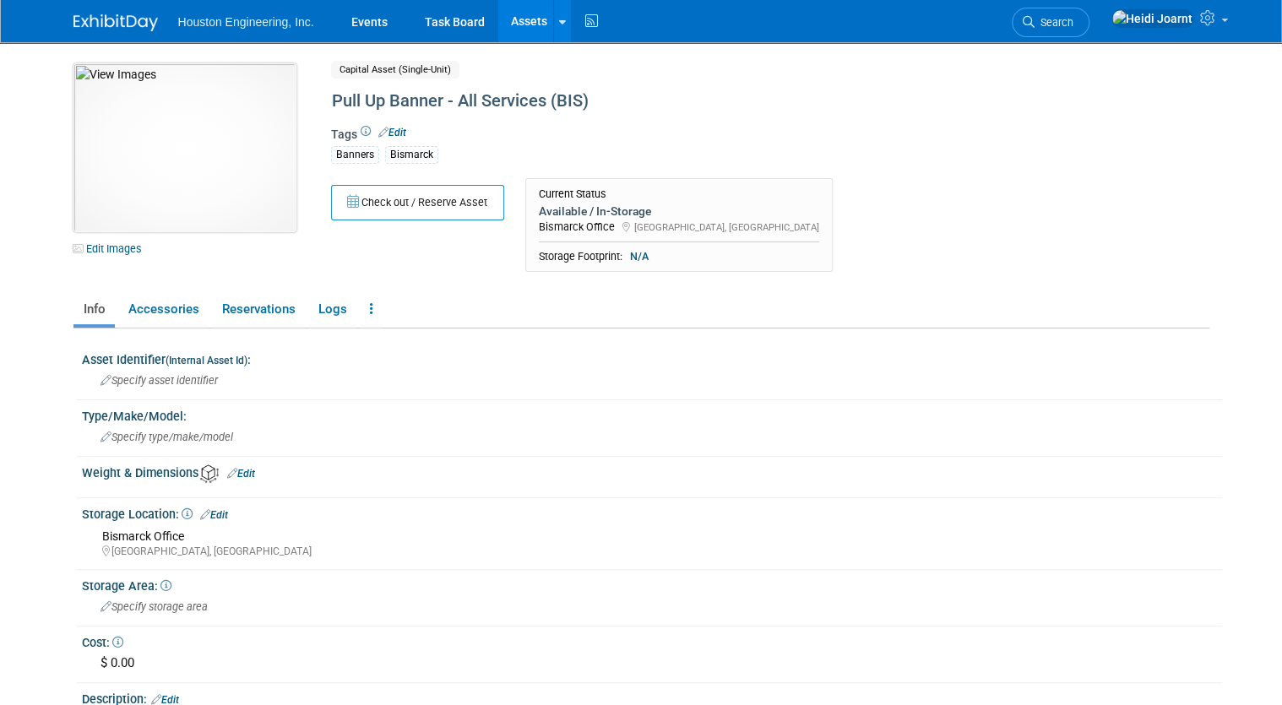
click at [166, 91] on img at bounding box center [184, 147] width 223 height 169
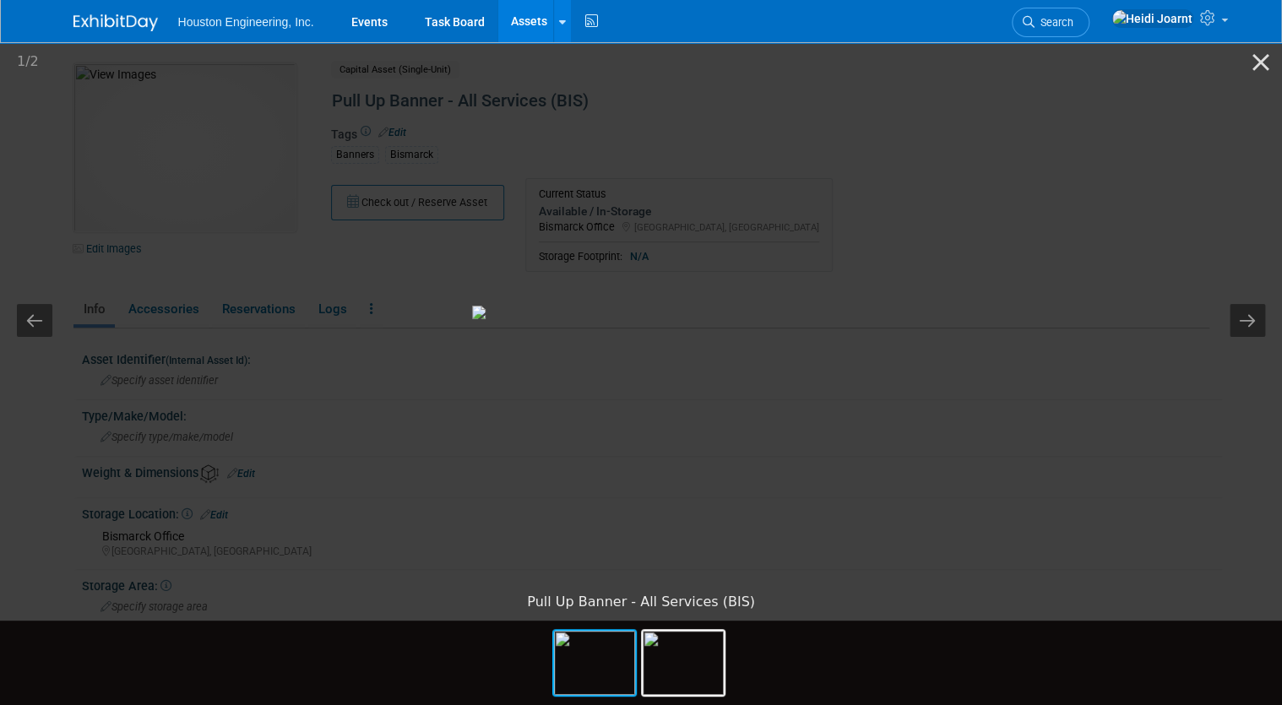
click at [144, 239] on picture at bounding box center [641, 312] width 1282 height 545
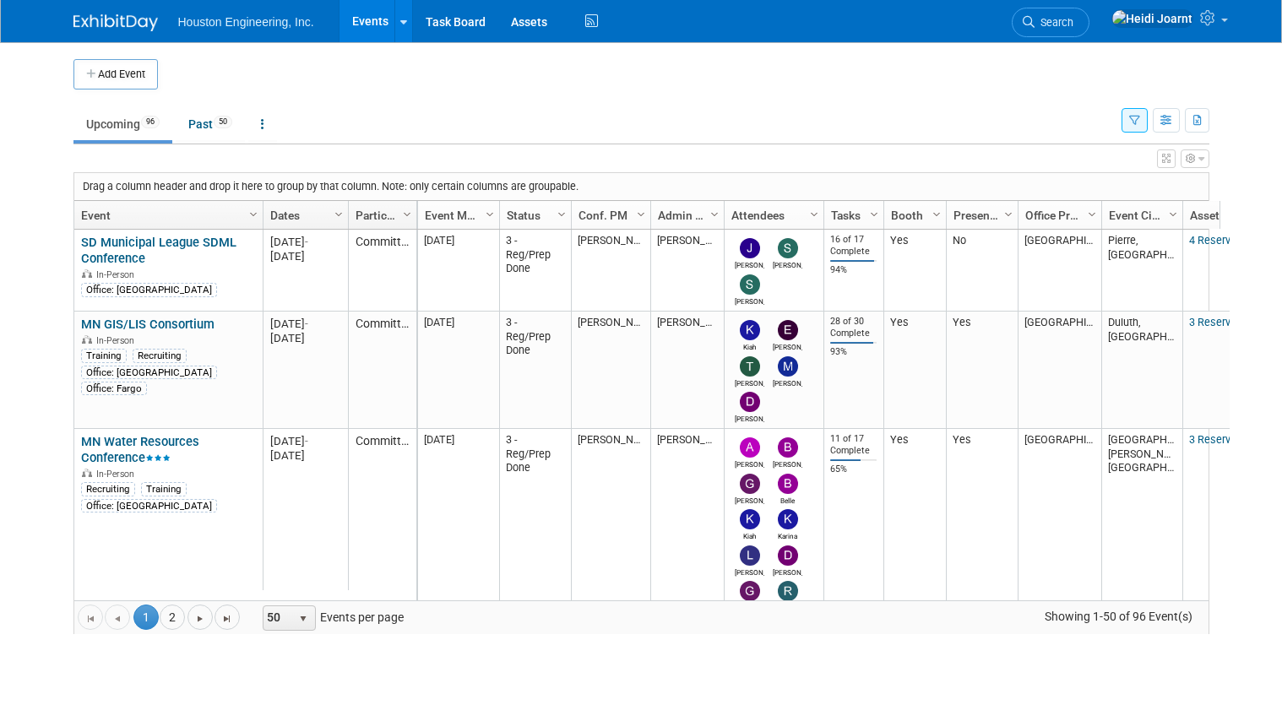
click at [1180, 121] on button "button" at bounding box center [1166, 120] width 27 height 24
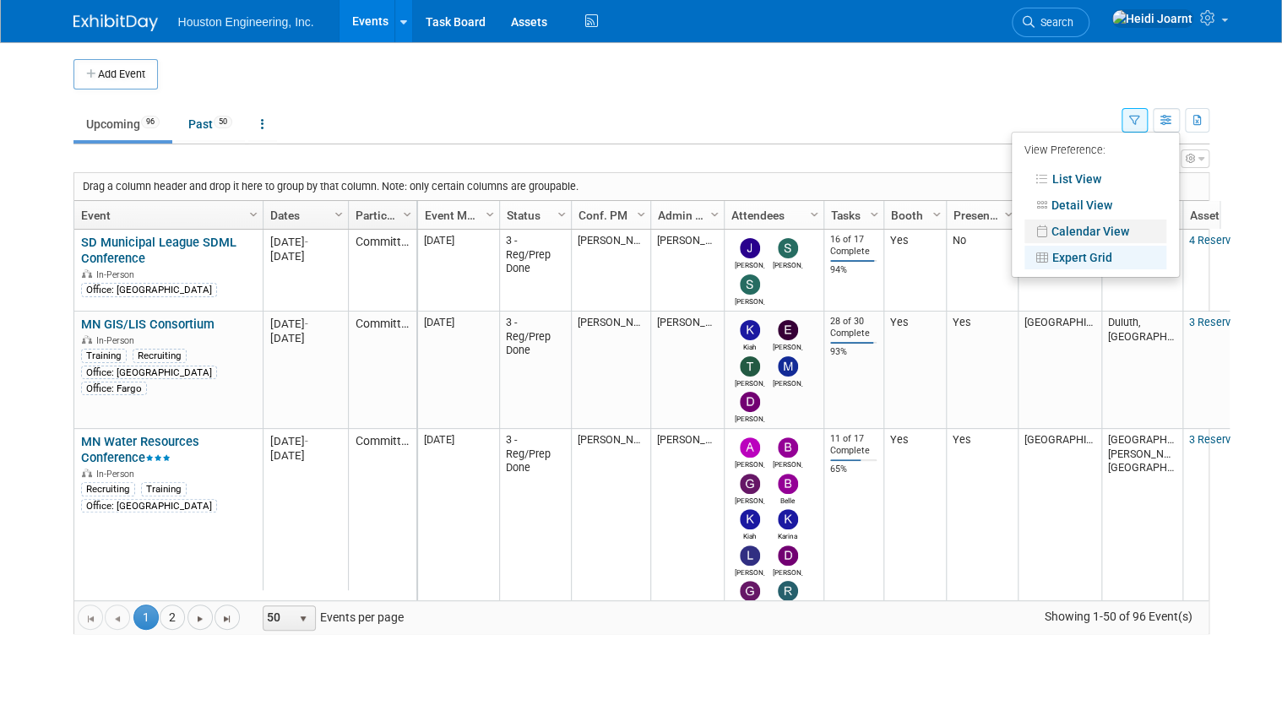
click at [1119, 231] on link "Calendar View" at bounding box center [1095, 232] width 142 height 24
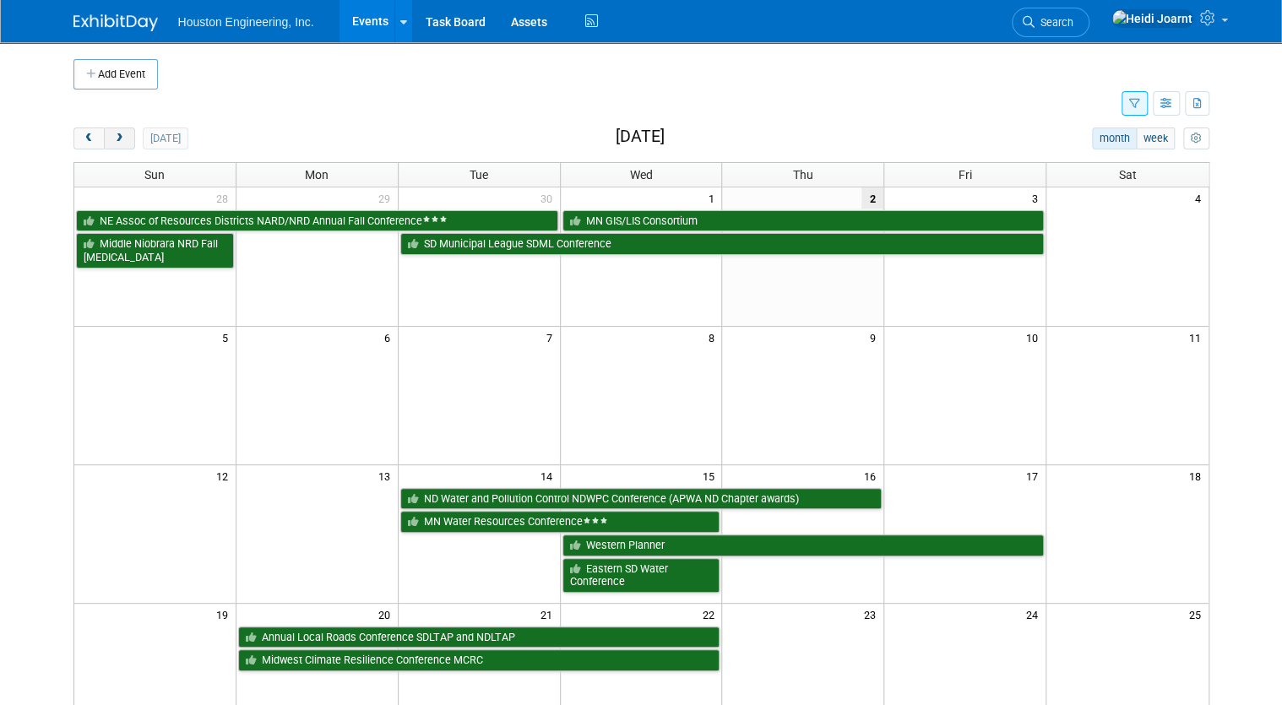
click at [113, 142] on span "next" at bounding box center [119, 138] width 13 height 11
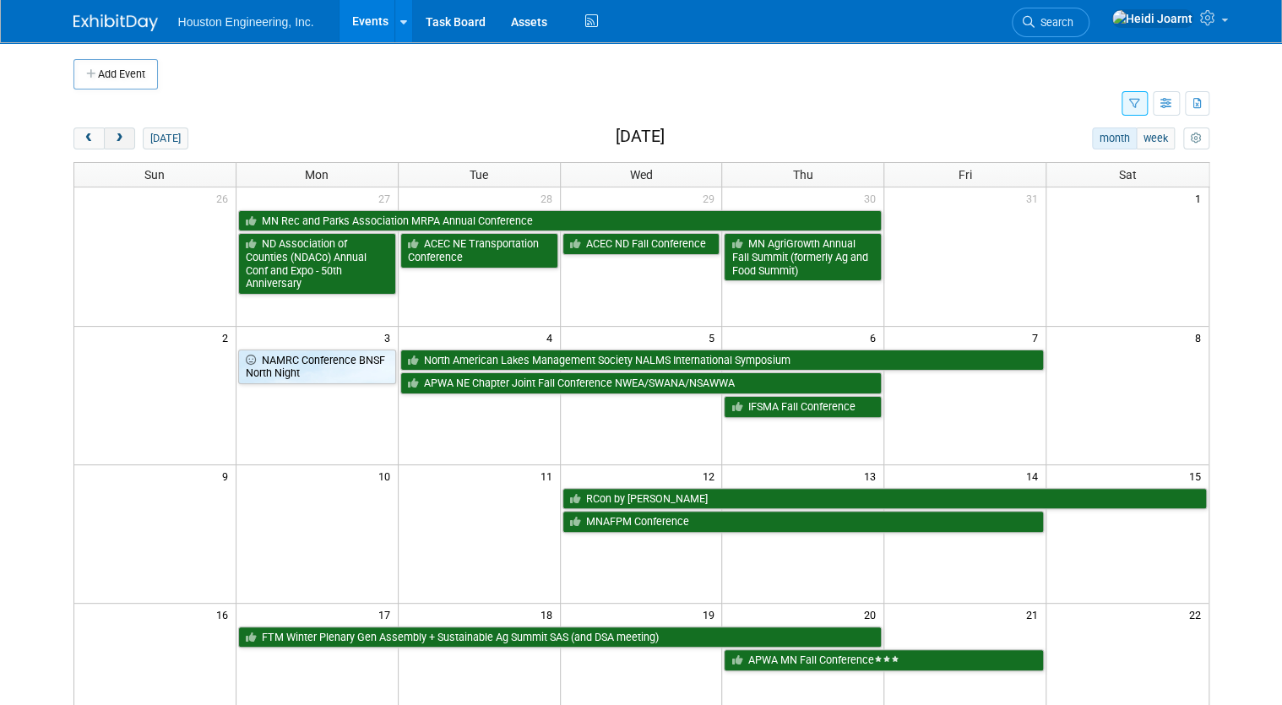
click at [113, 142] on span "next" at bounding box center [119, 138] width 13 height 11
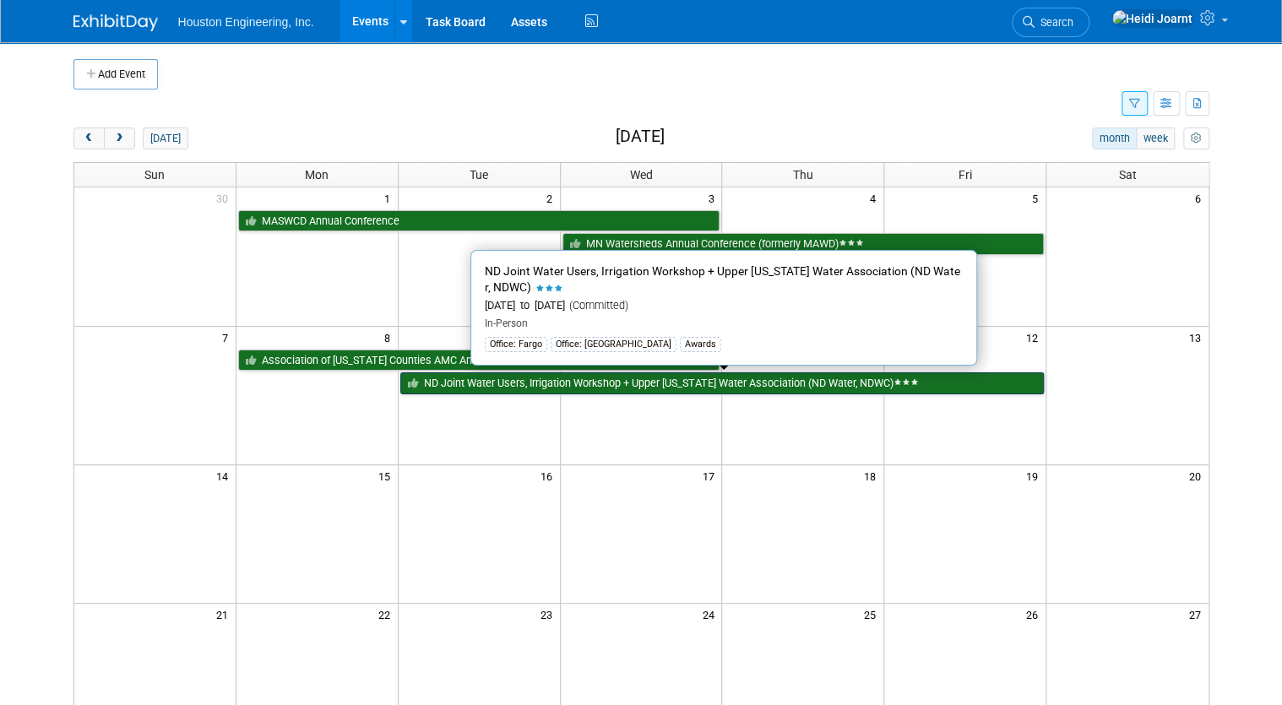
click at [470, 386] on link "ND Joint Water Users, Irrigation Workshop + Upper [US_STATE] Water Association …" at bounding box center [722, 383] width 644 height 22
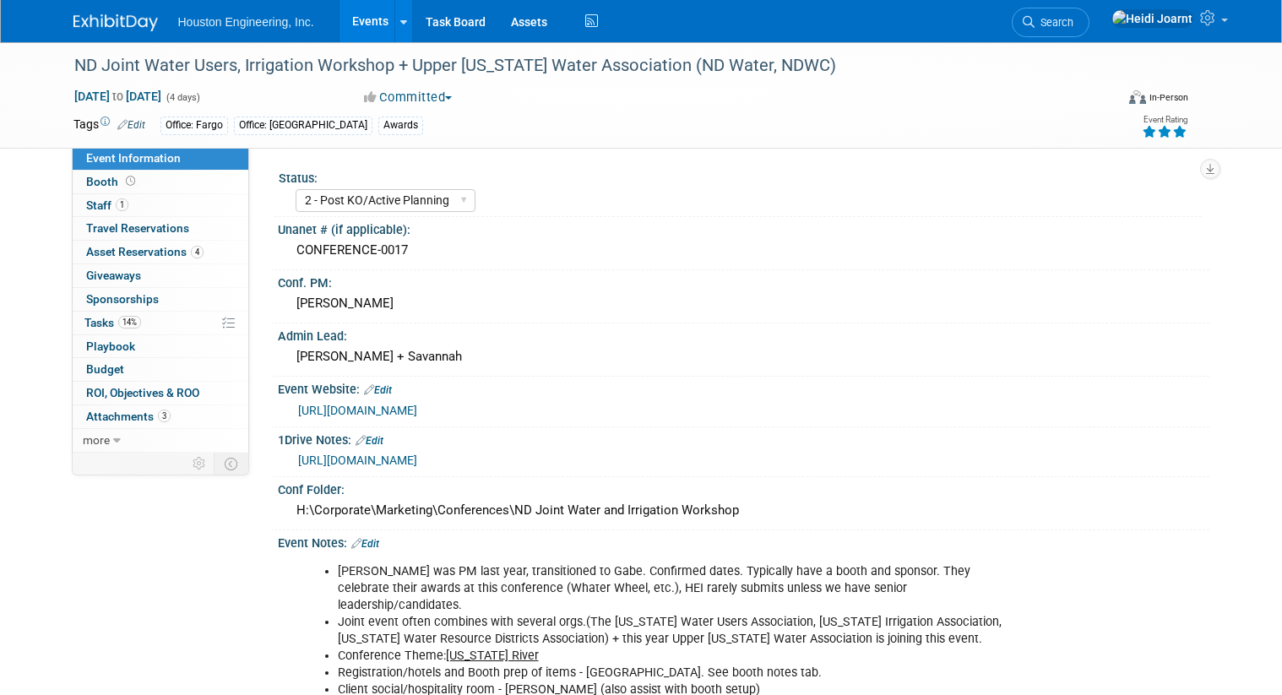
select select "2 - Post KO/Active Planning"
select select "Pending"
select select "Water Resources"
